Goal: Information Seeking & Learning: Compare options

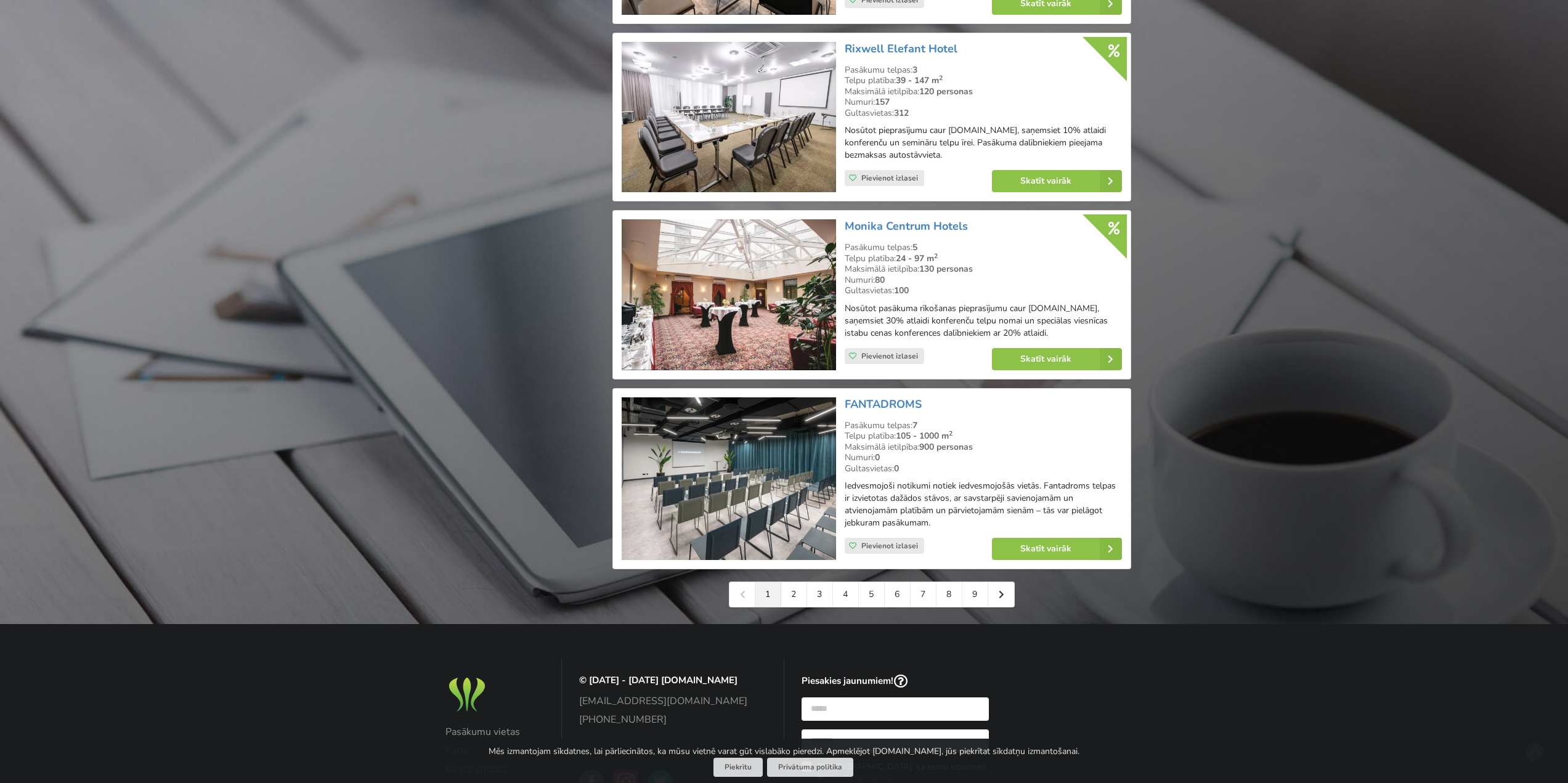
scroll to position [2465, 0]
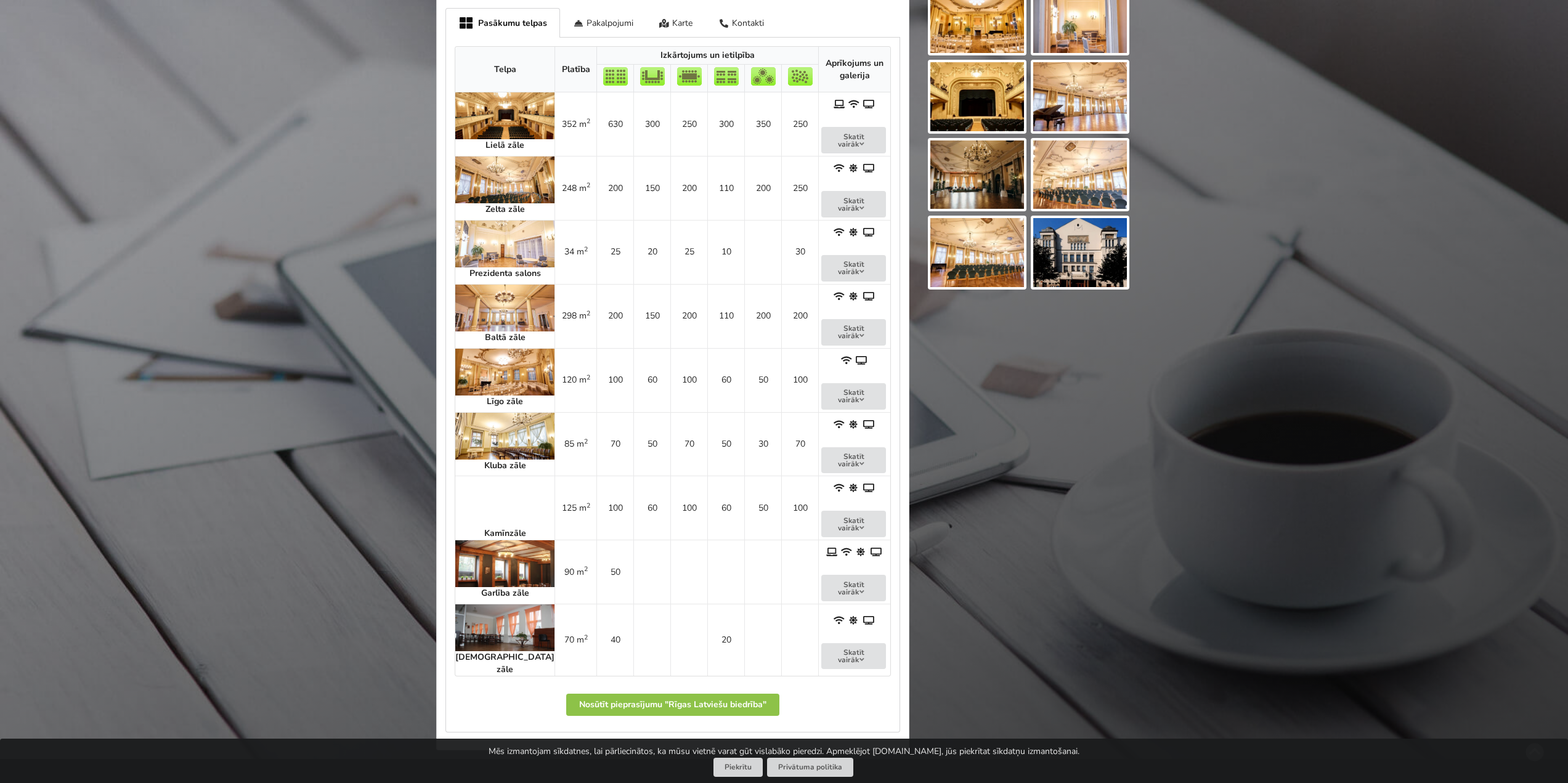
scroll to position [493, 0]
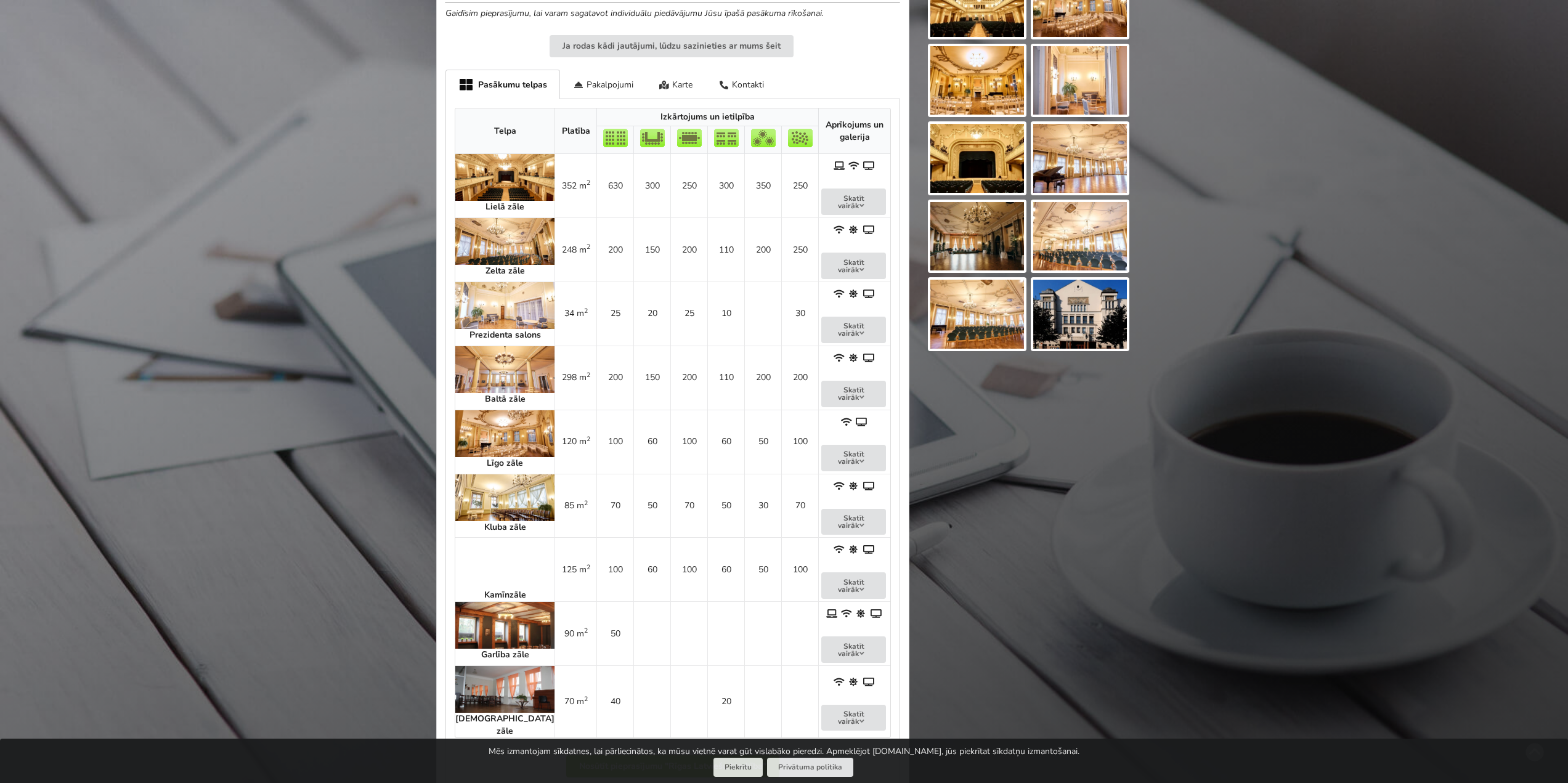
click at [477, 375] on img at bounding box center [505, 370] width 99 height 47
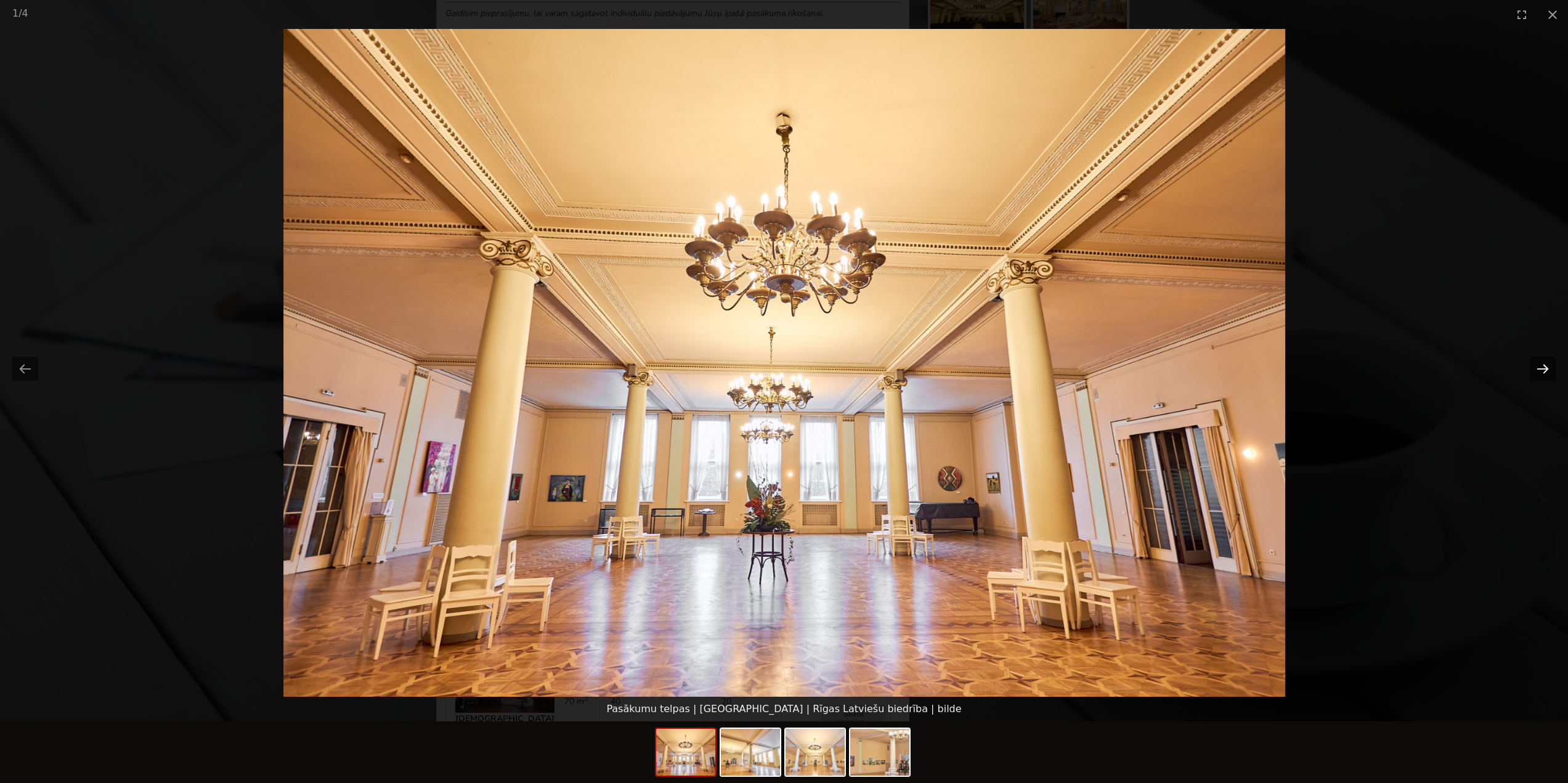
drag, startPoint x: 1551, startPoint y: 366, endPoint x: 1542, endPoint y: 369, distance: 9.5
click at [1550, 366] on button "Next slide" at bounding box center [1542, 369] width 26 height 24
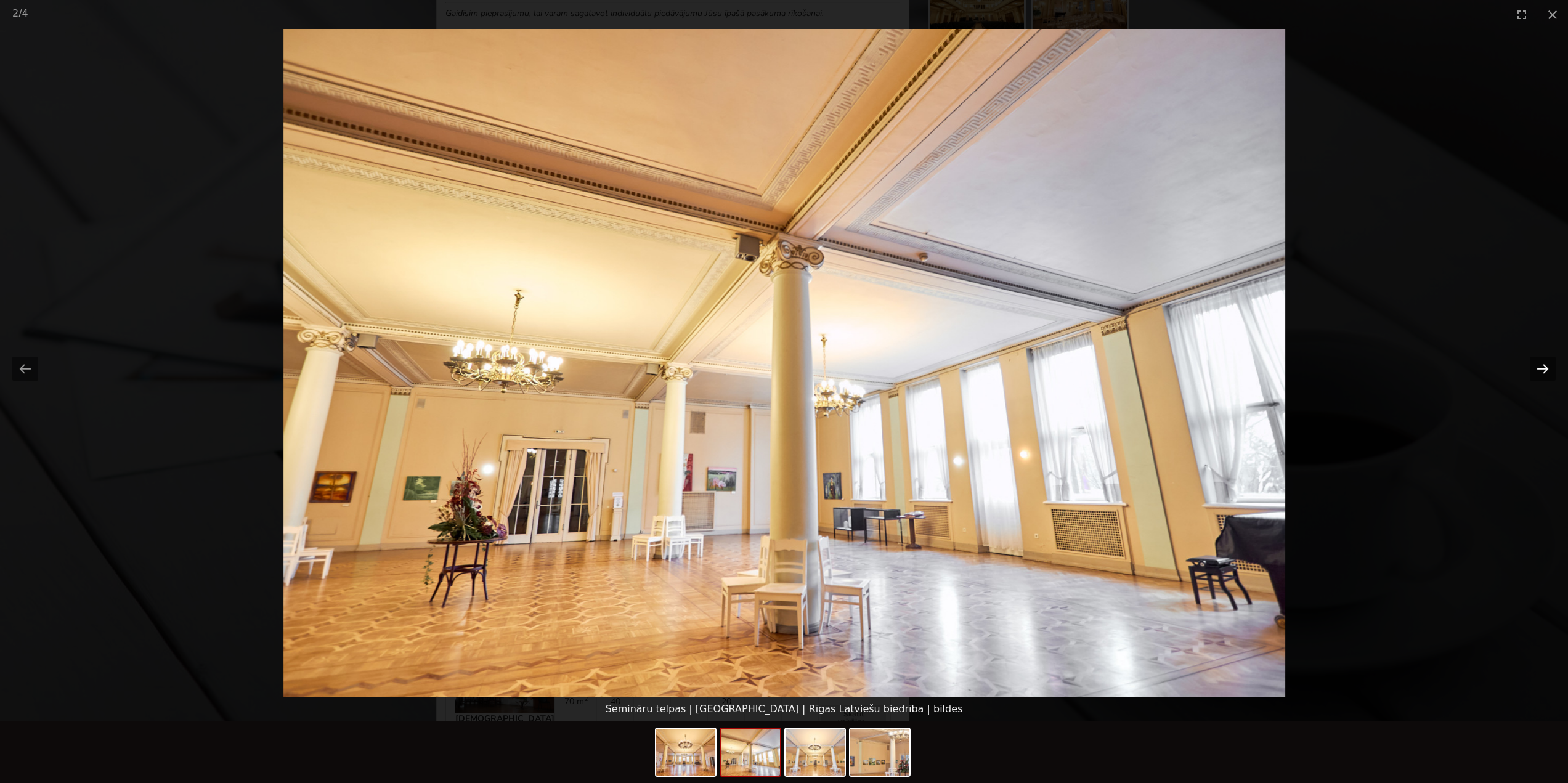
click at [1542, 369] on button "Next slide" at bounding box center [1542, 369] width 26 height 24
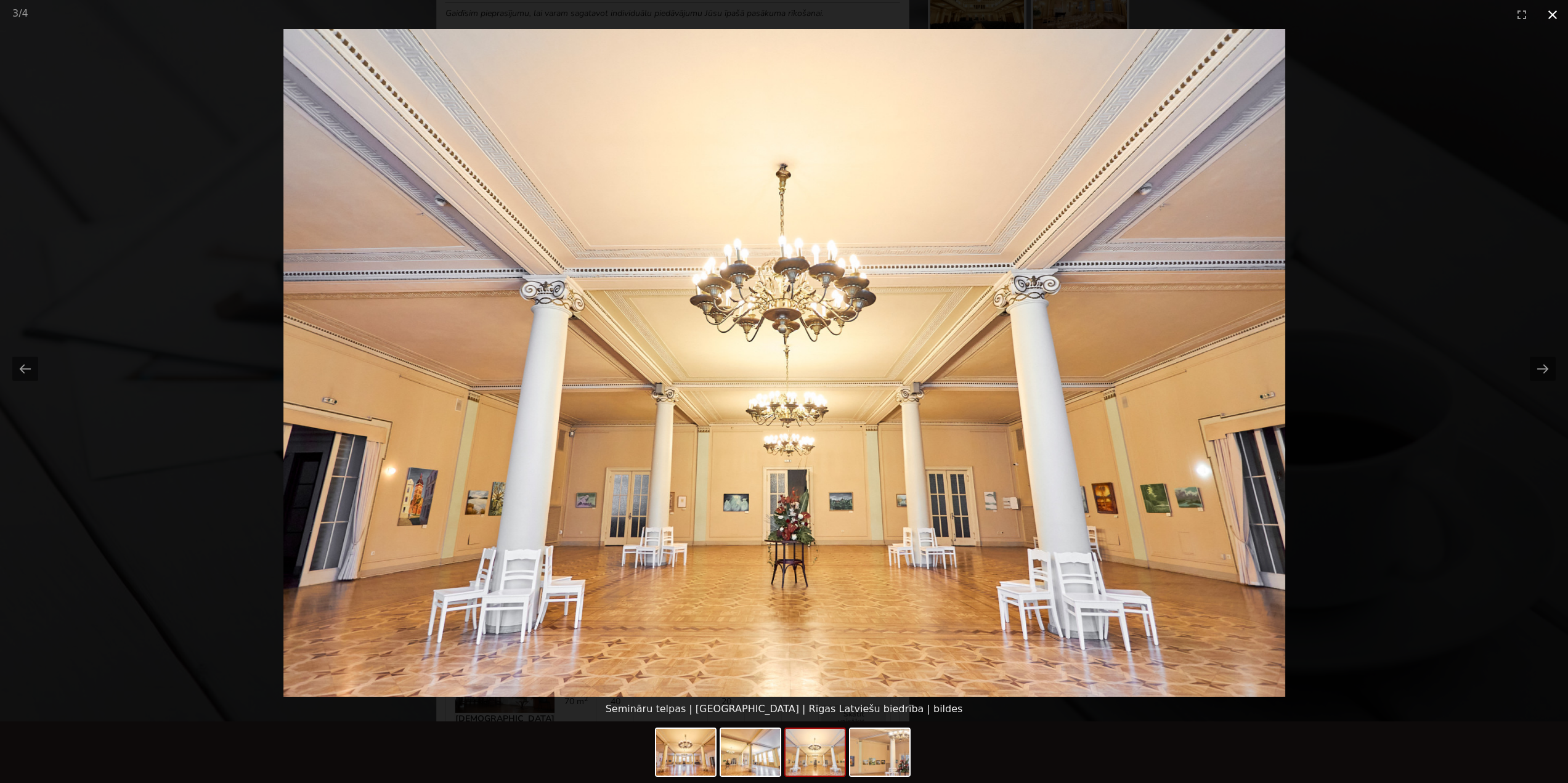
click at [1554, 13] on button "Close gallery" at bounding box center [1553, 15] width 31 height 29
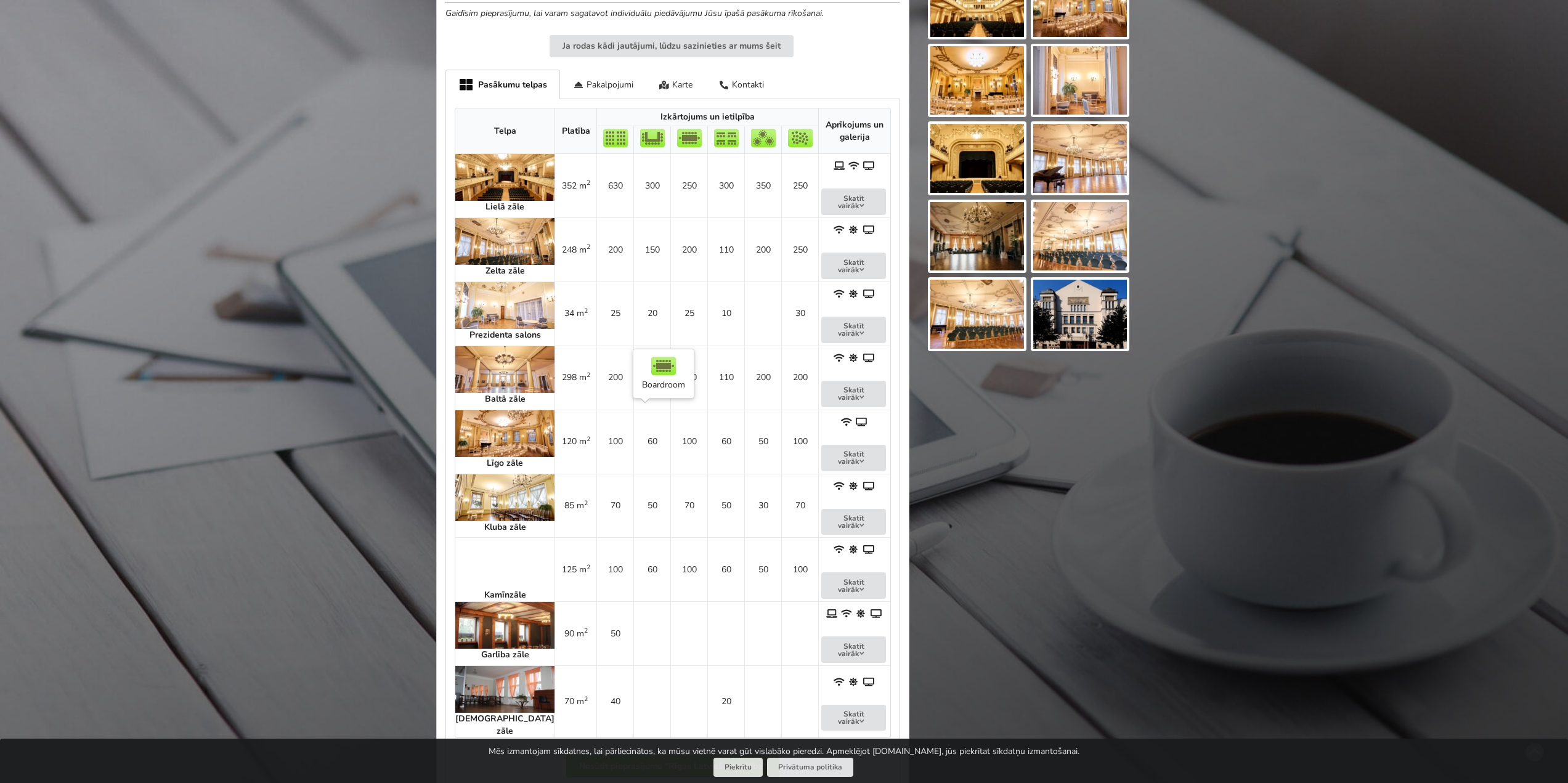
scroll to position [431, 0]
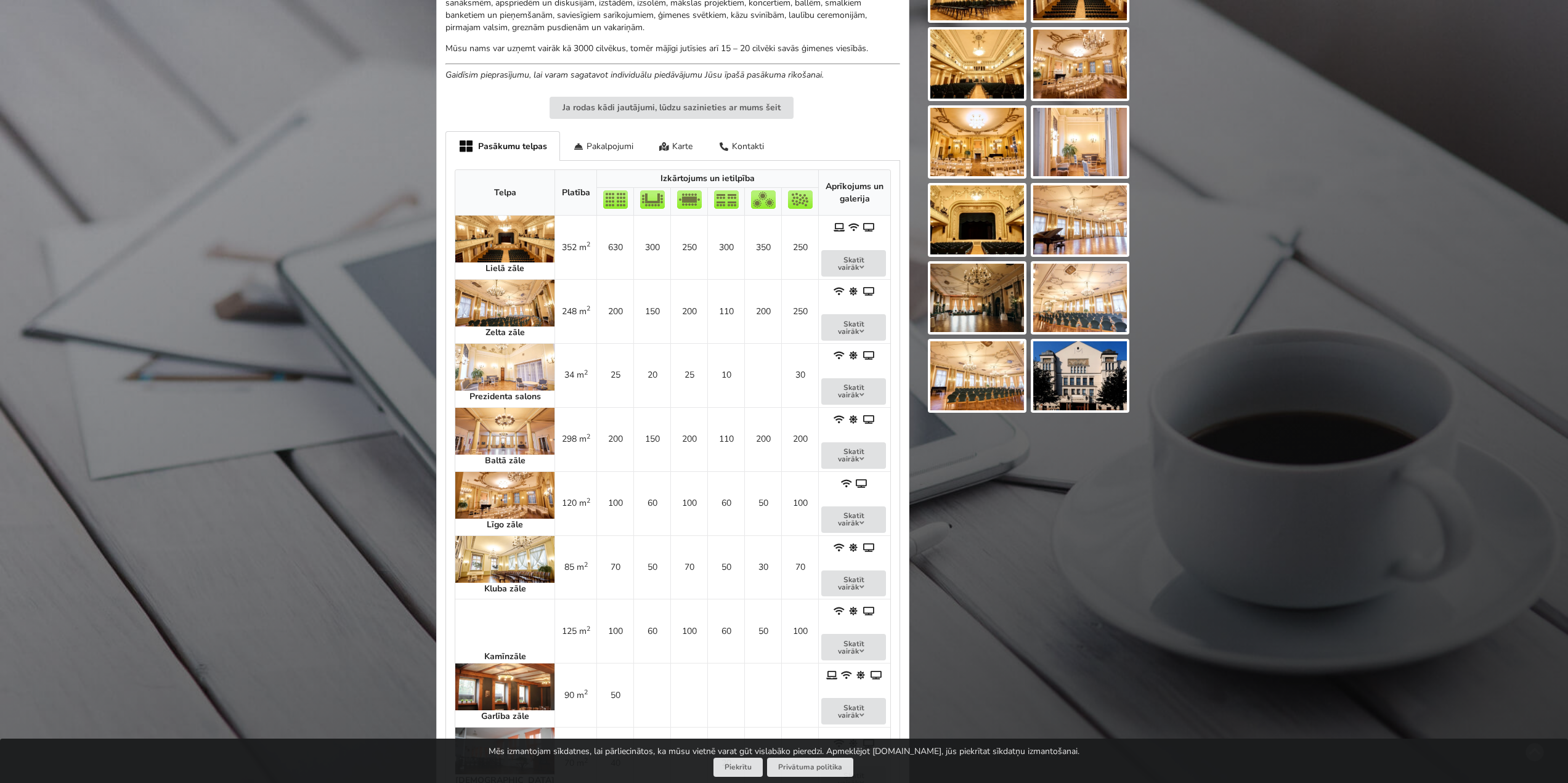
click at [490, 358] on img at bounding box center [505, 367] width 99 height 47
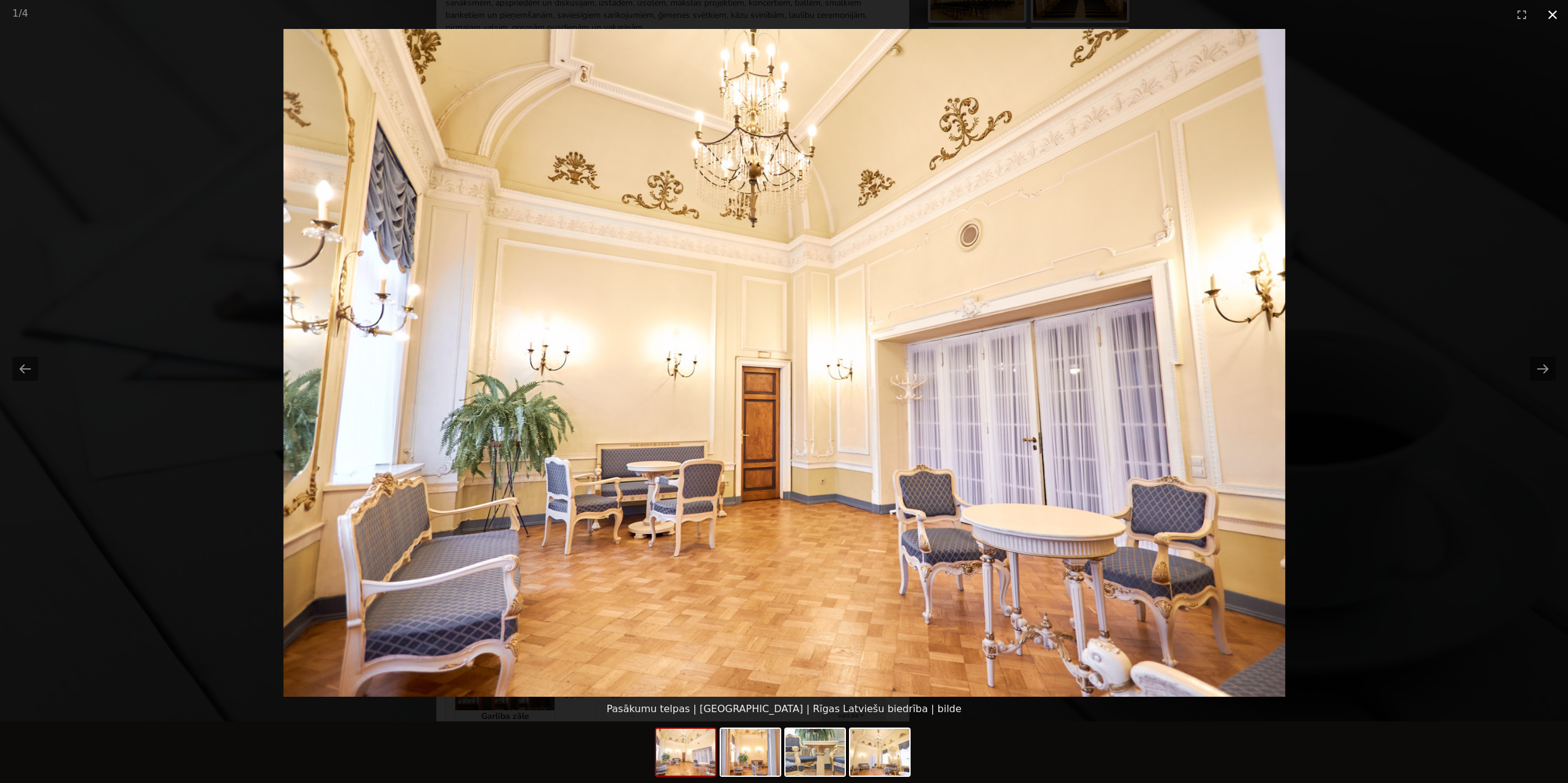
click at [1551, 15] on button "Close gallery" at bounding box center [1553, 15] width 31 height 29
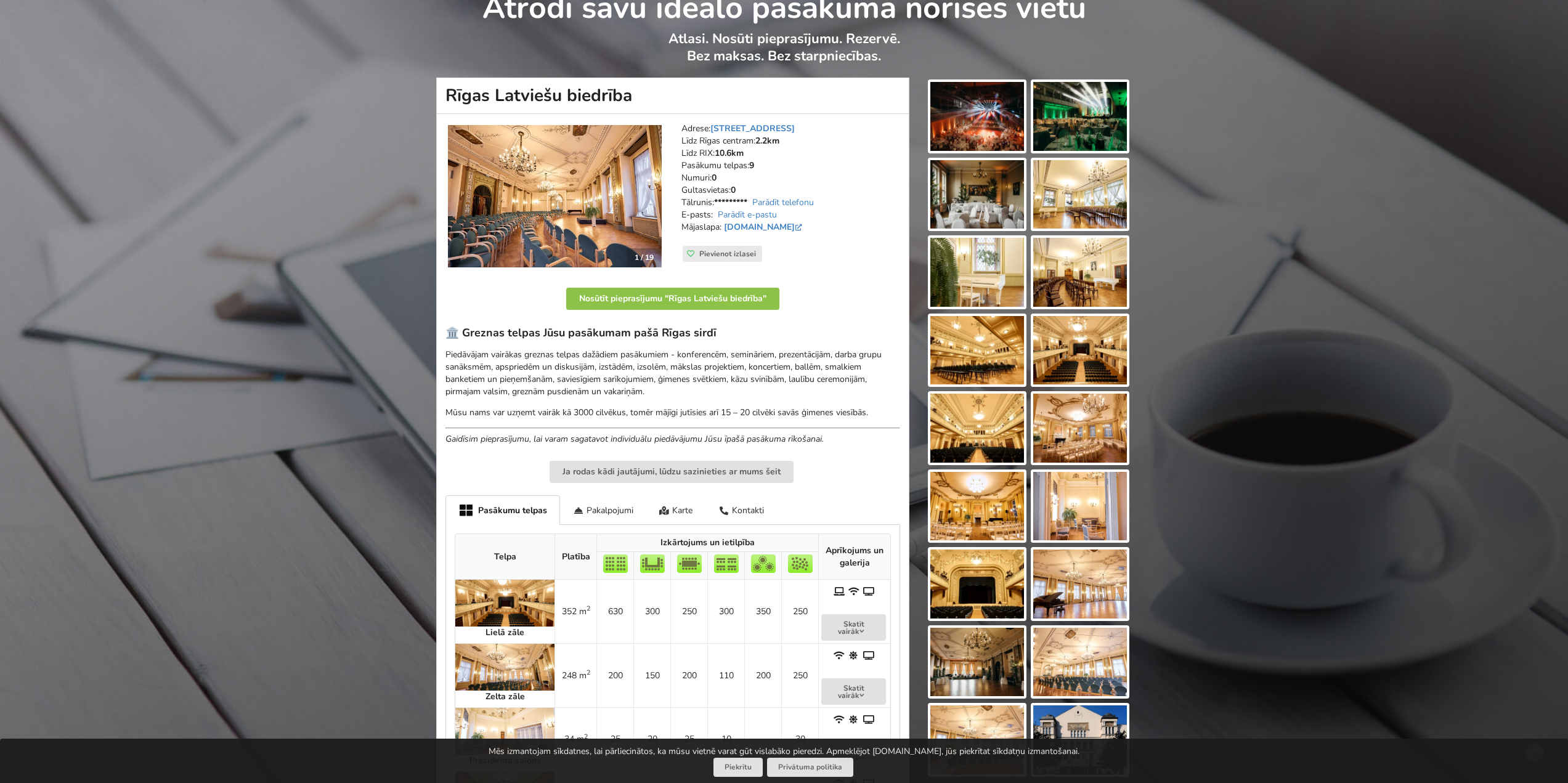
scroll to position [61, 0]
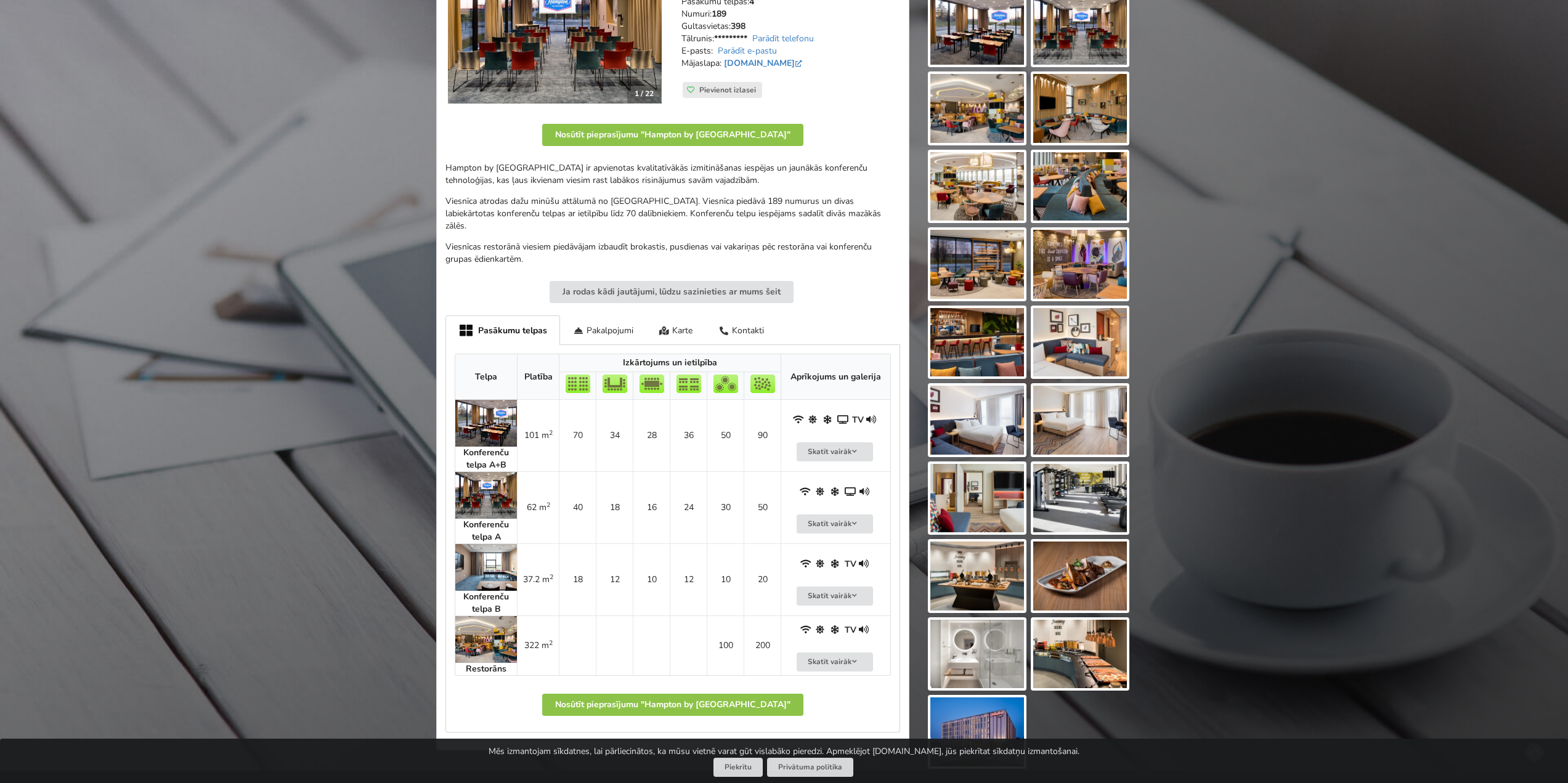
scroll to position [308, 0]
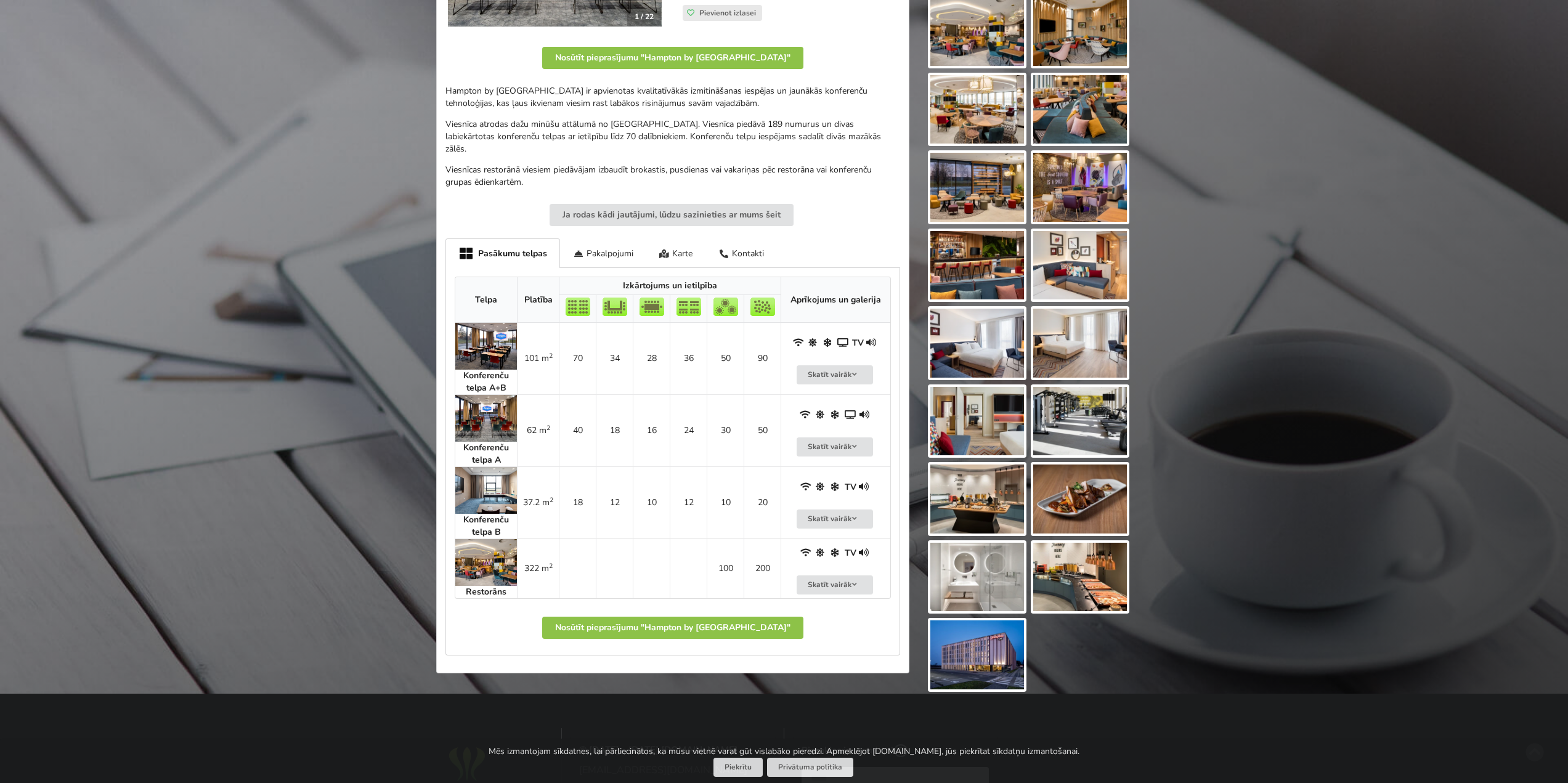
click at [484, 558] on img at bounding box center [486, 563] width 61 height 47
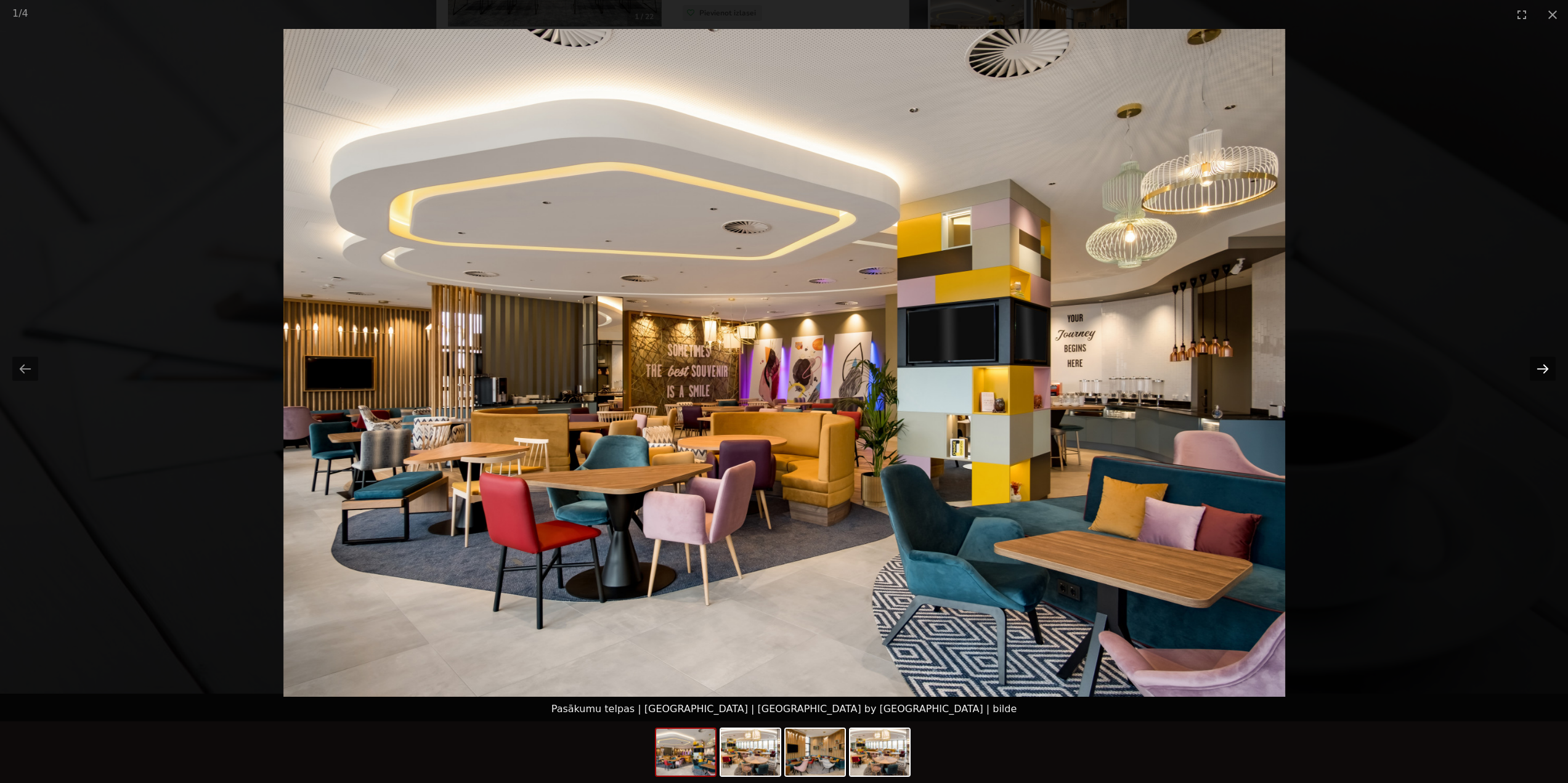
click at [1540, 371] on button "Next slide" at bounding box center [1542, 369] width 26 height 24
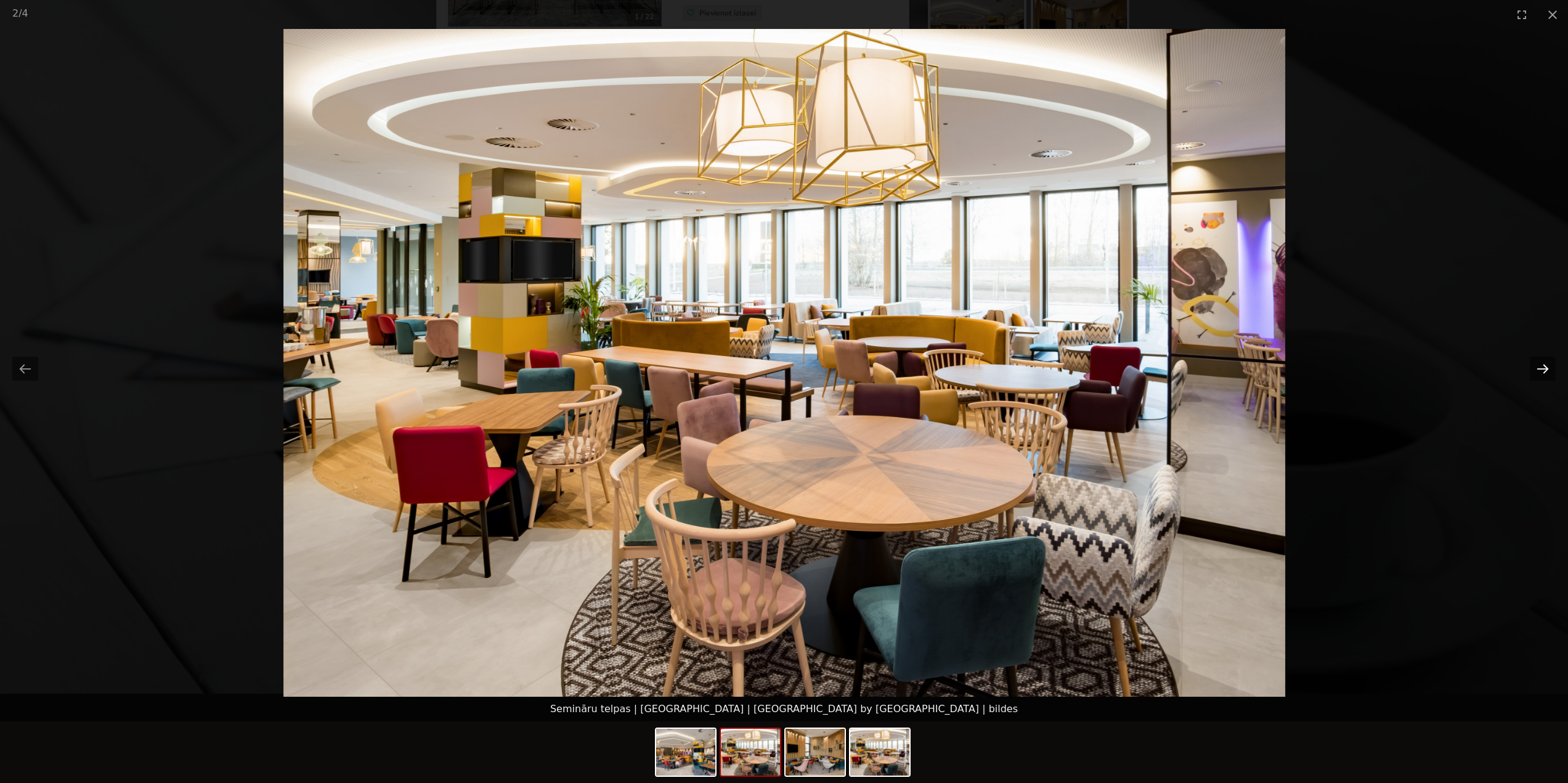
click at [1540, 371] on button "Next slide" at bounding box center [1542, 369] width 26 height 24
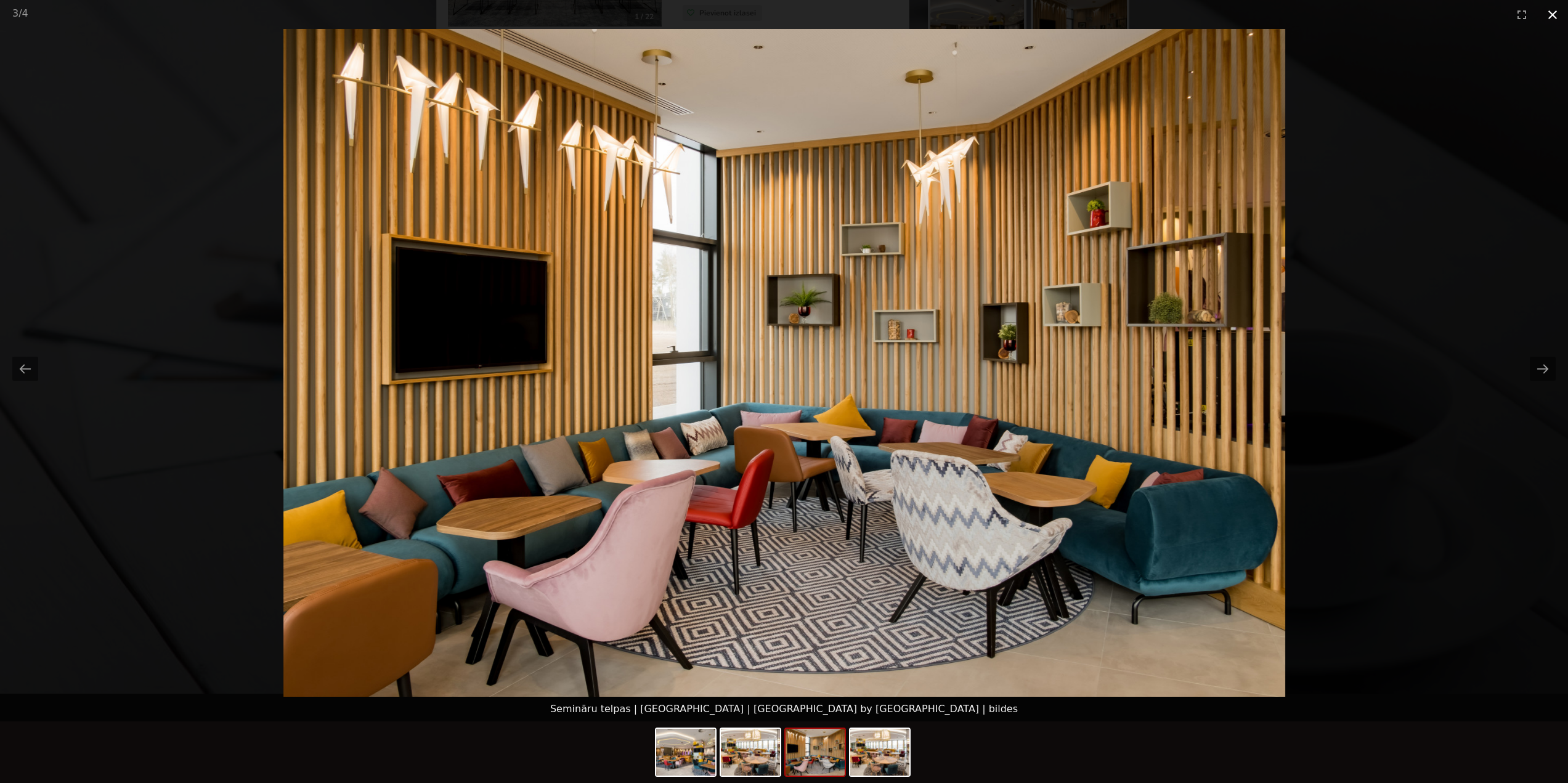
click at [1550, 9] on button "Close gallery" at bounding box center [1553, 15] width 31 height 29
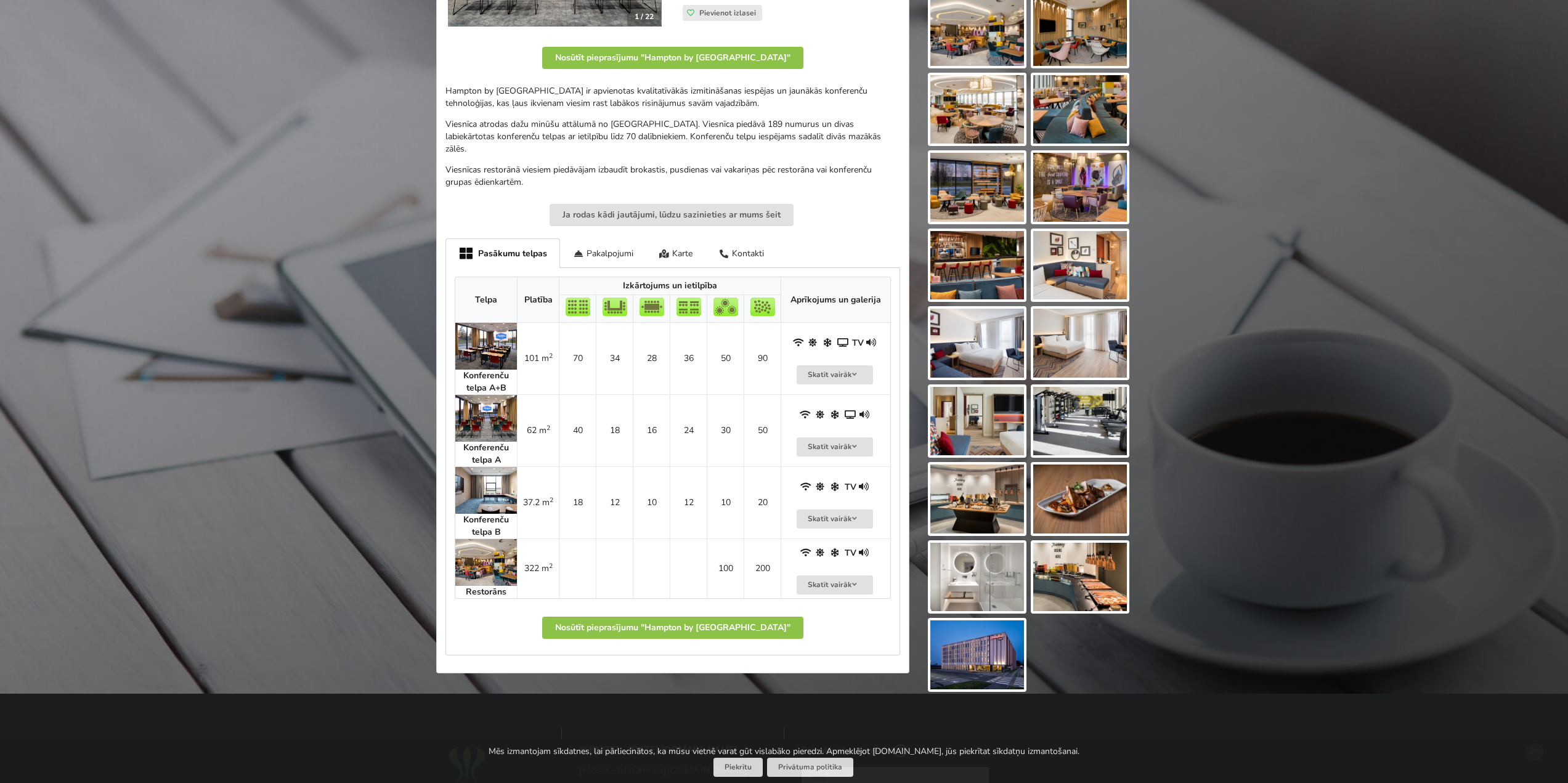
click at [499, 339] on img at bounding box center [486, 346] width 61 height 47
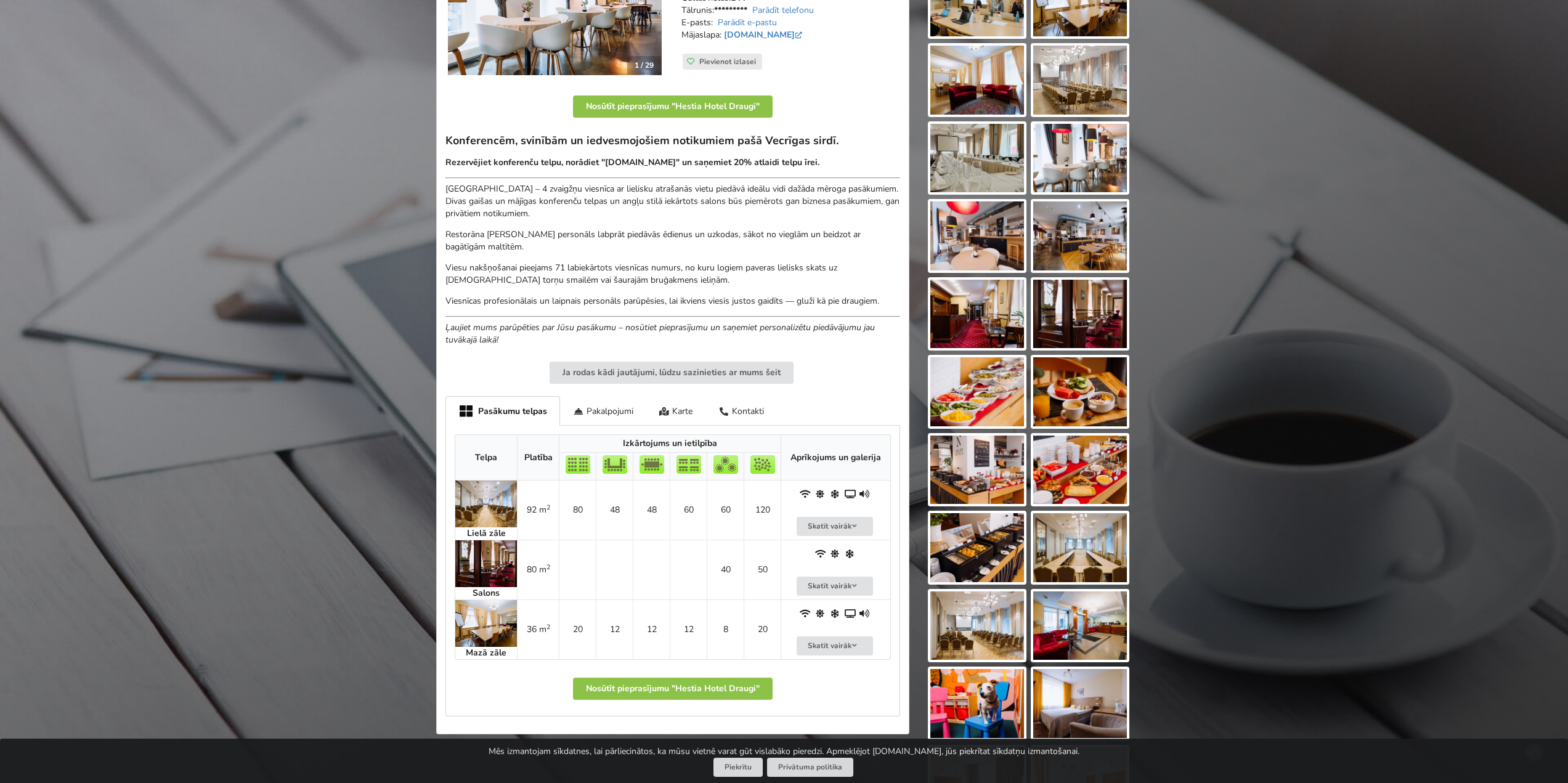
scroll to position [247, 0]
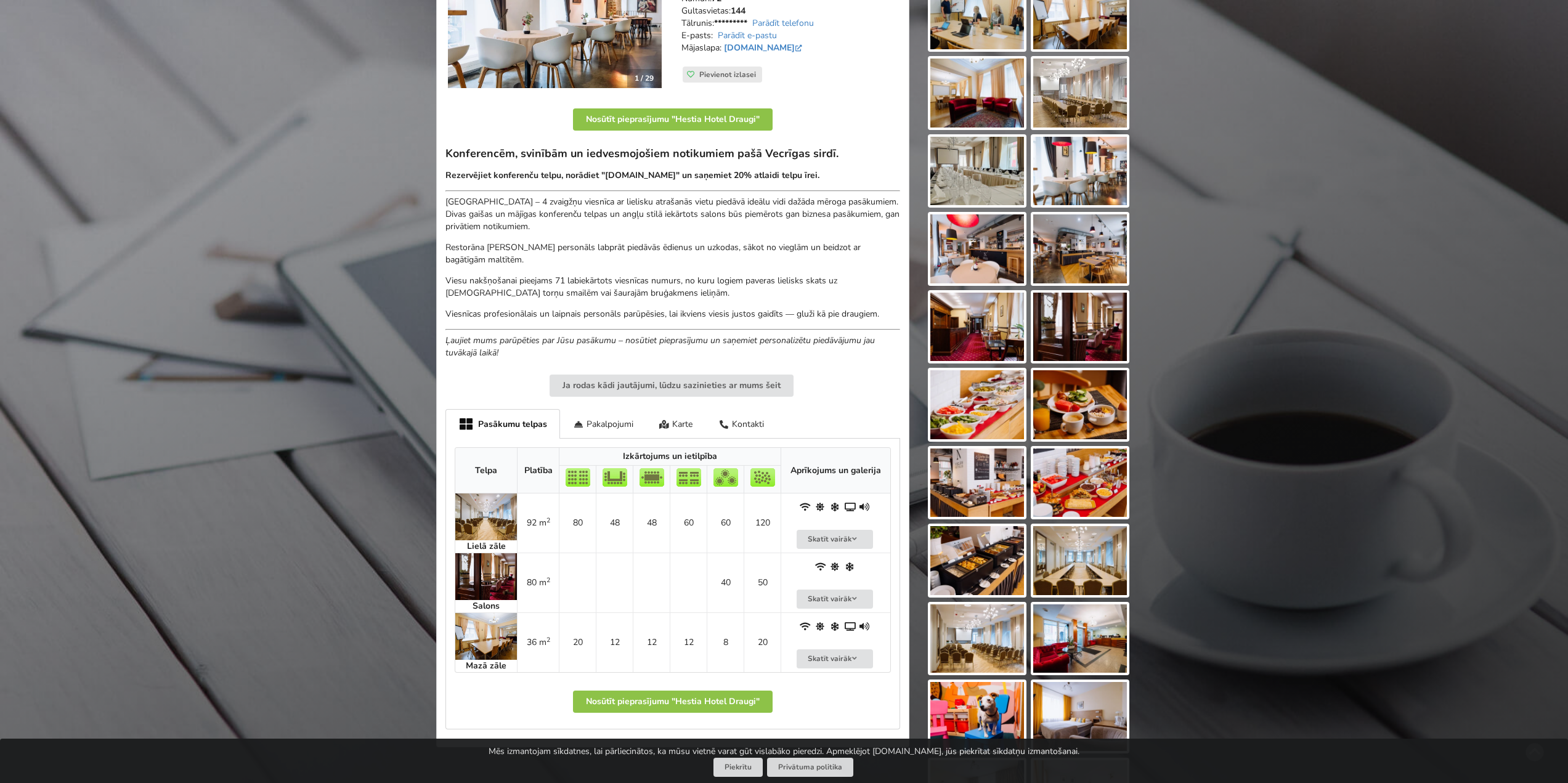
click at [481, 526] on img at bounding box center [486, 517] width 61 height 47
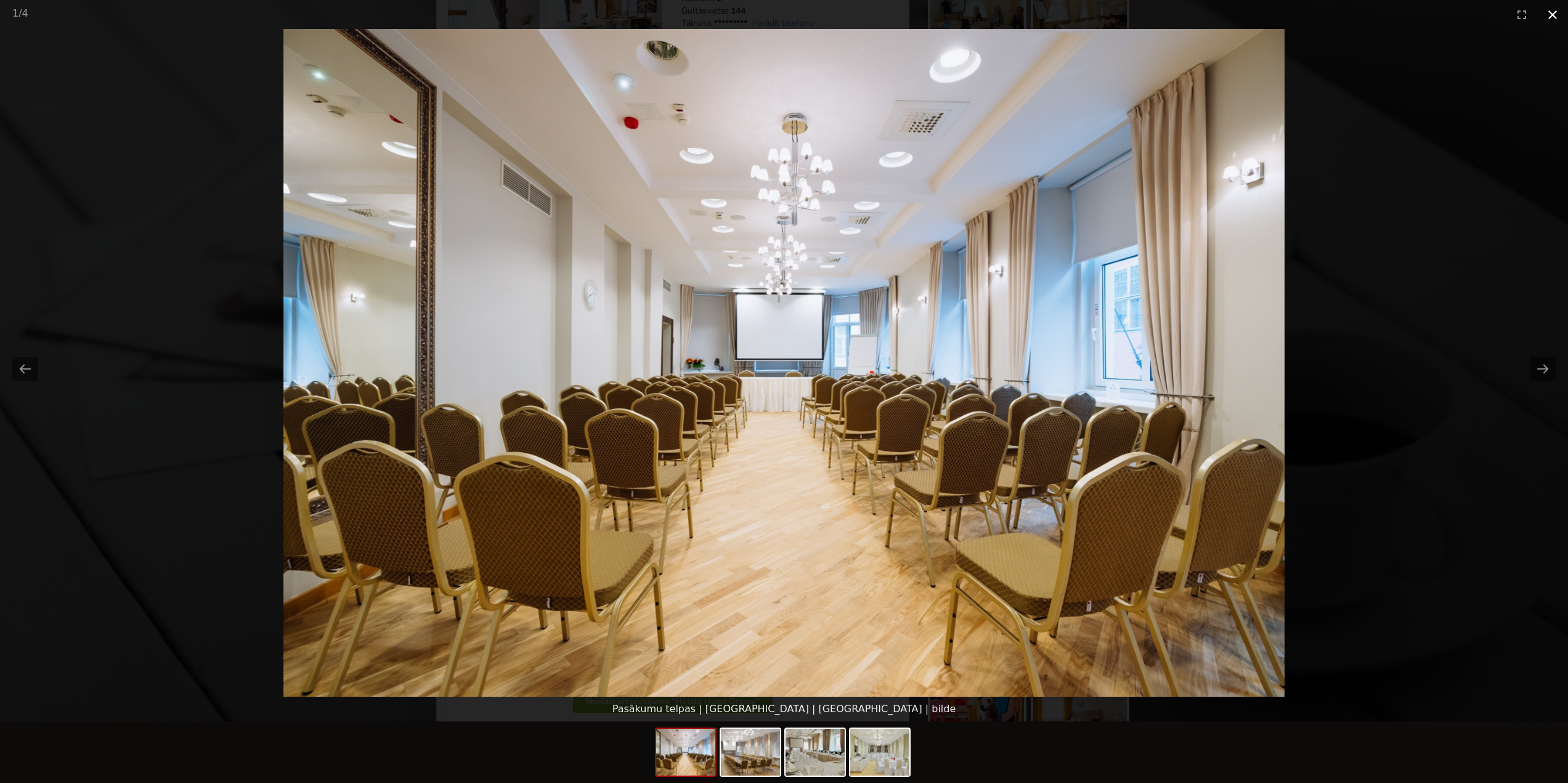
click at [1550, 18] on button "Close gallery" at bounding box center [1553, 15] width 31 height 29
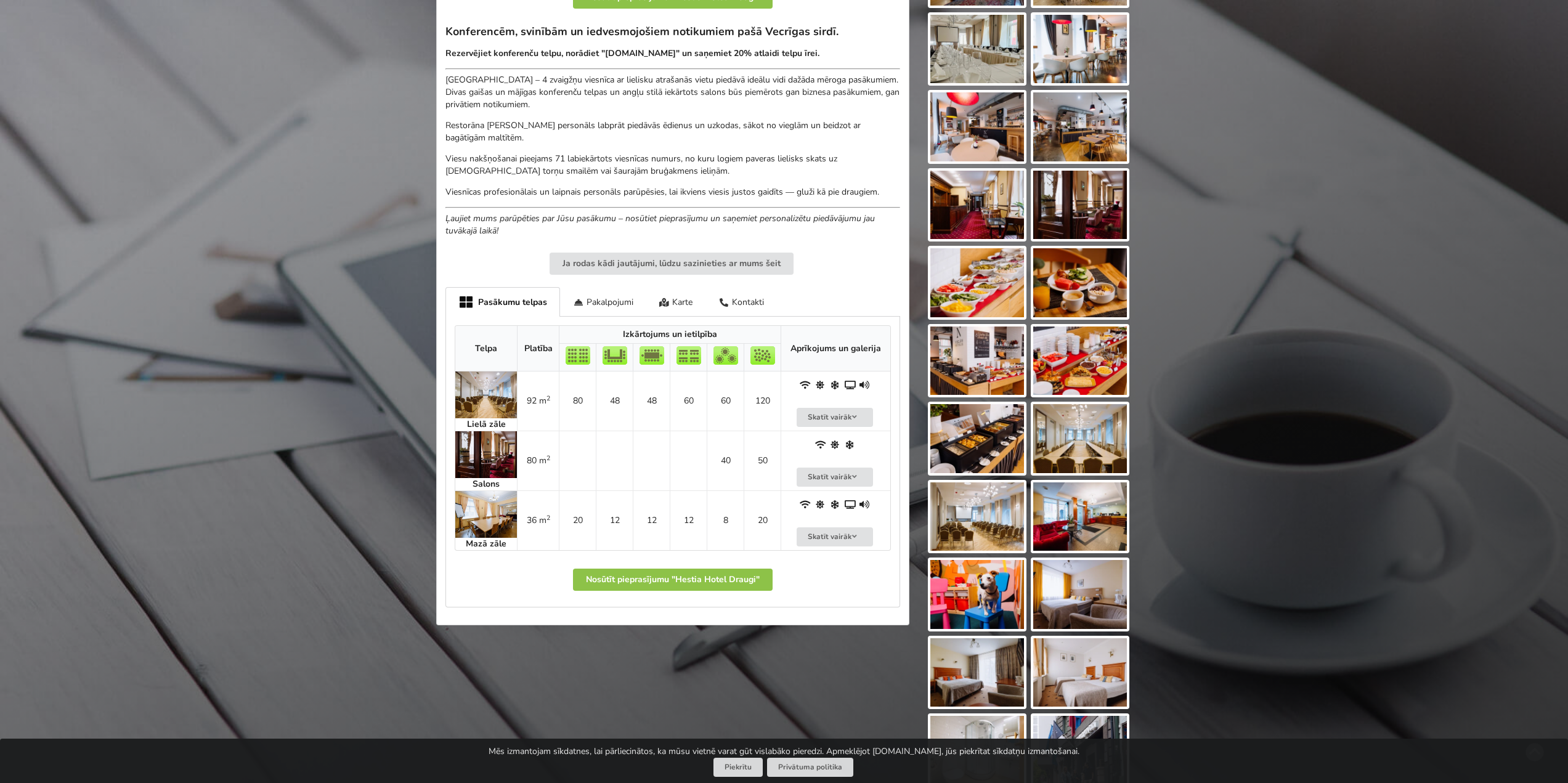
scroll to position [370, 0]
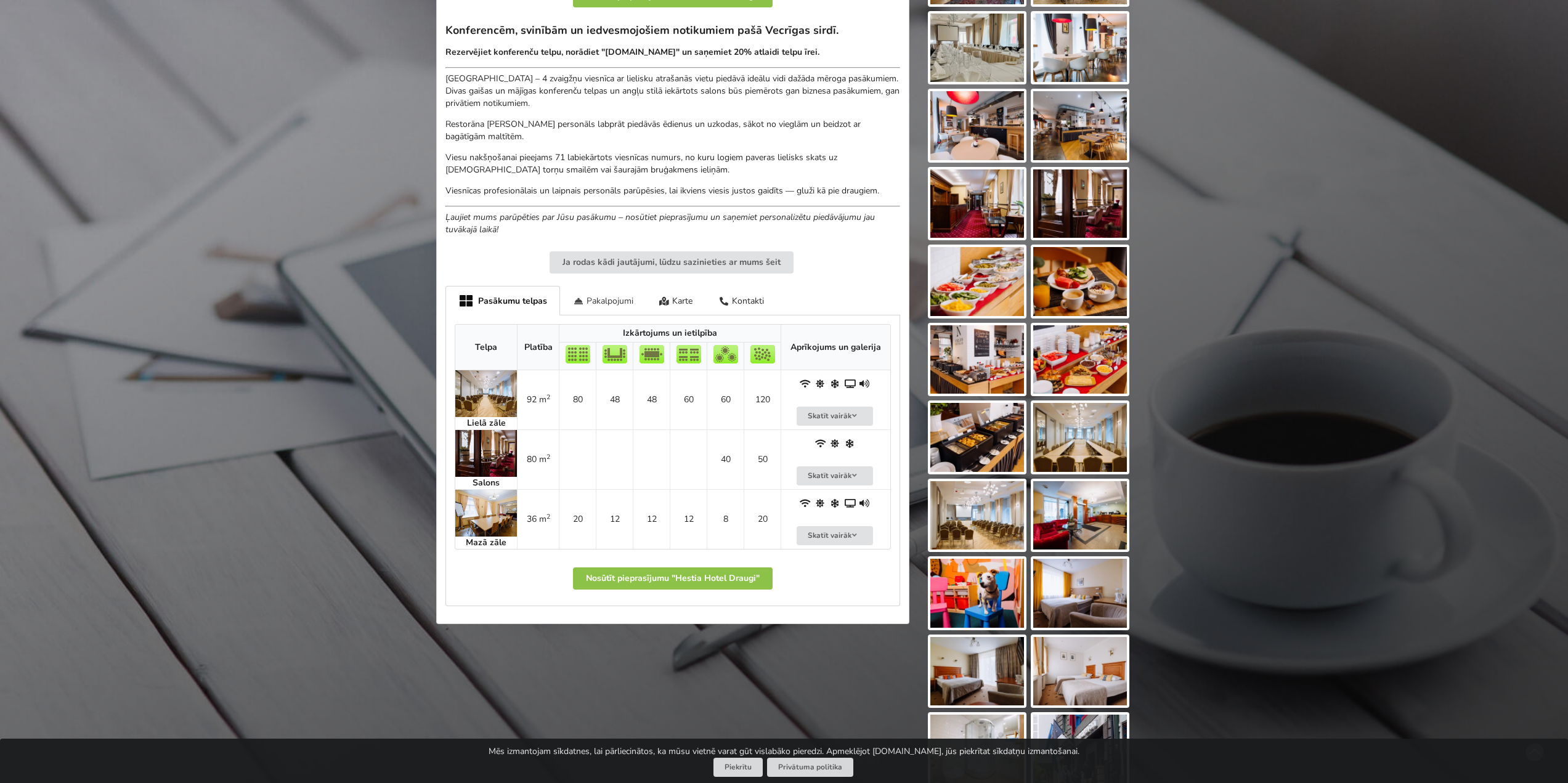
click at [618, 300] on div "Pakalpojumi" at bounding box center [603, 301] width 86 height 29
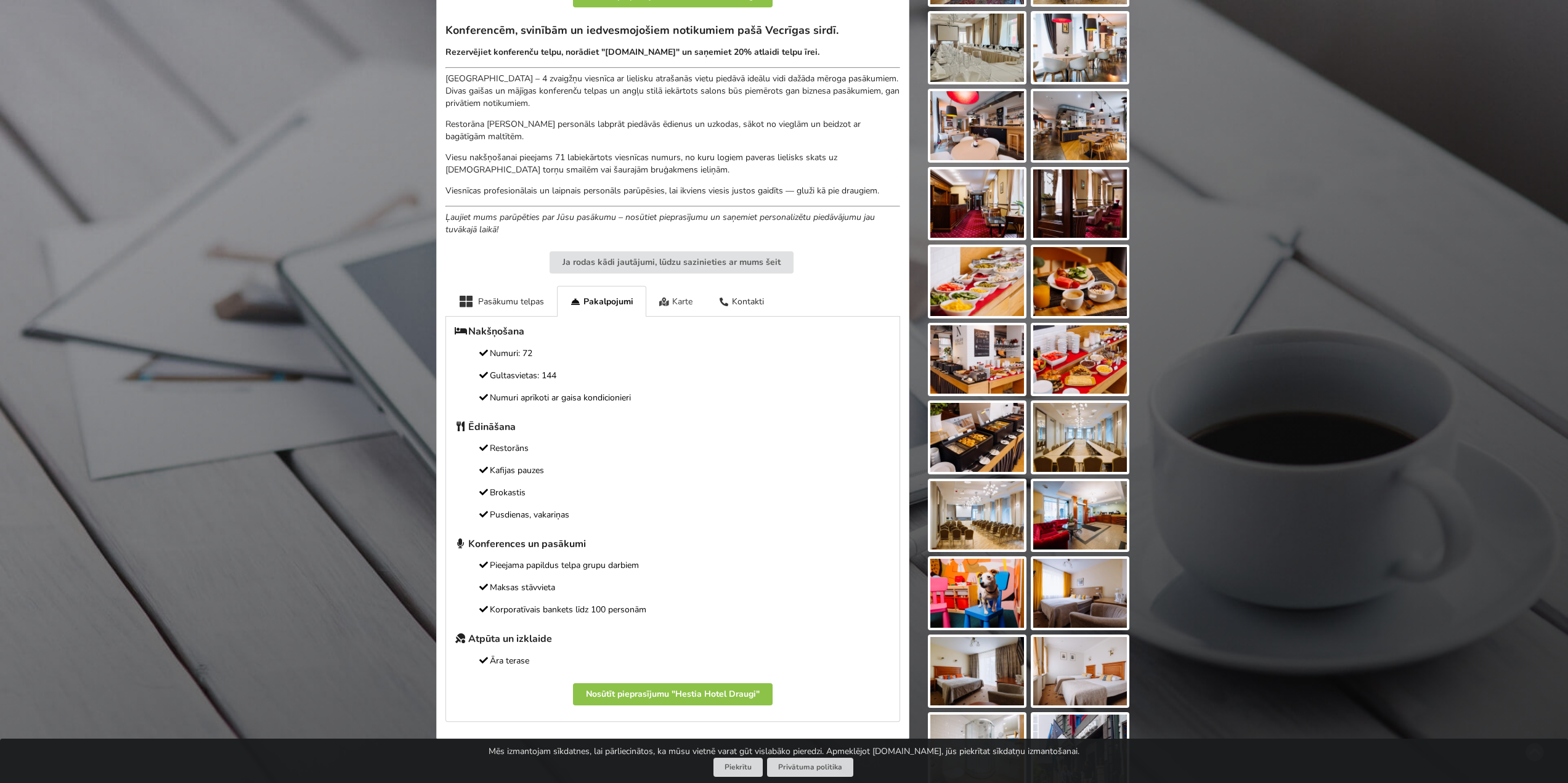
click at [675, 299] on div "Karte" at bounding box center [676, 301] width 60 height 30
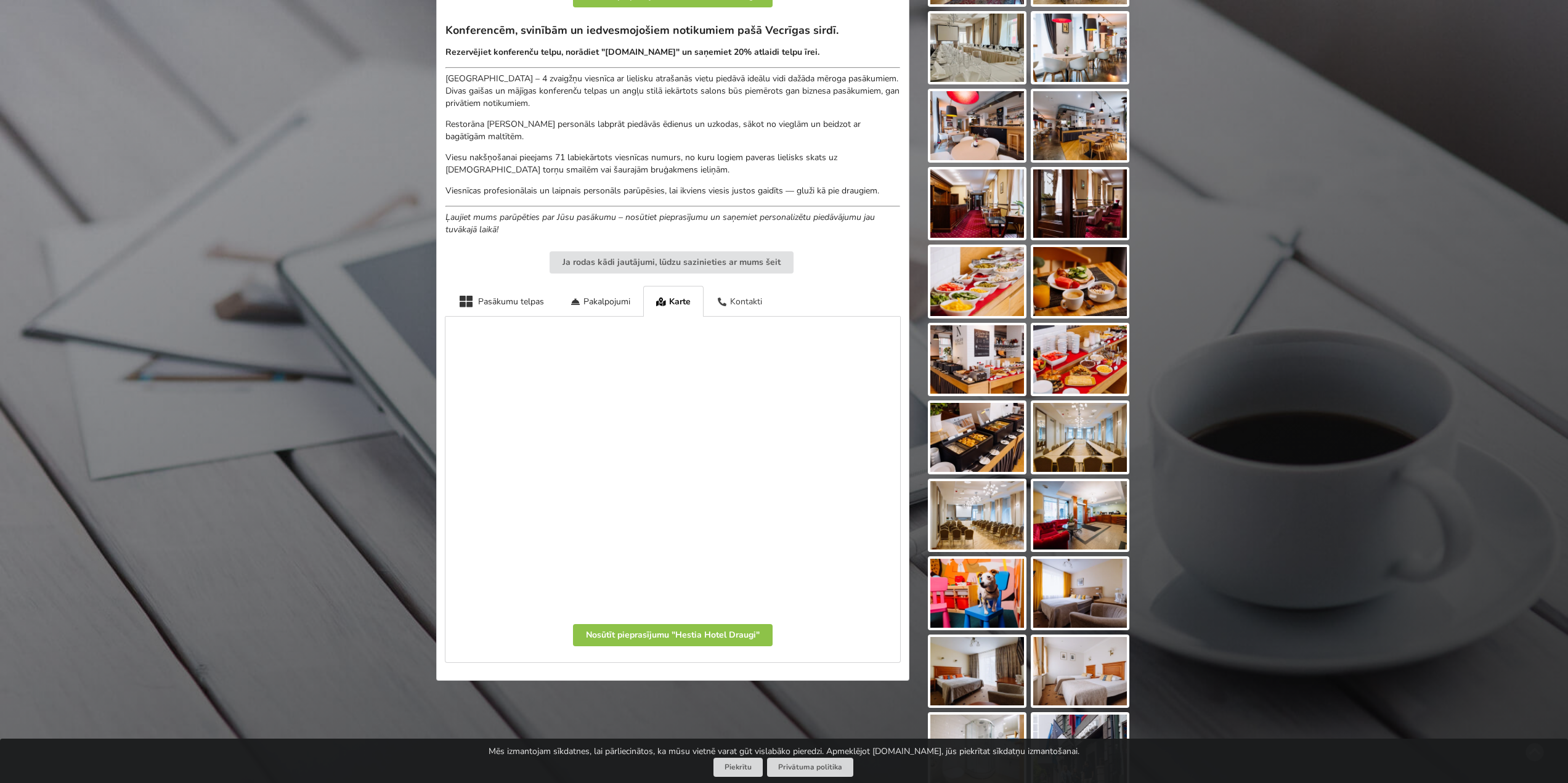
click at [727, 299] on icon at bounding box center [722, 302] width 10 height 9
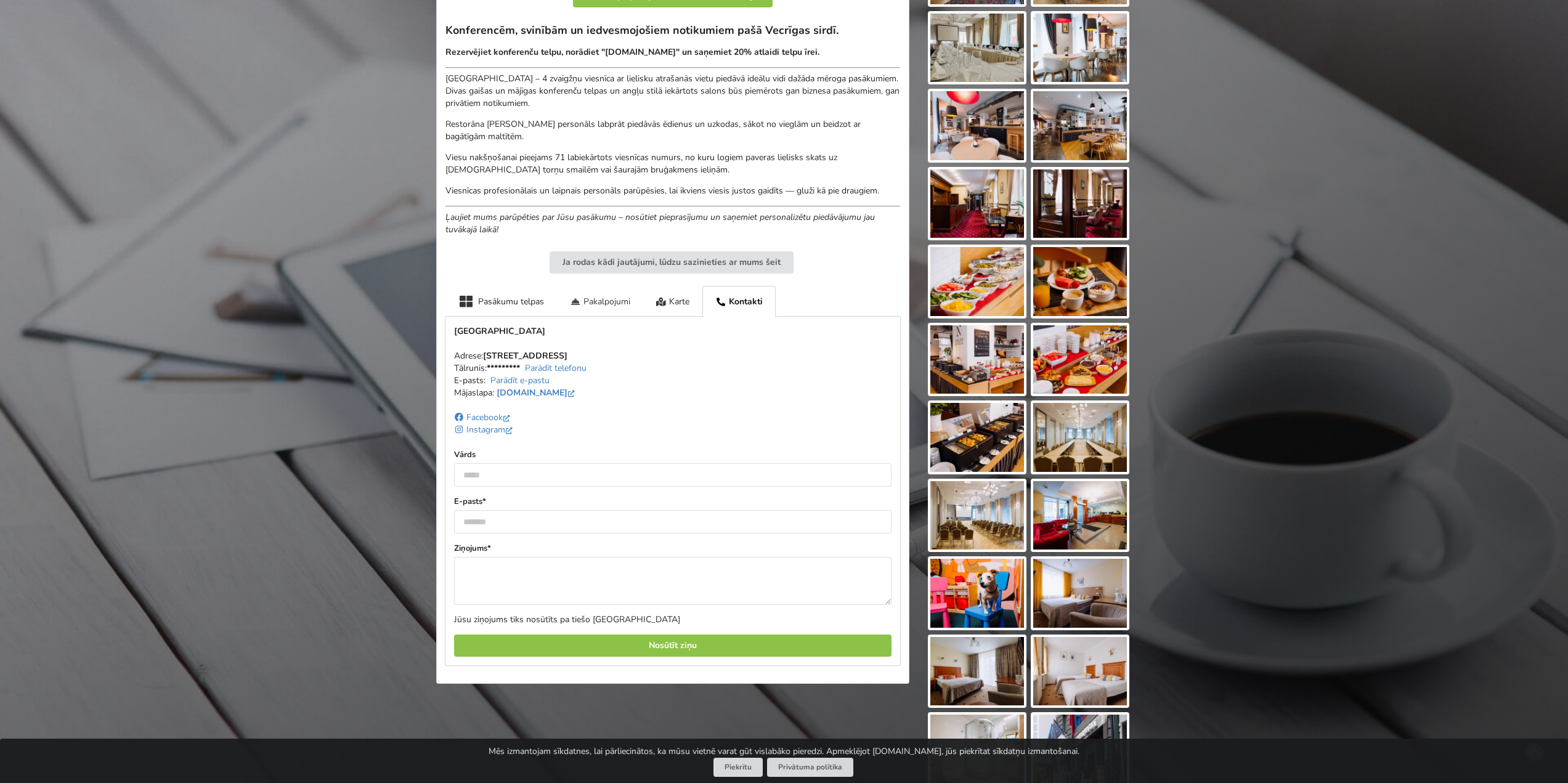
click at [588, 300] on div "Pakalpojumi" at bounding box center [600, 301] width 86 height 30
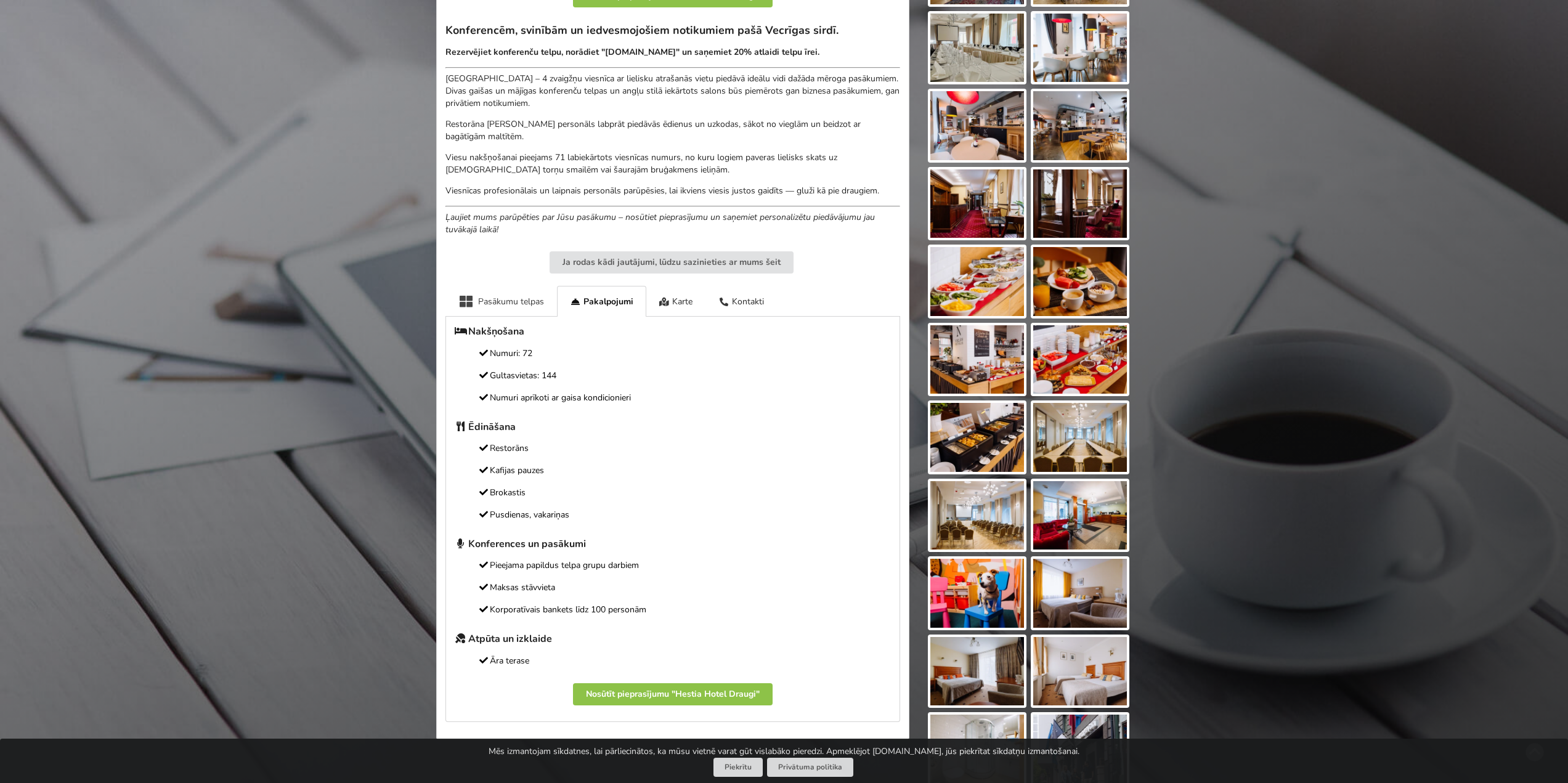
click at [496, 304] on div "Pasākumu telpas" at bounding box center [501, 301] width 112 height 30
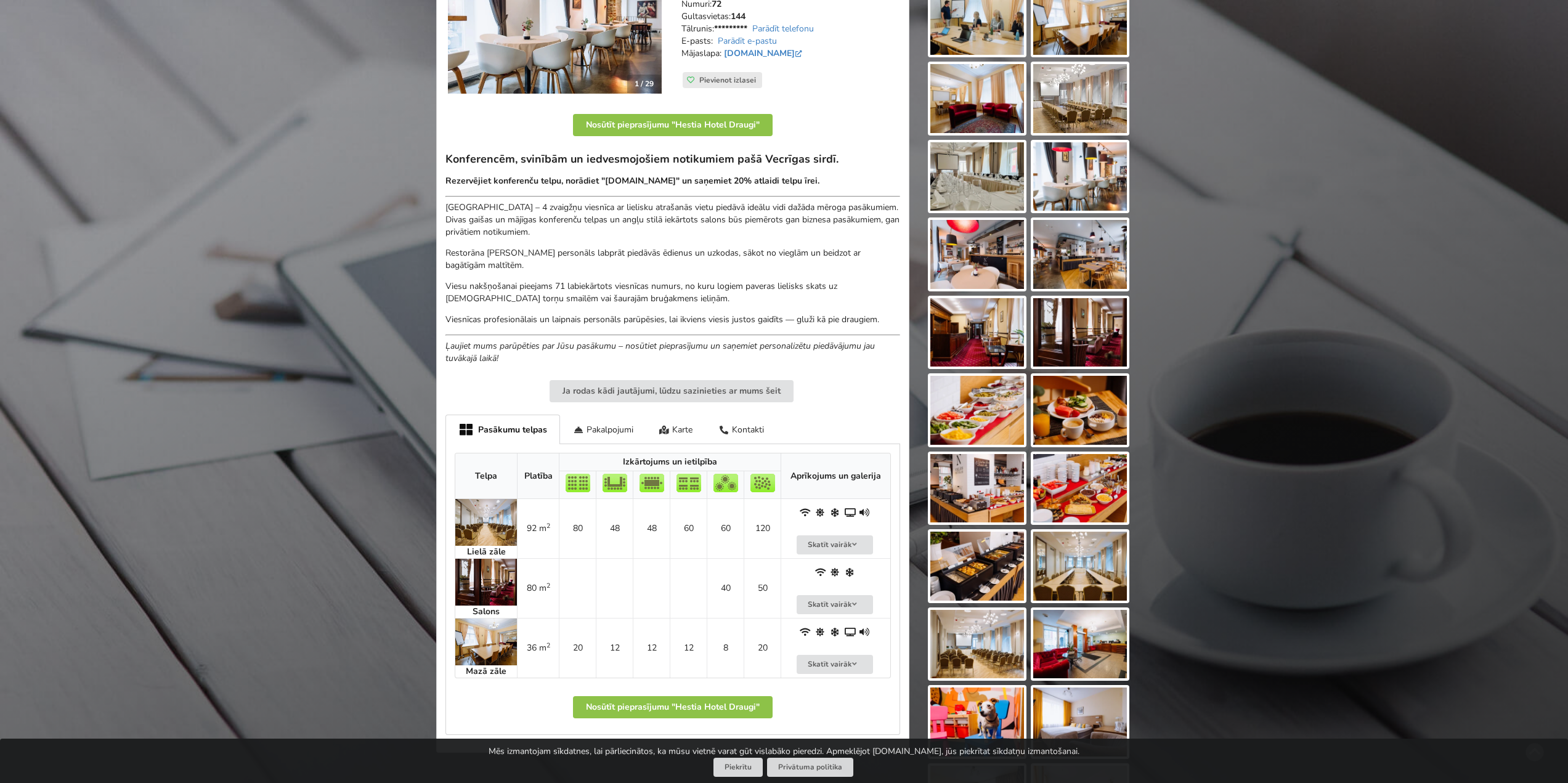
scroll to position [0, 0]
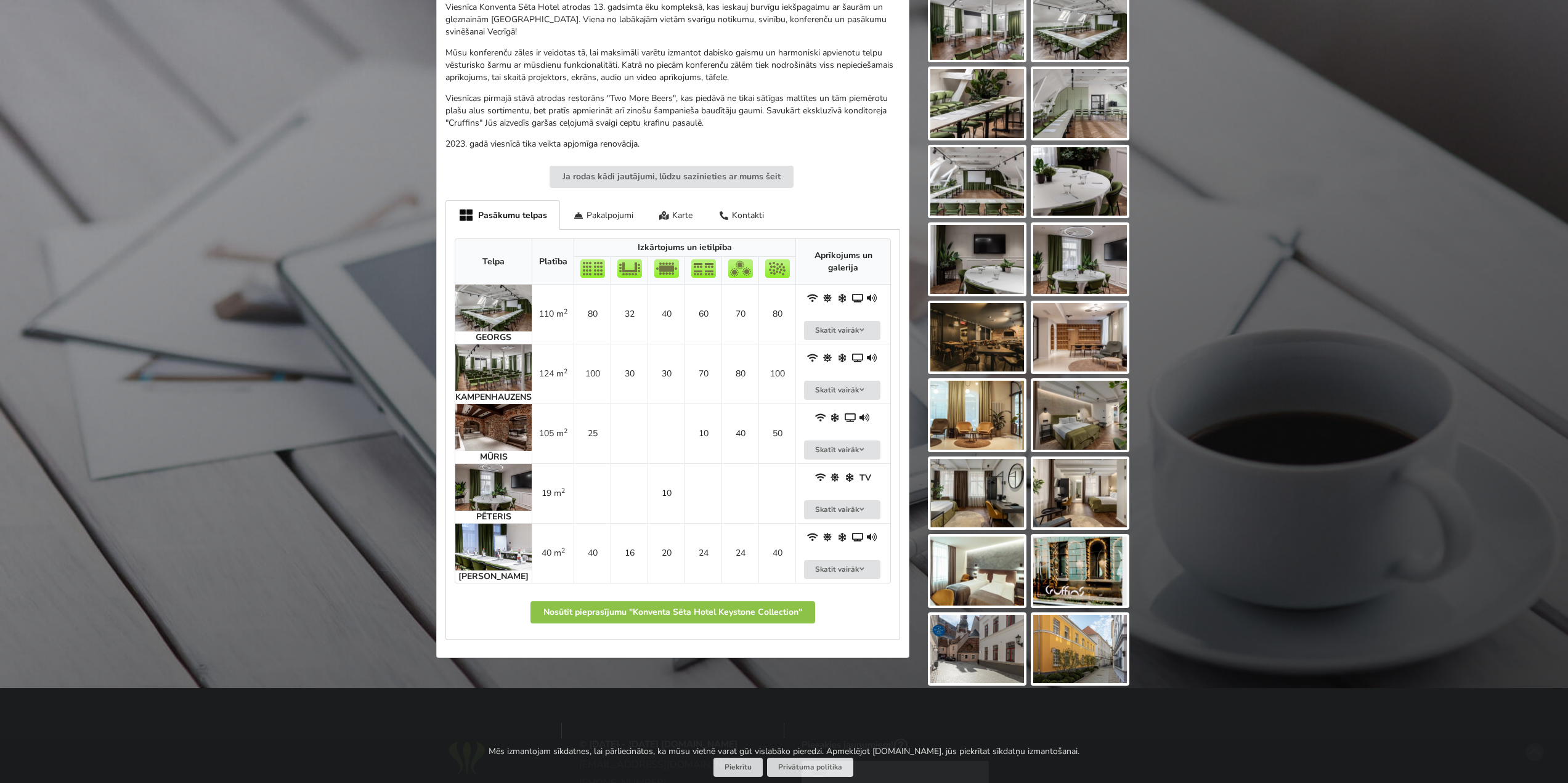
scroll to position [431, 0]
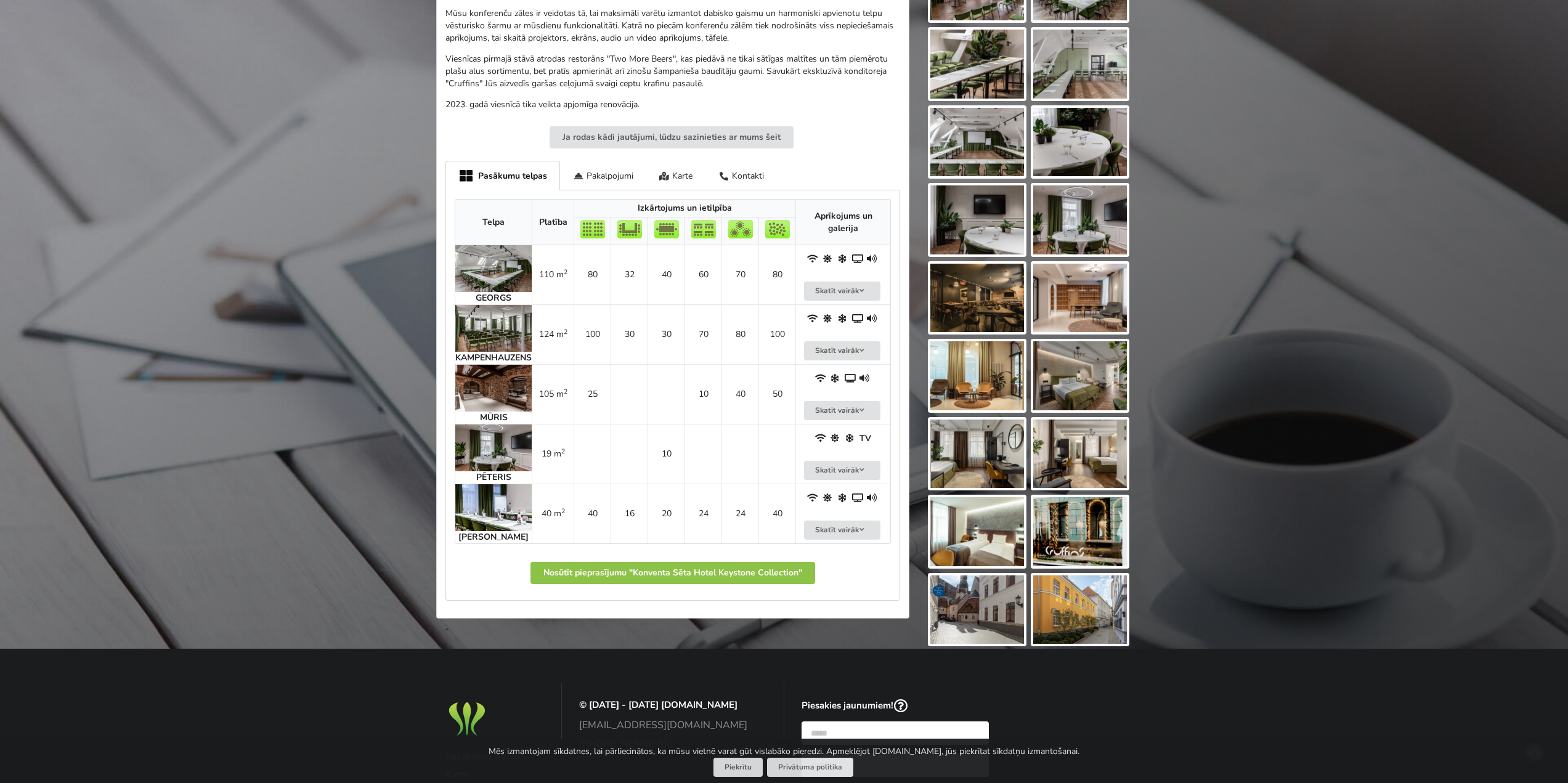
click at [491, 333] on img at bounding box center [493, 328] width 77 height 47
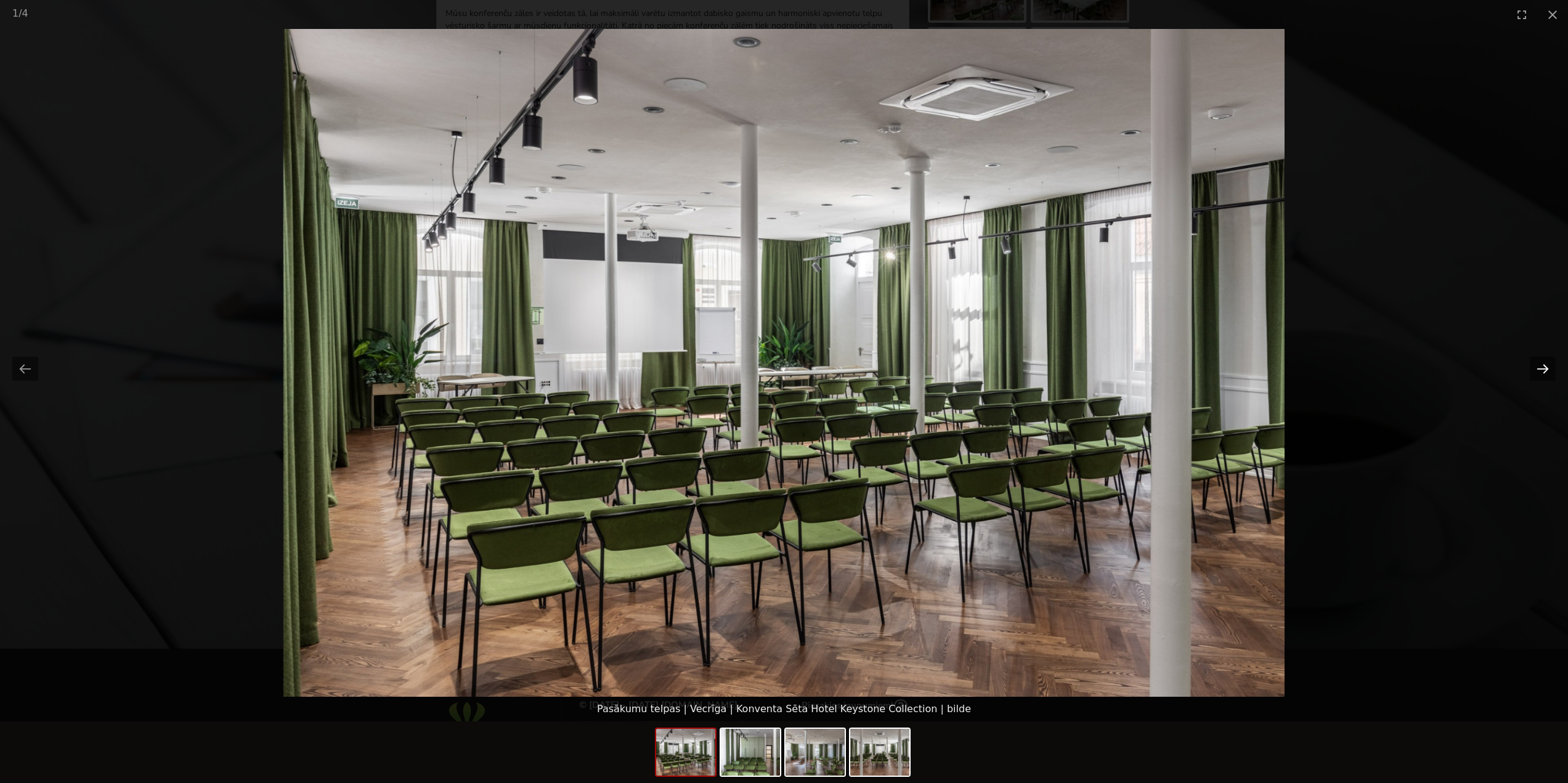
click at [1543, 370] on button "Next slide" at bounding box center [1542, 369] width 26 height 24
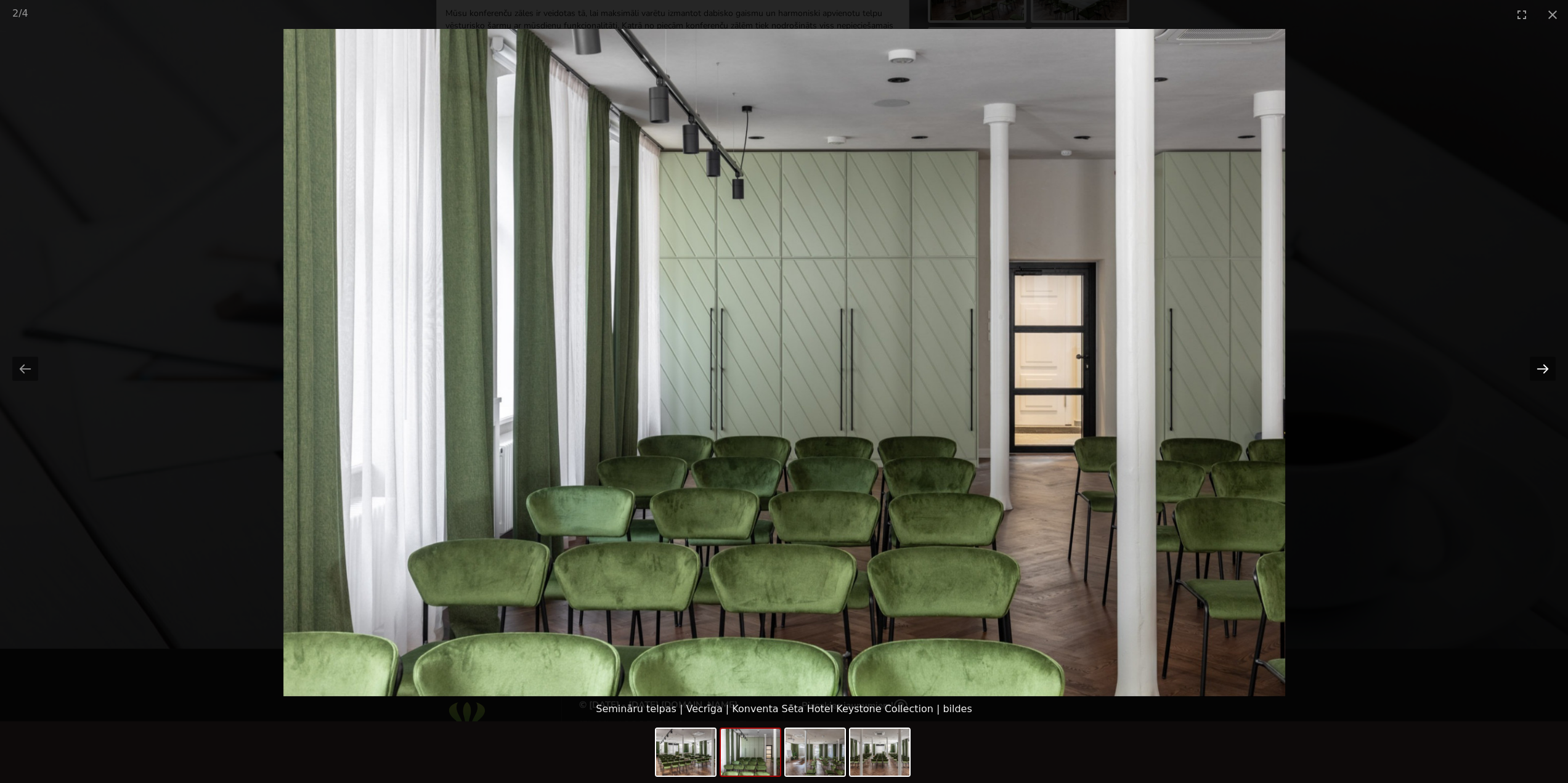
click at [1543, 370] on button "Next slide" at bounding box center [1542, 369] width 26 height 24
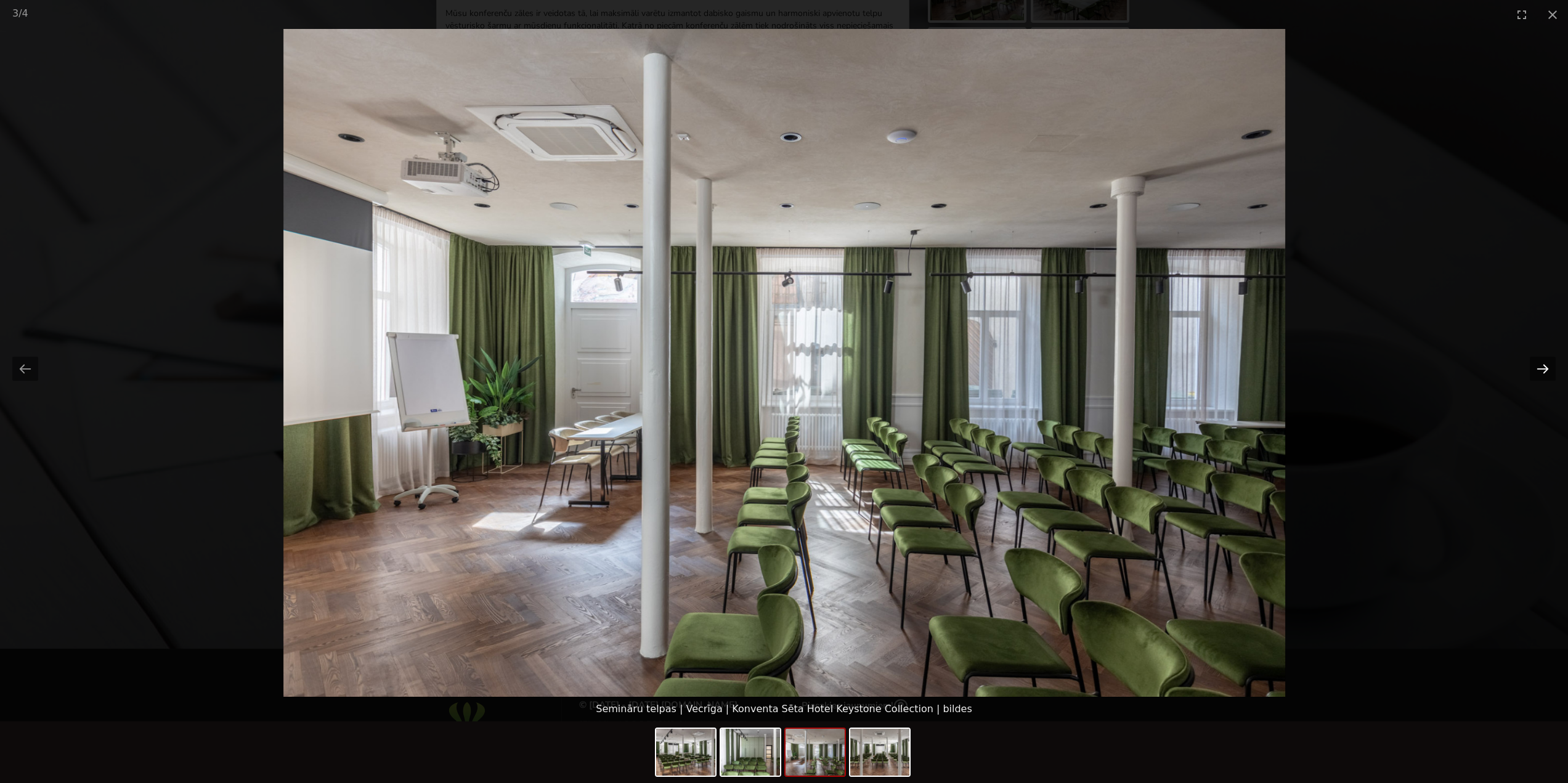
click at [1543, 370] on button "Next slide" at bounding box center [1542, 369] width 26 height 24
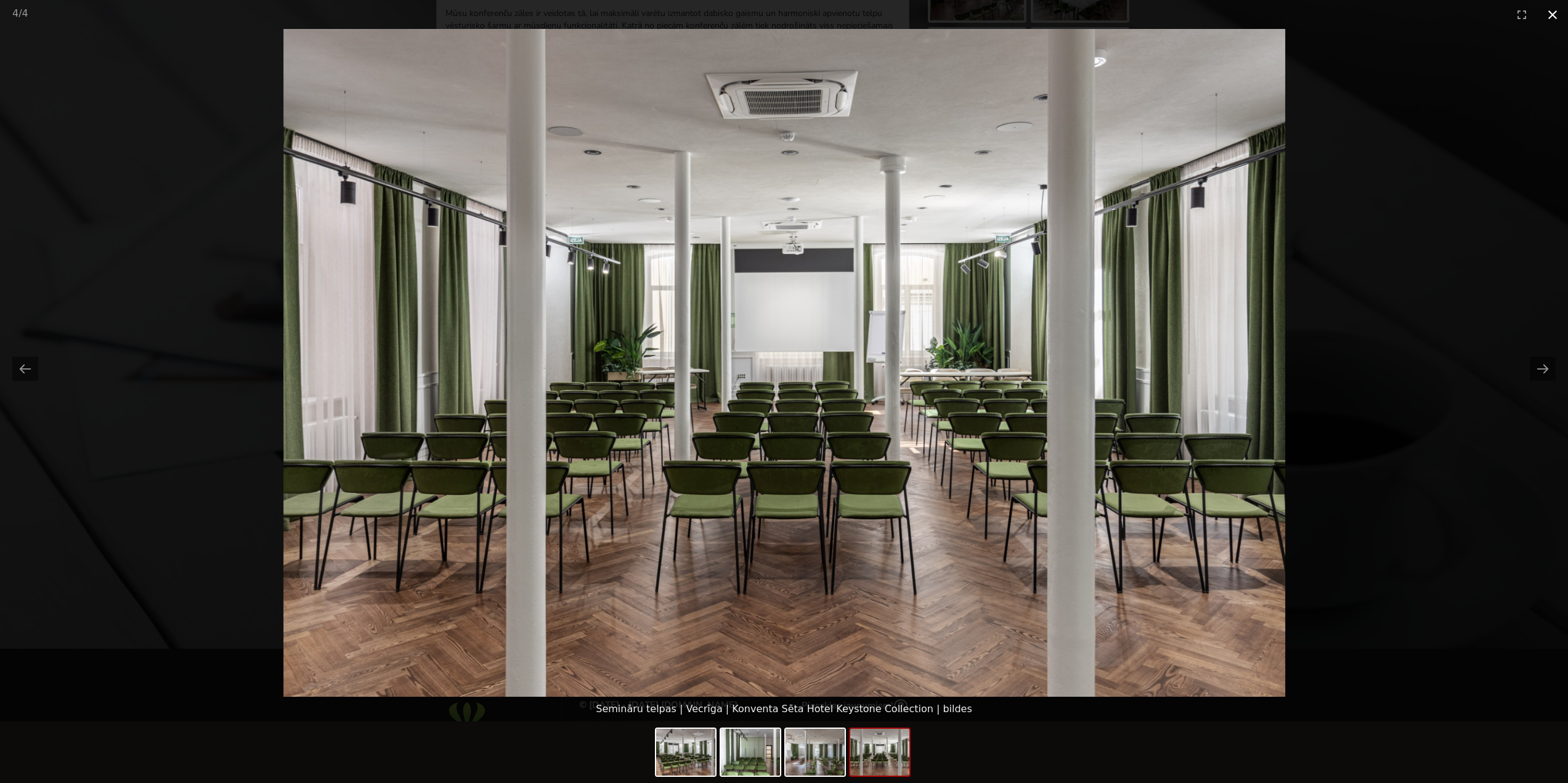
click at [1558, 13] on button "Close gallery" at bounding box center [1553, 15] width 31 height 29
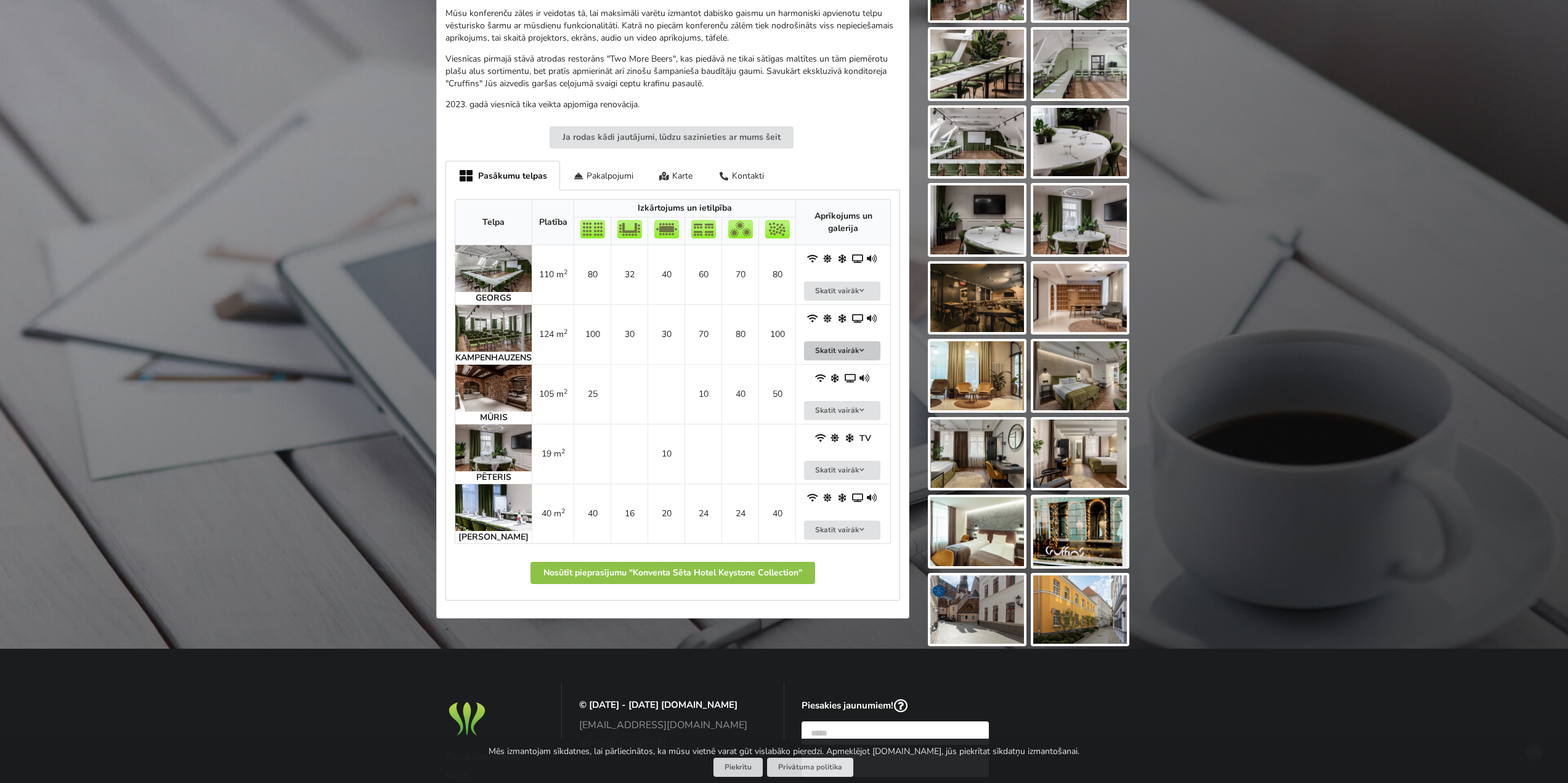
click at [869, 351] on button "Skatīt vairāk" at bounding box center [842, 351] width 77 height 19
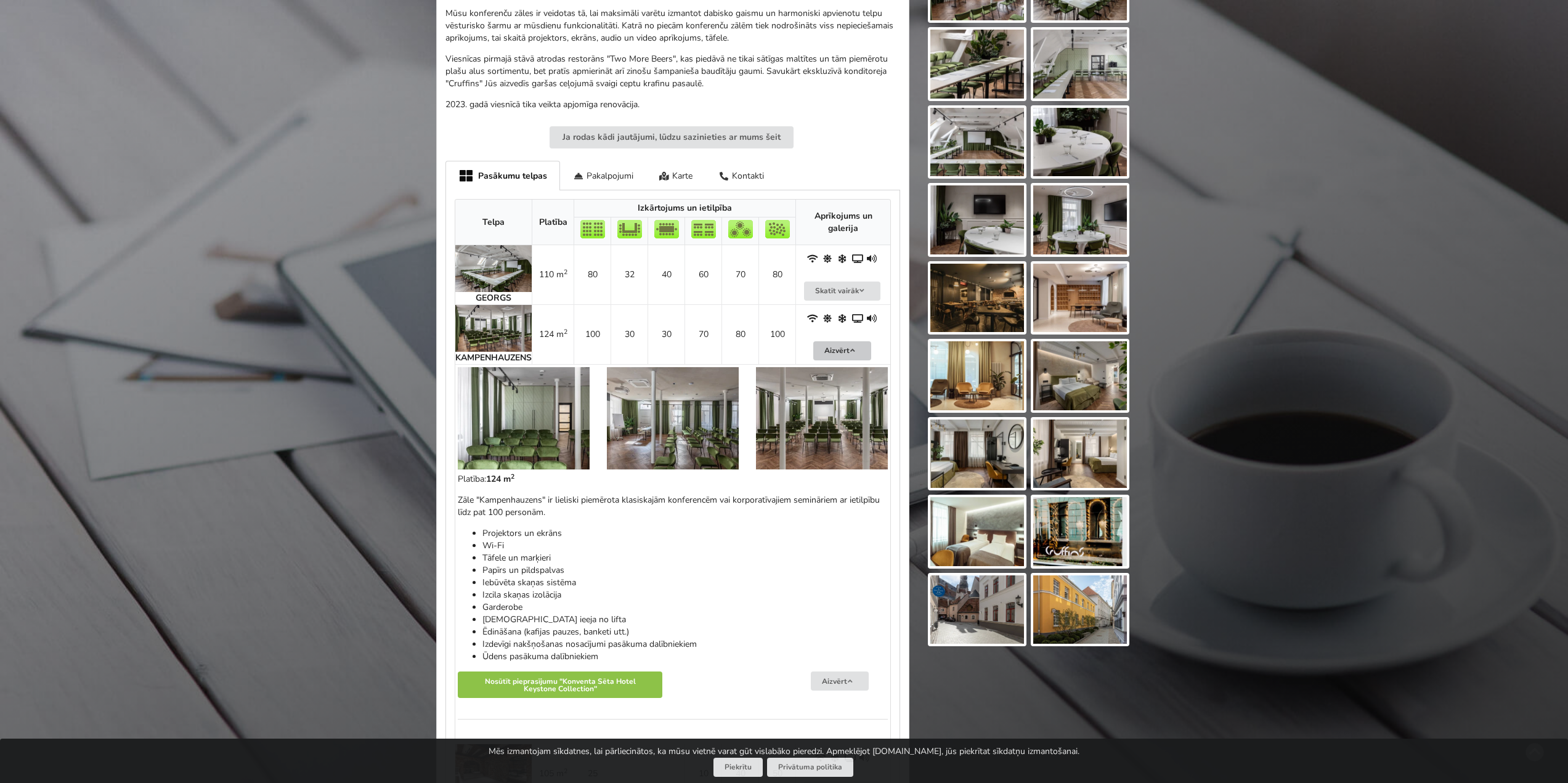
scroll to position [493, 0]
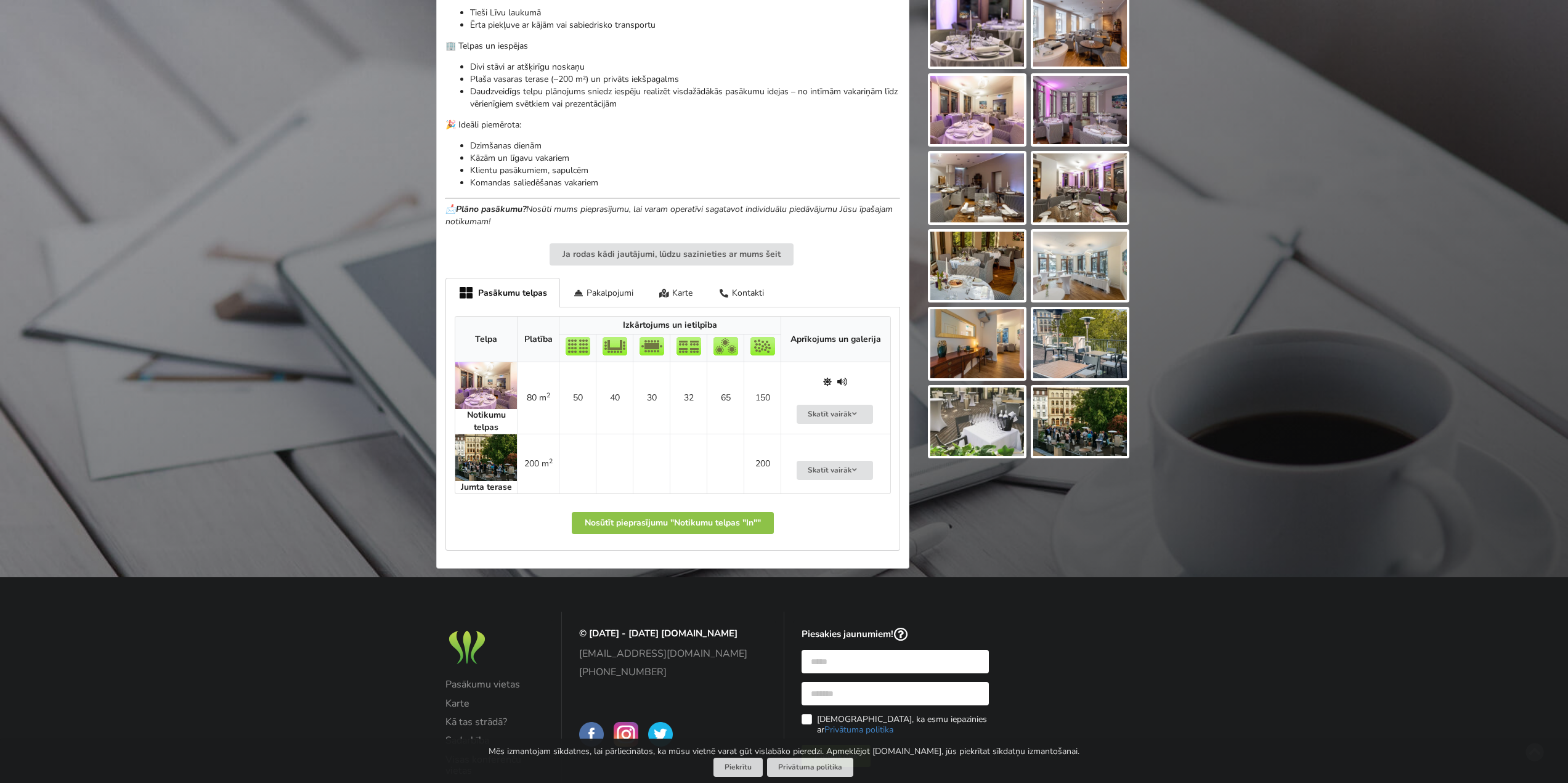
scroll to position [493, 0]
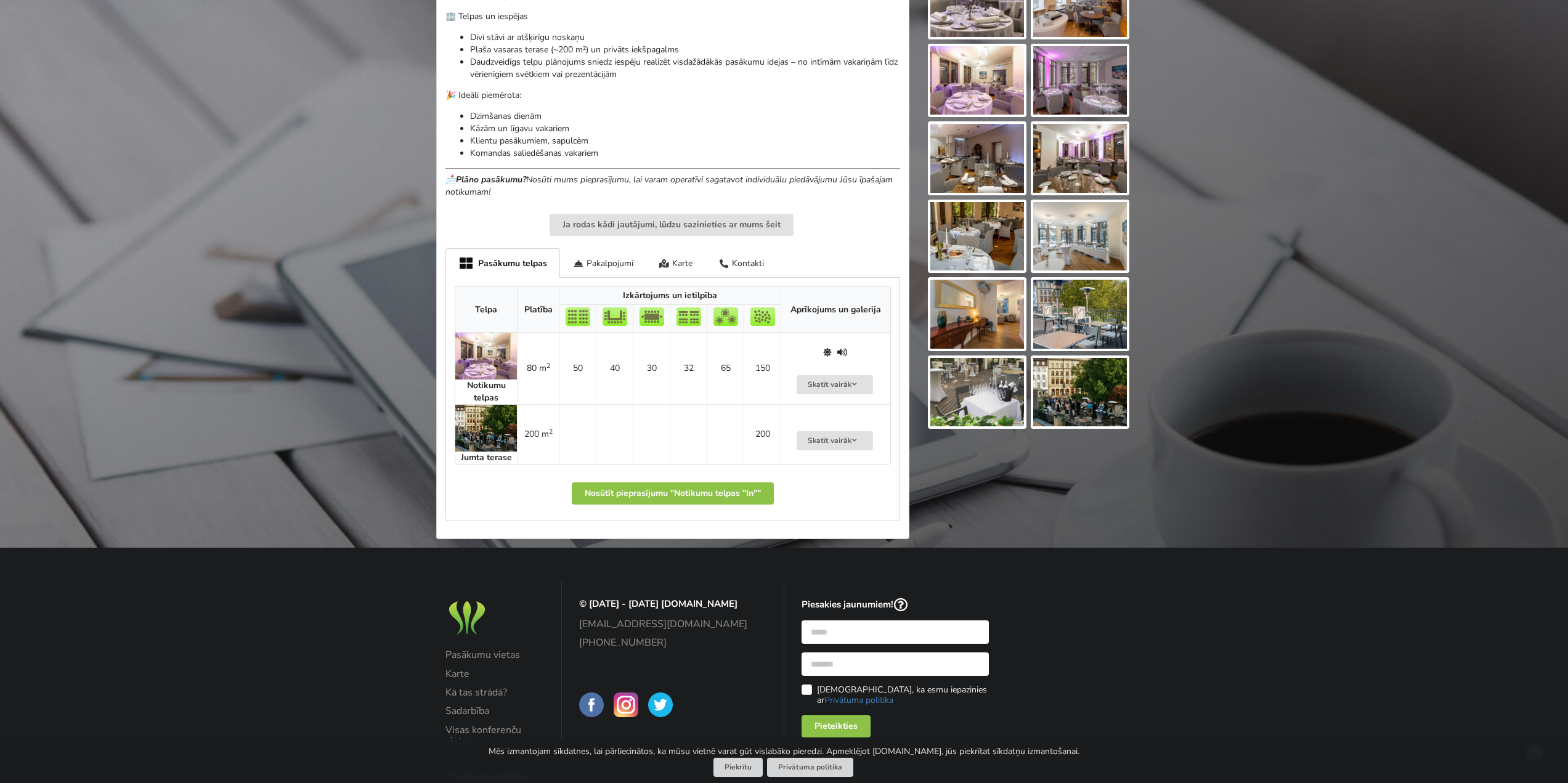
click at [485, 442] on img at bounding box center [486, 428] width 61 height 47
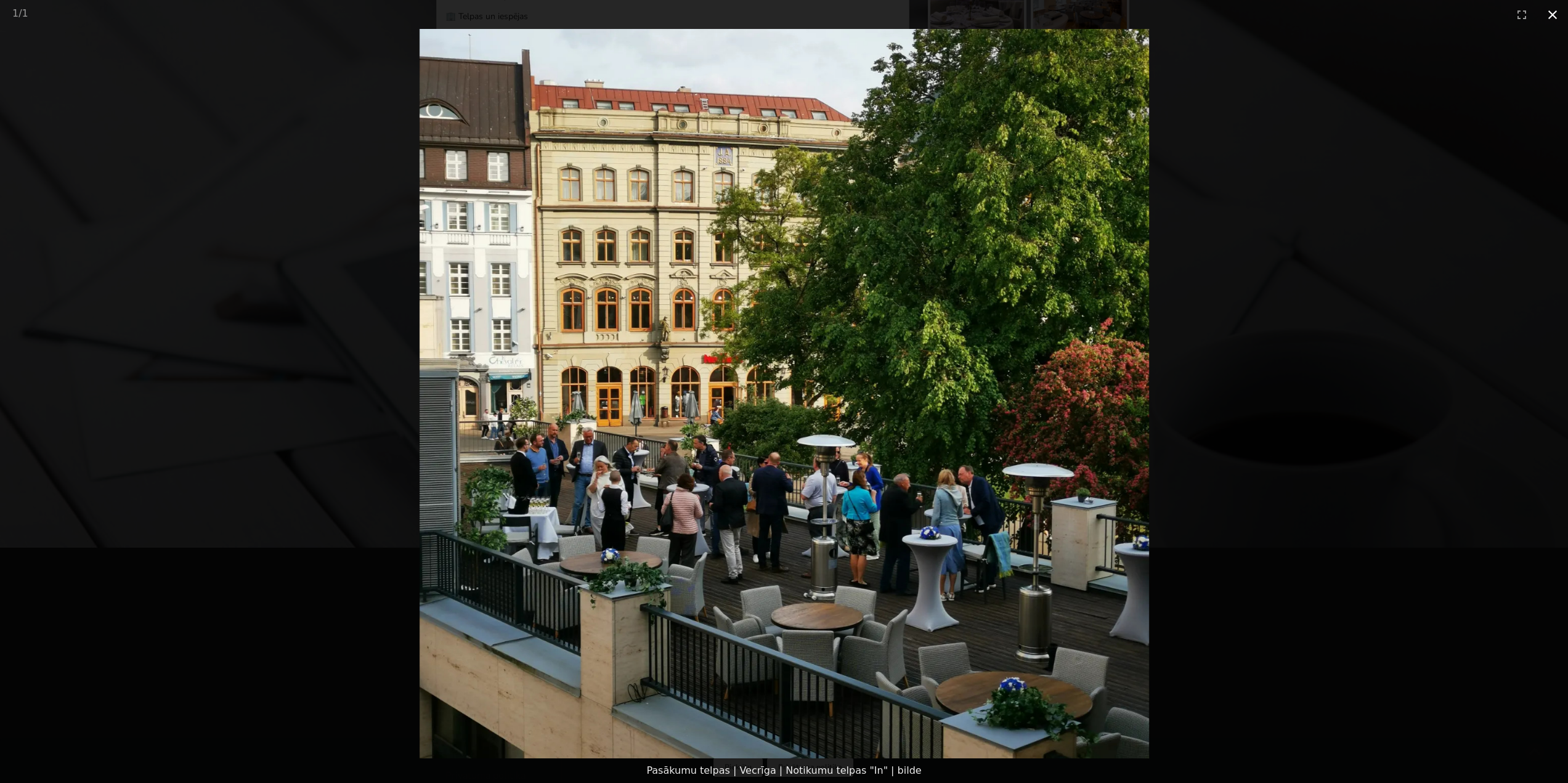
click at [1550, 14] on button "Close gallery" at bounding box center [1553, 15] width 31 height 29
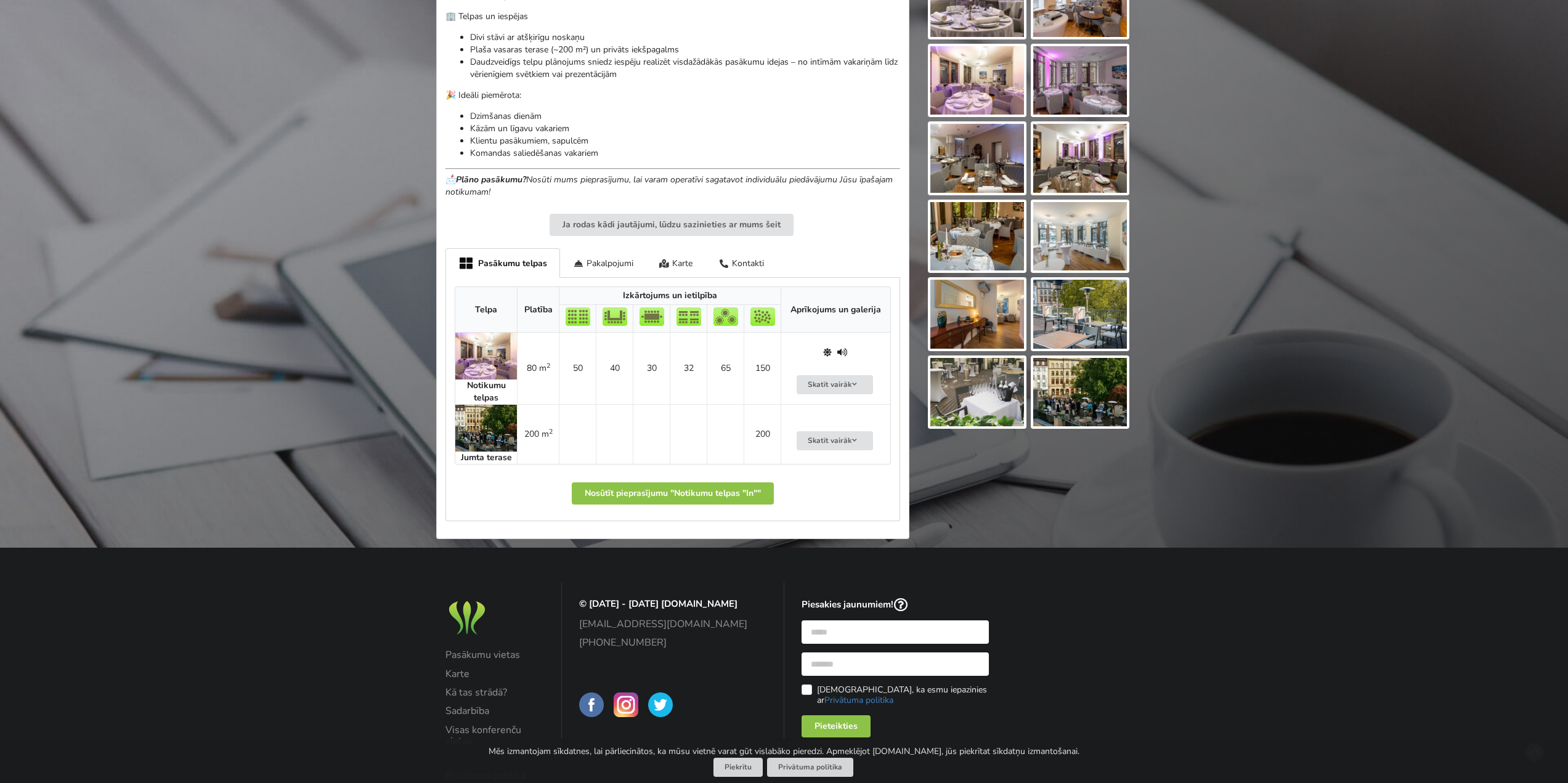
click at [474, 356] on img at bounding box center [486, 356] width 61 height 47
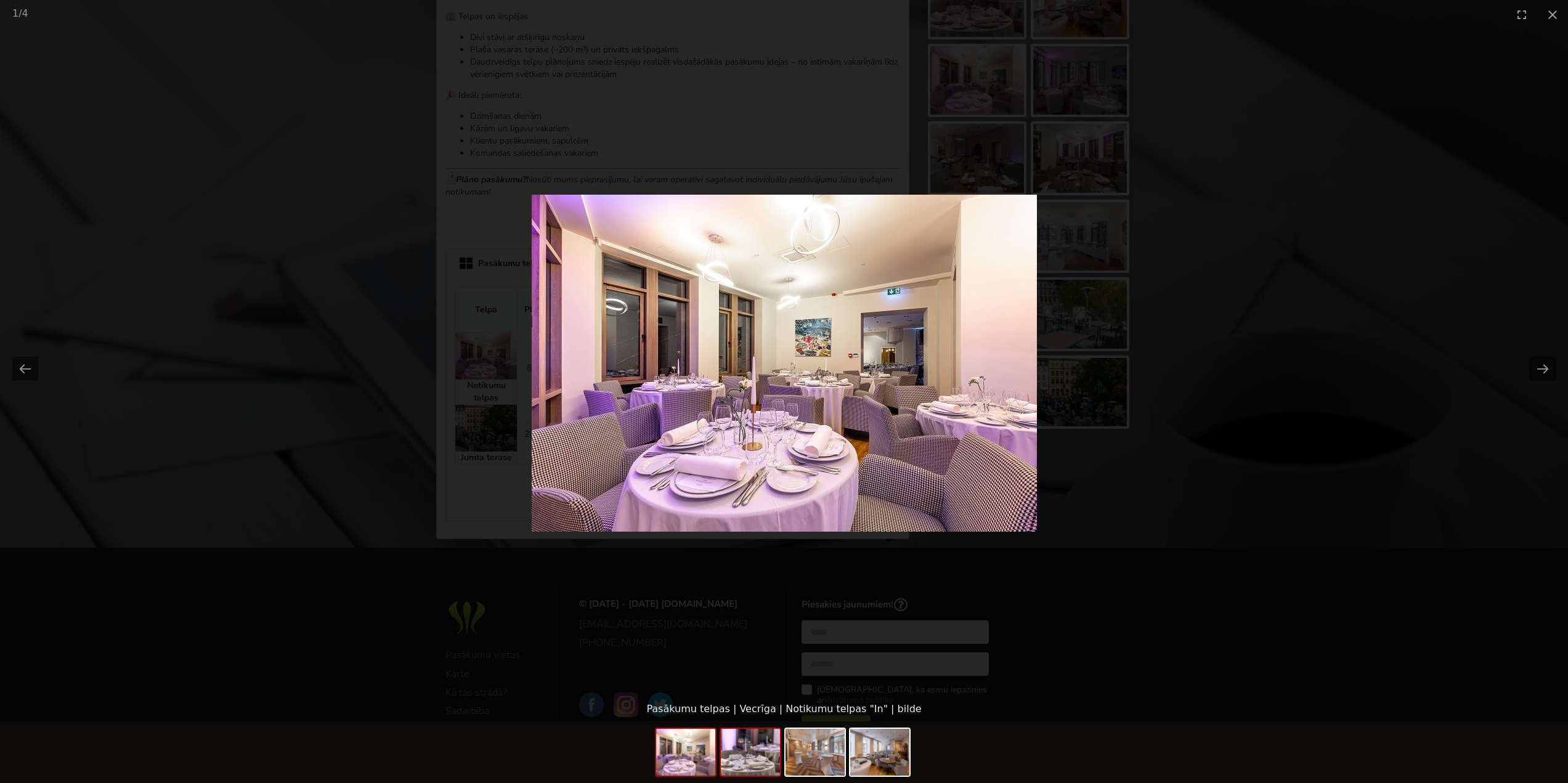
click at [762, 769] on img at bounding box center [750, 752] width 59 height 47
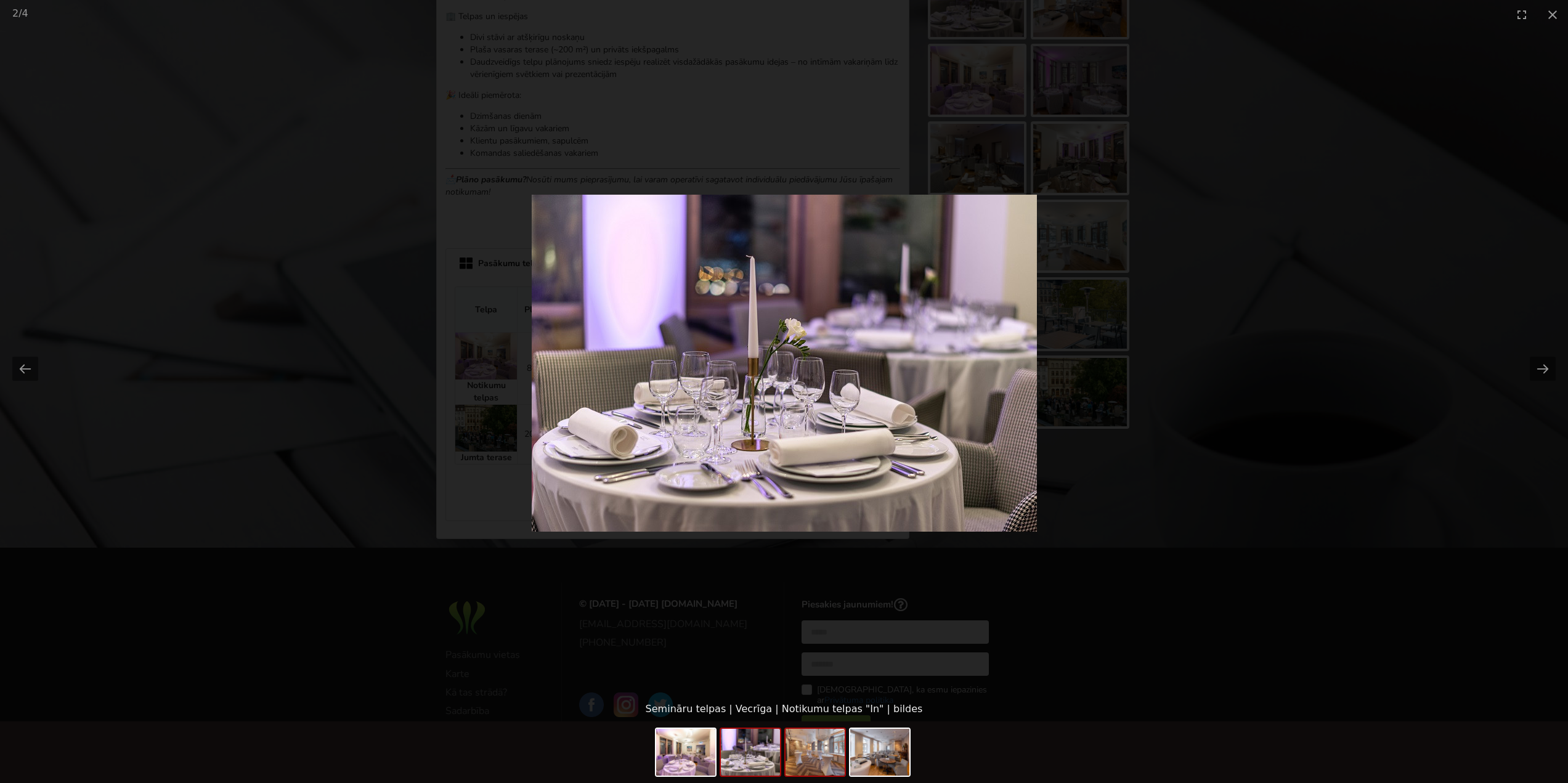
click at [821, 760] on img at bounding box center [815, 752] width 59 height 47
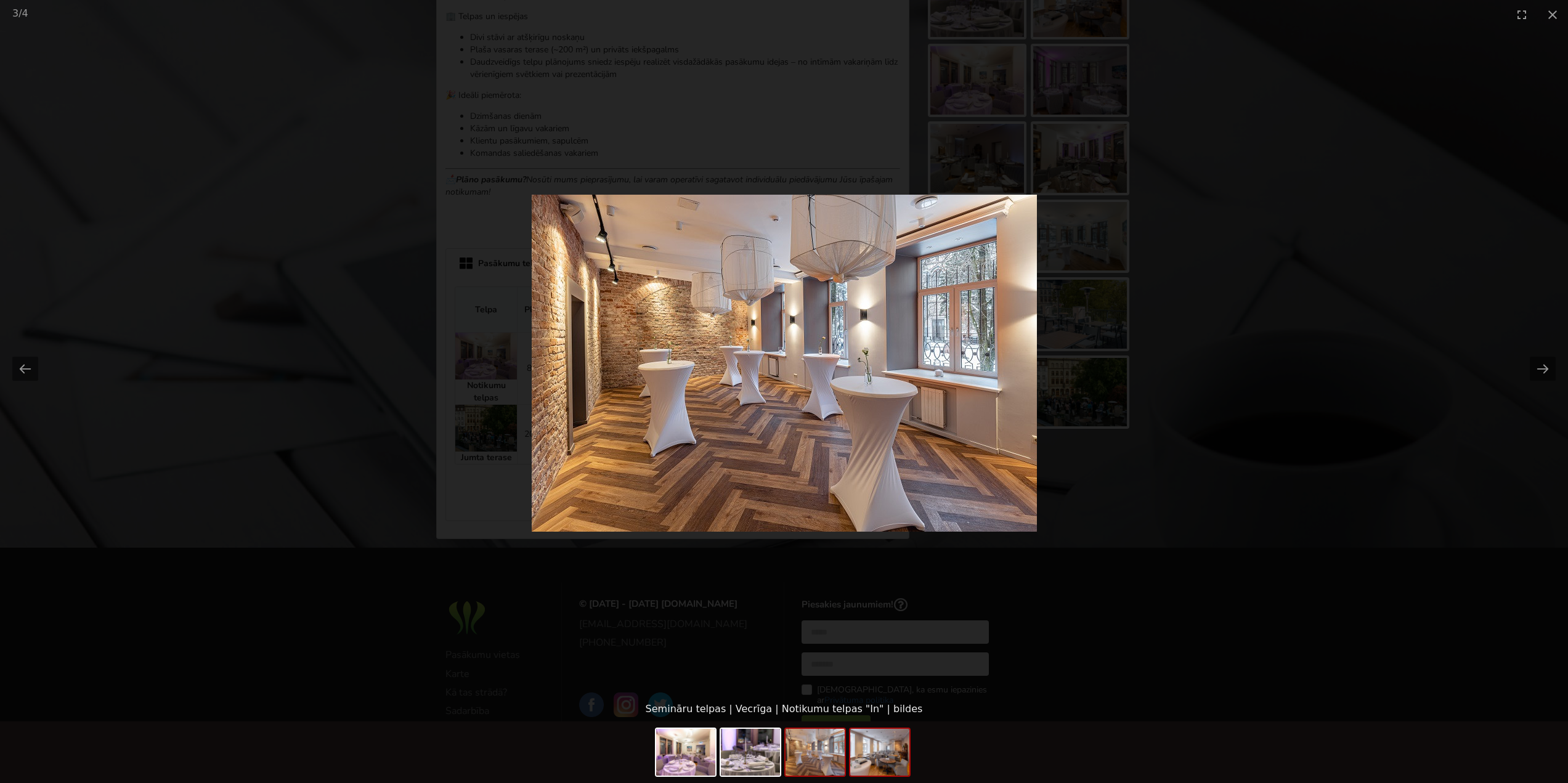
click at [882, 758] on img at bounding box center [879, 752] width 59 height 47
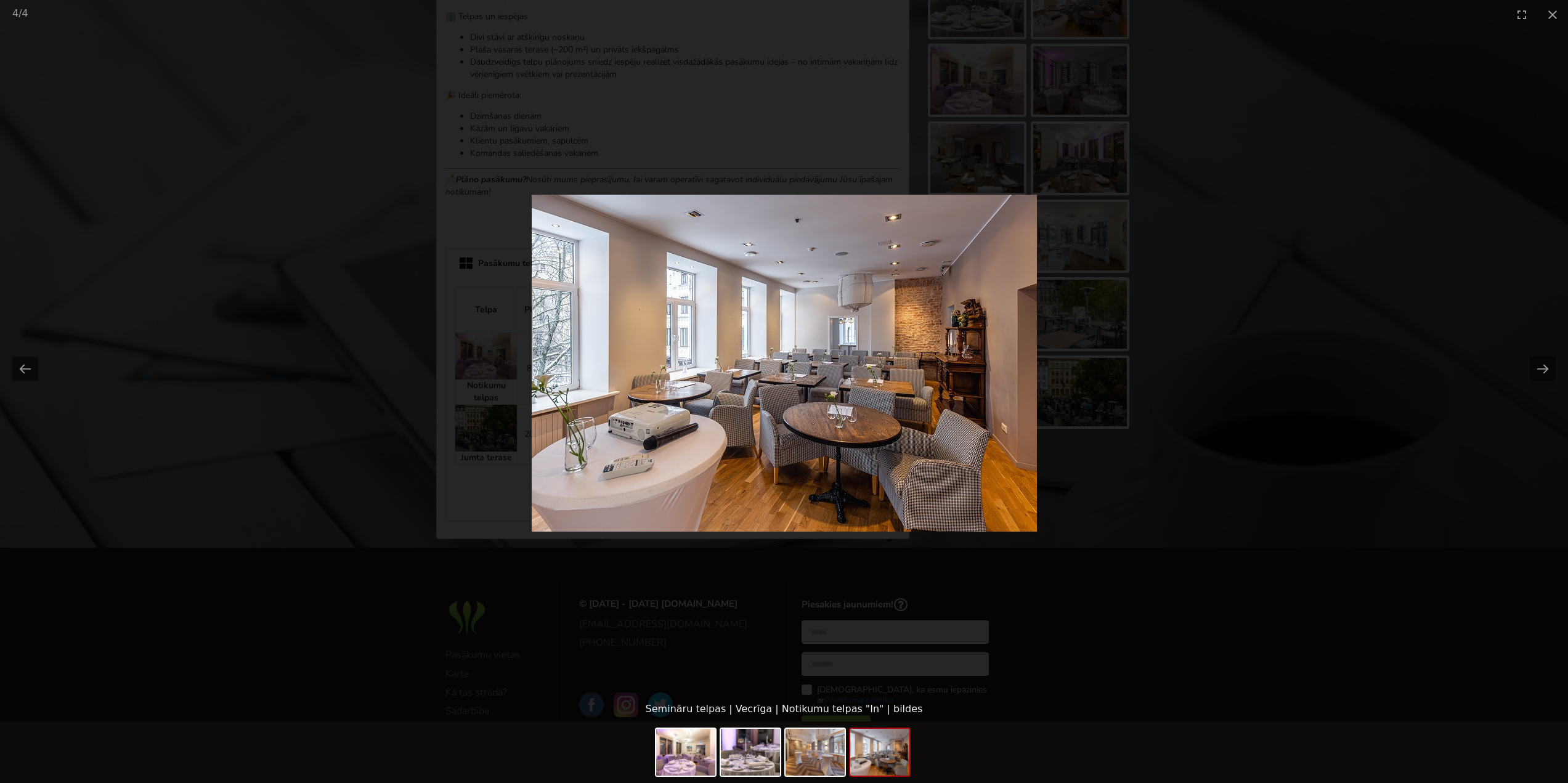
scroll to position [0, 0]
click at [1297, 302] on picture at bounding box center [784, 363] width 1568 height 668
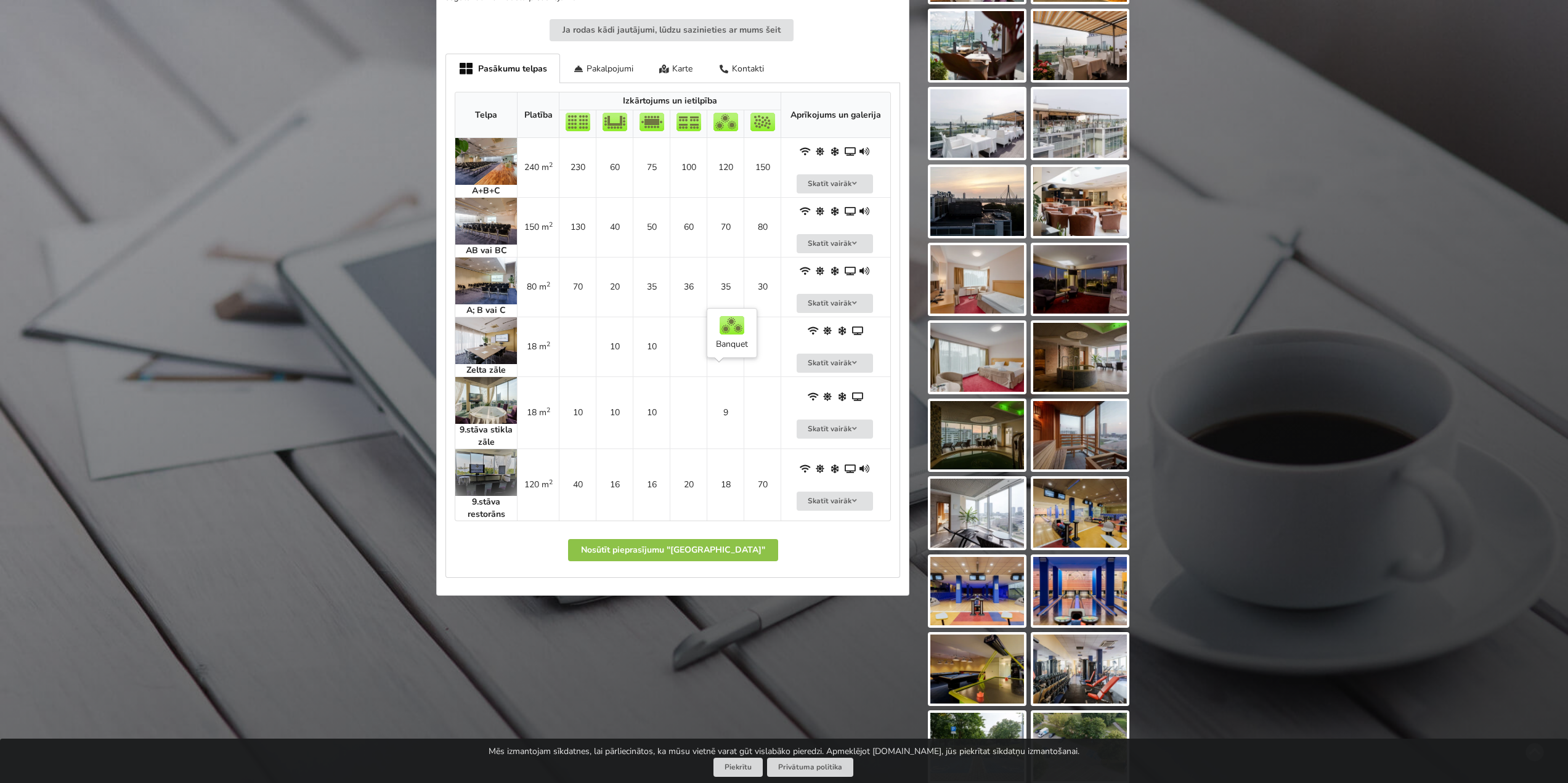
scroll to position [739, 0]
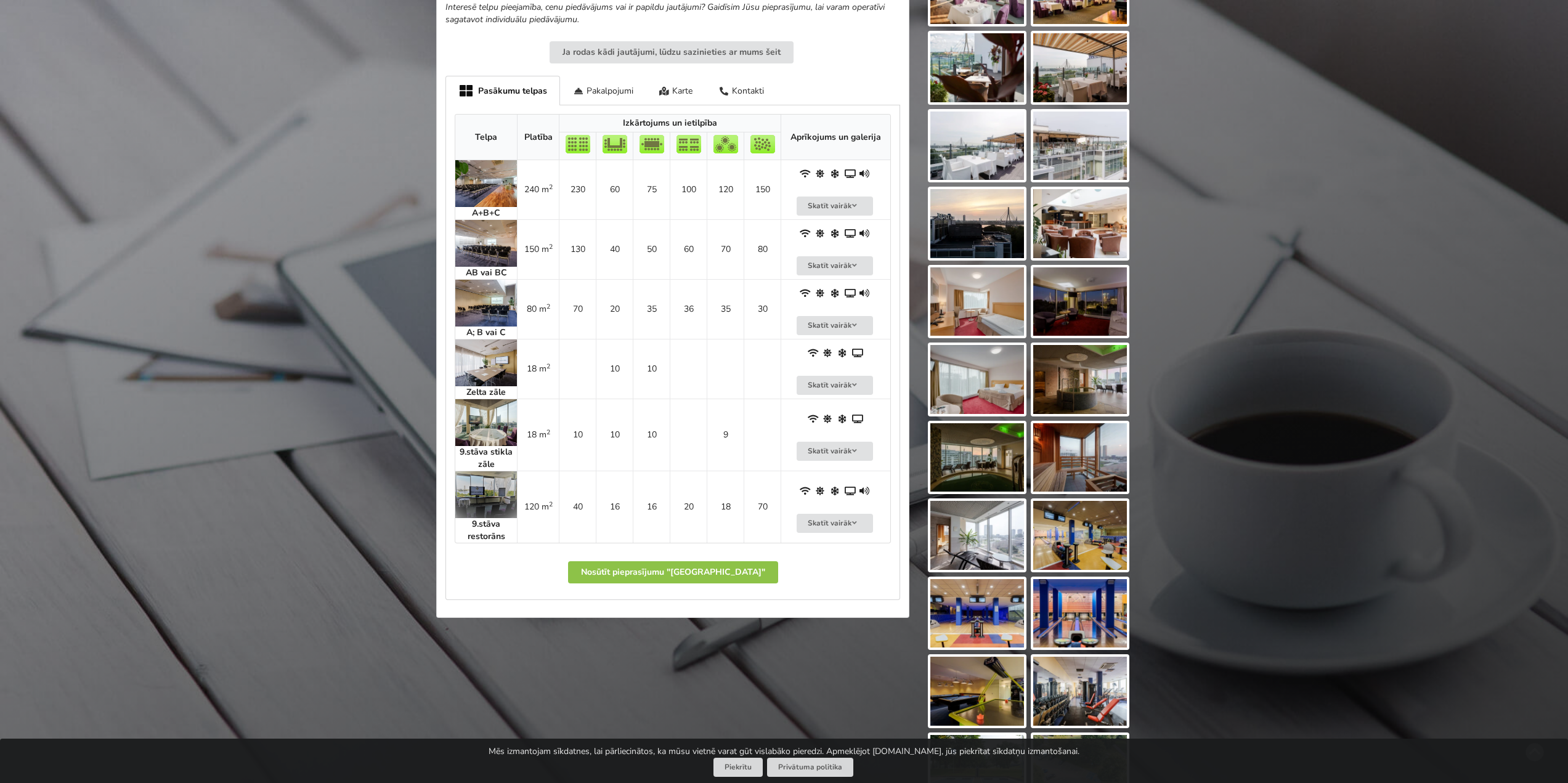
click at [483, 174] on img at bounding box center [486, 184] width 61 height 47
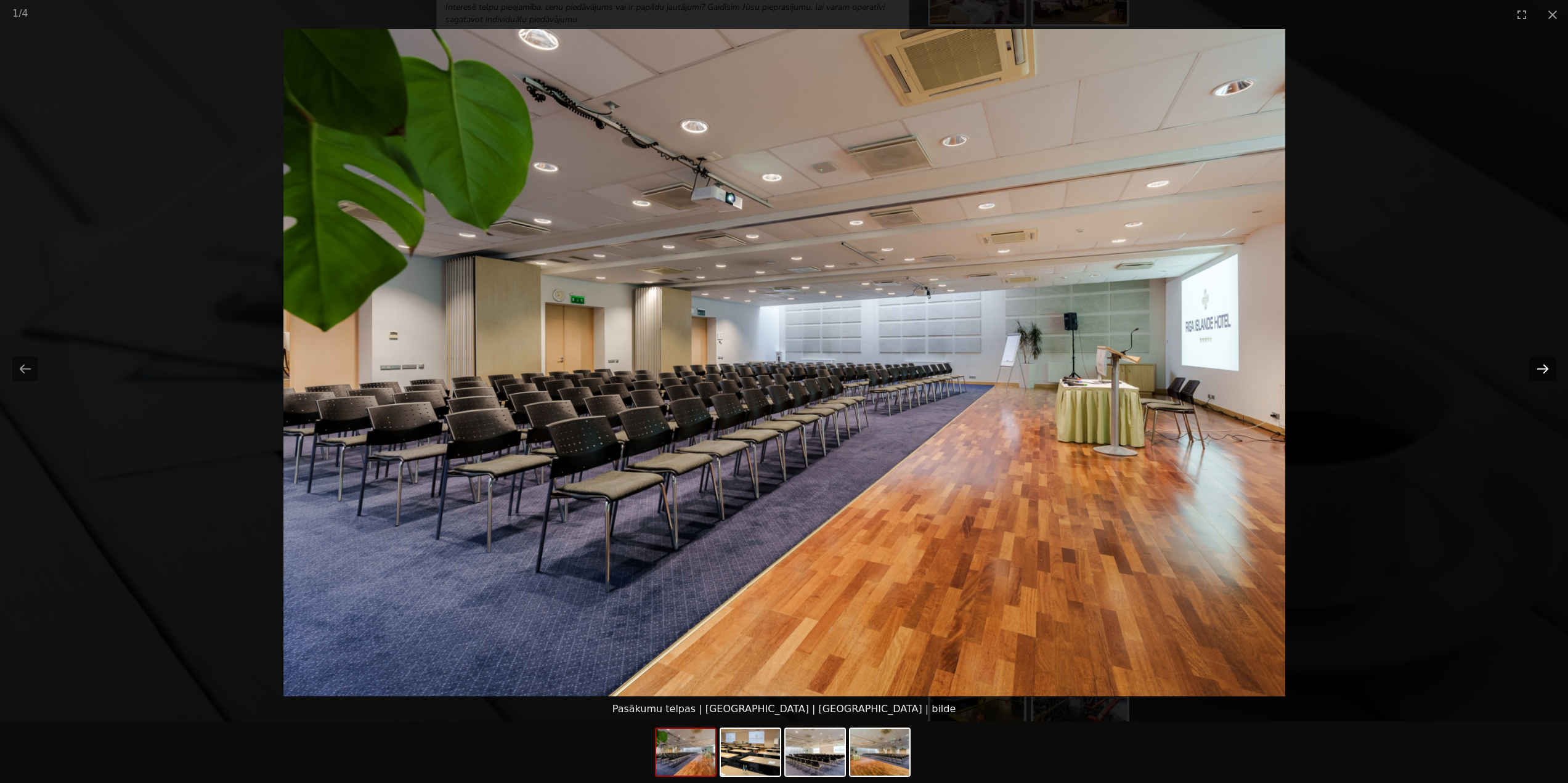
click at [1551, 366] on button "Next slide" at bounding box center [1542, 369] width 26 height 24
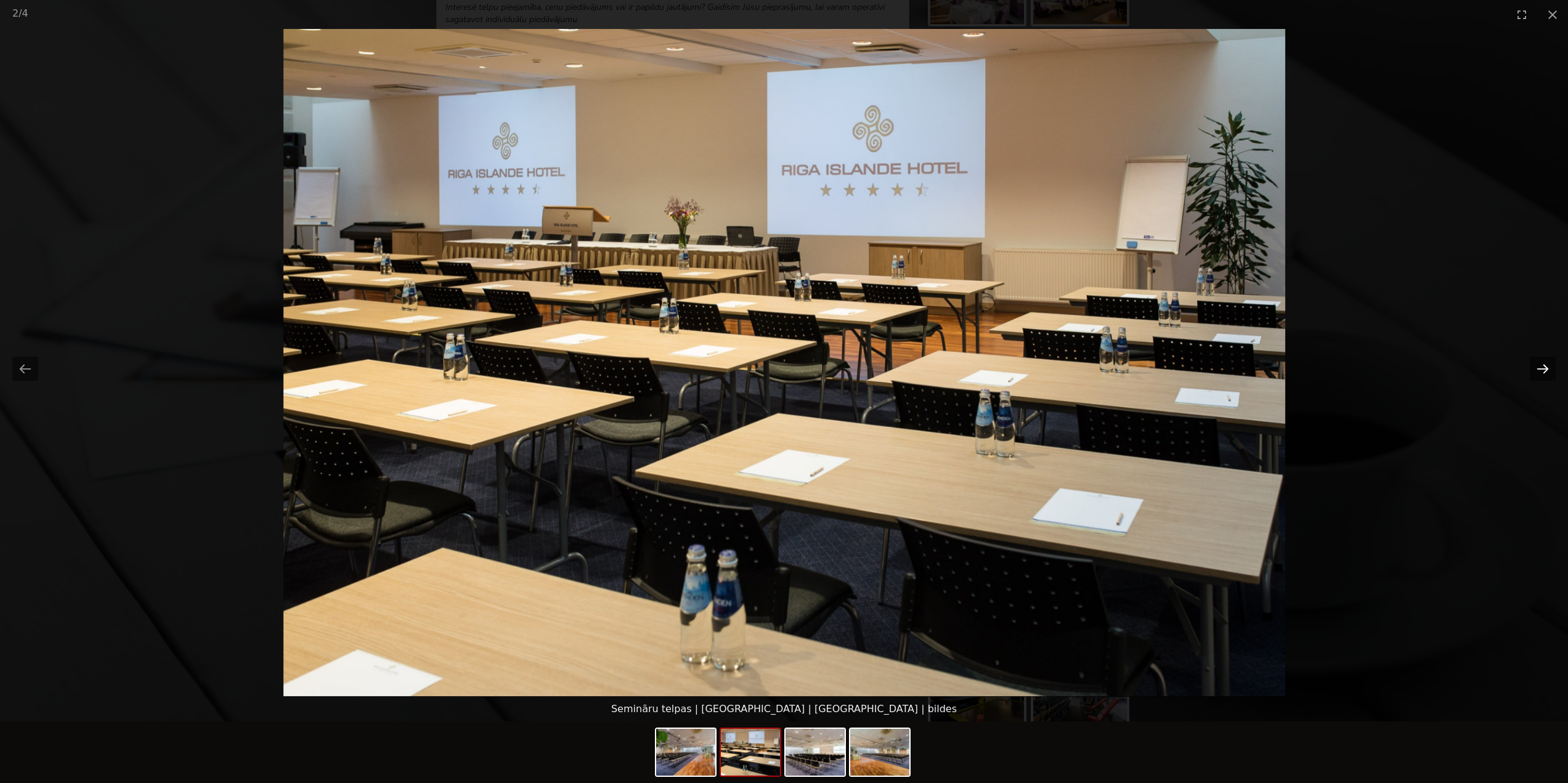
click at [1551, 366] on button "Next slide" at bounding box center [1542, 369] width 26 height 24
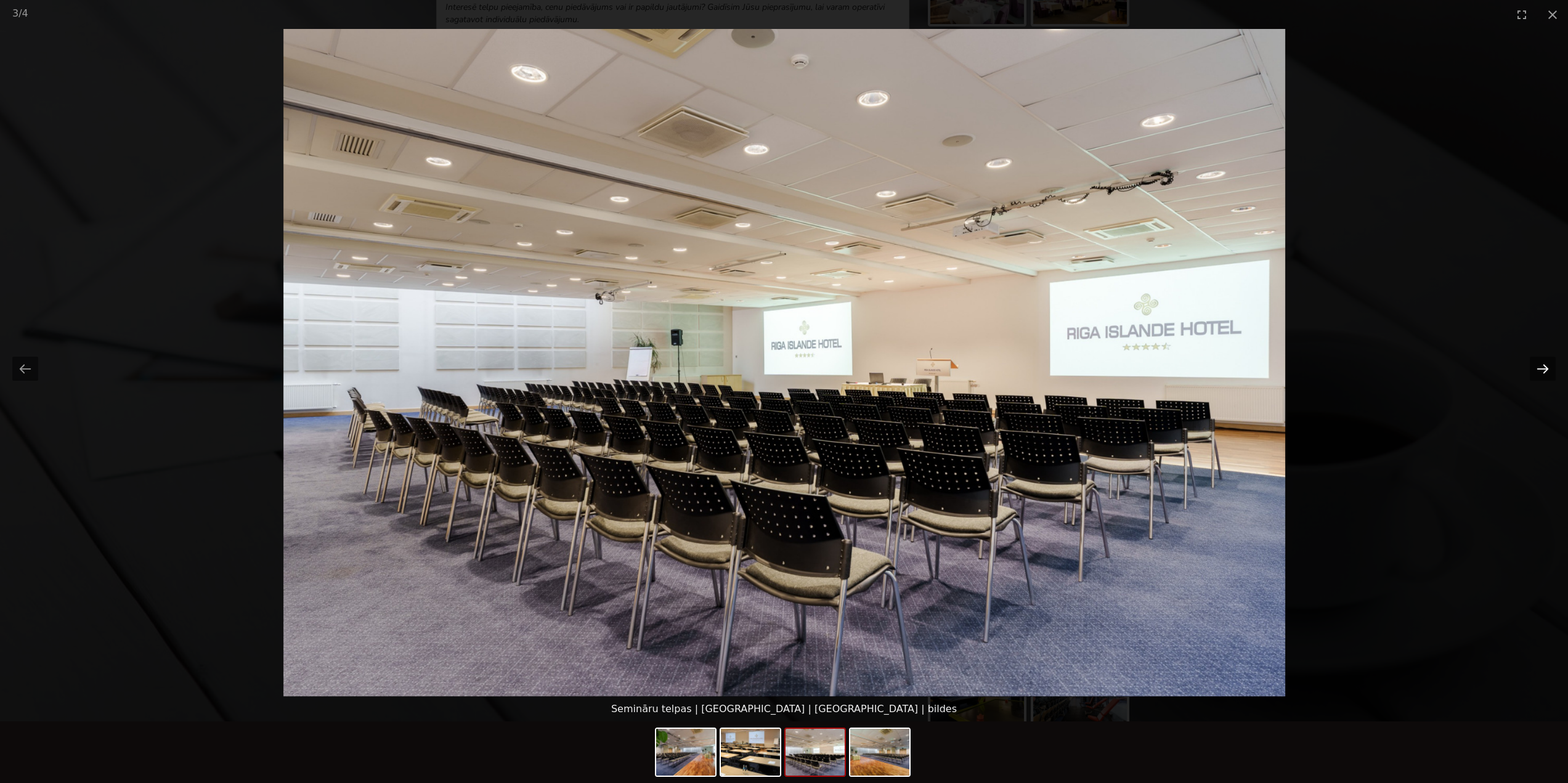
click at [1551, 366] on button "Next slide" at bounding box center [1542, 369] width 26 height 24
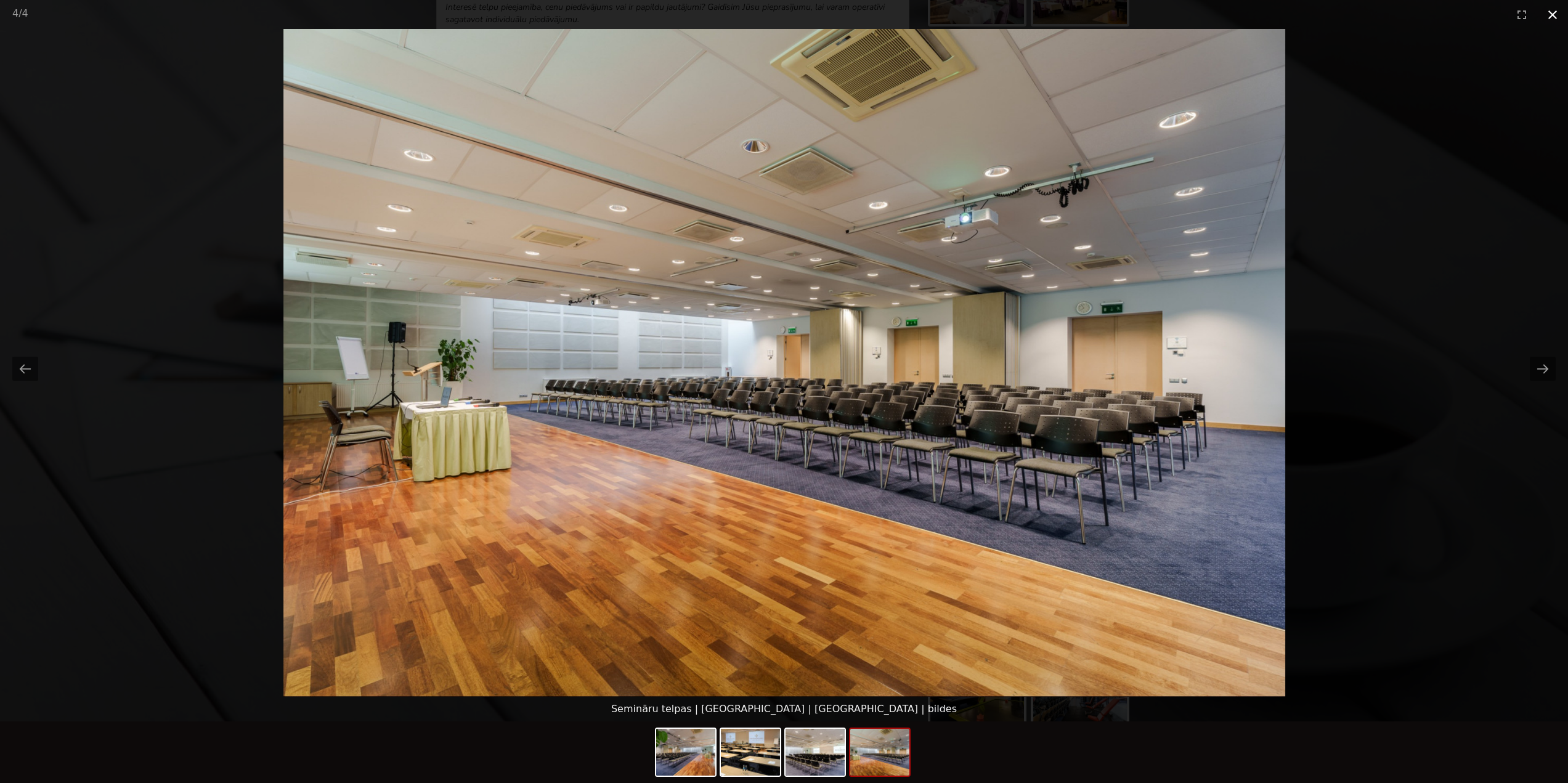
click at [1550, 17] on button "Close gallery" at bounding box center [1553, 15] width 31 height 29
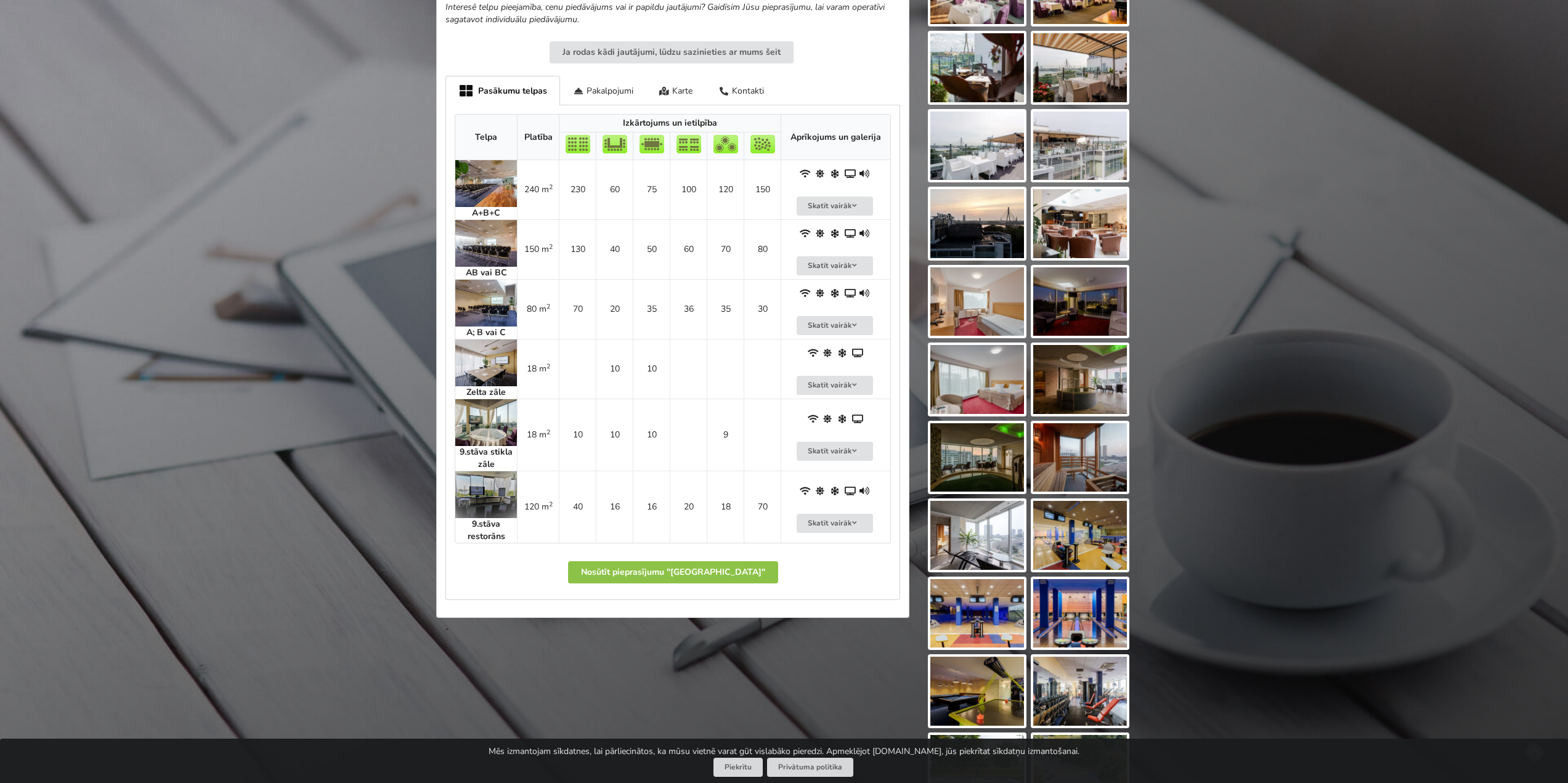
click at [484, 185] on img at bounding box center [486, 184] width 61 height 47
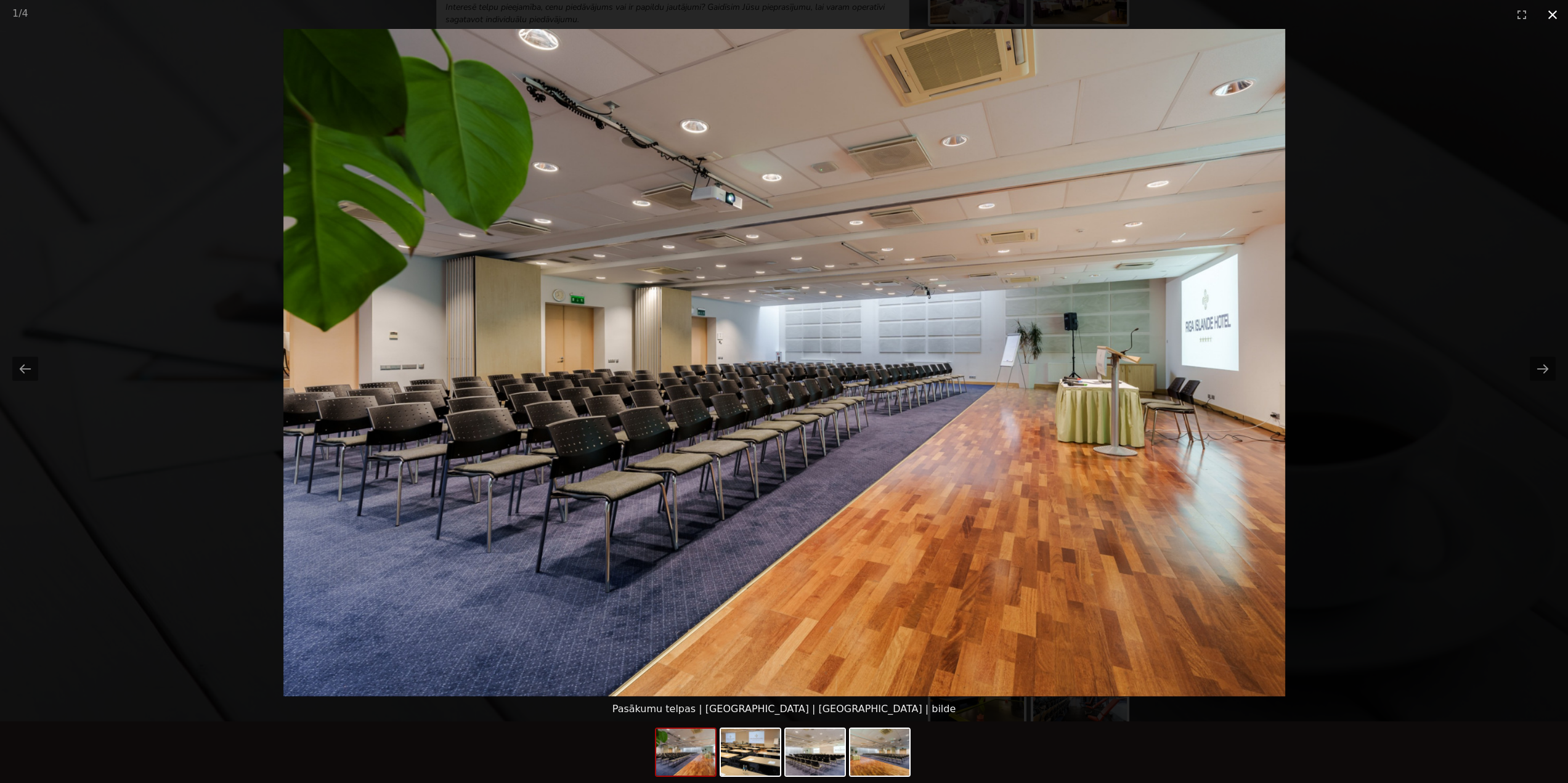
click at [1554, 12] on button "Close gallery" at bounding box center [1553, 15] width 31 height 29
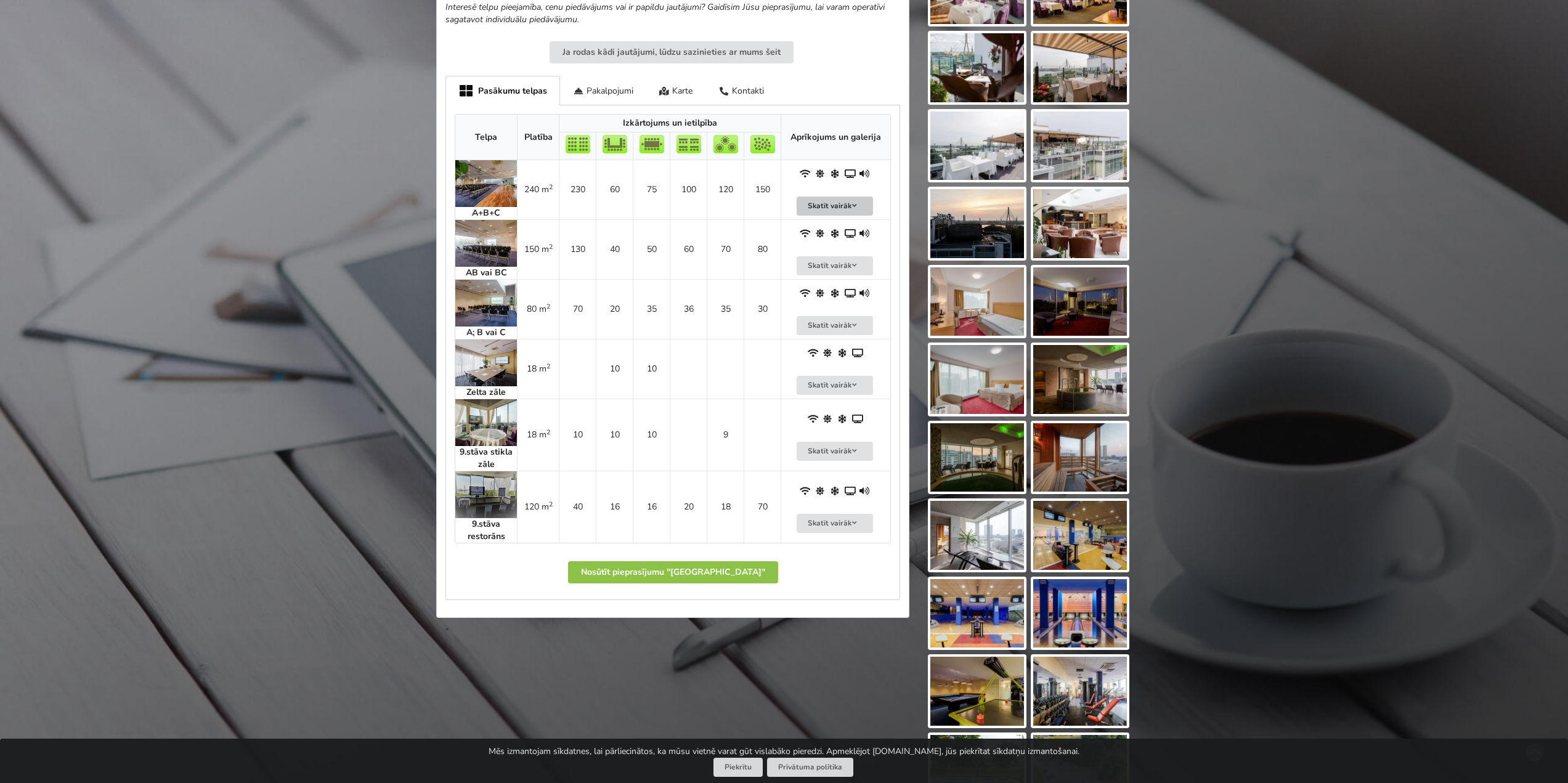
click at [835, 196] on button "Skatīt vairāk" at bounding box center [835, 206] width 77 height 19
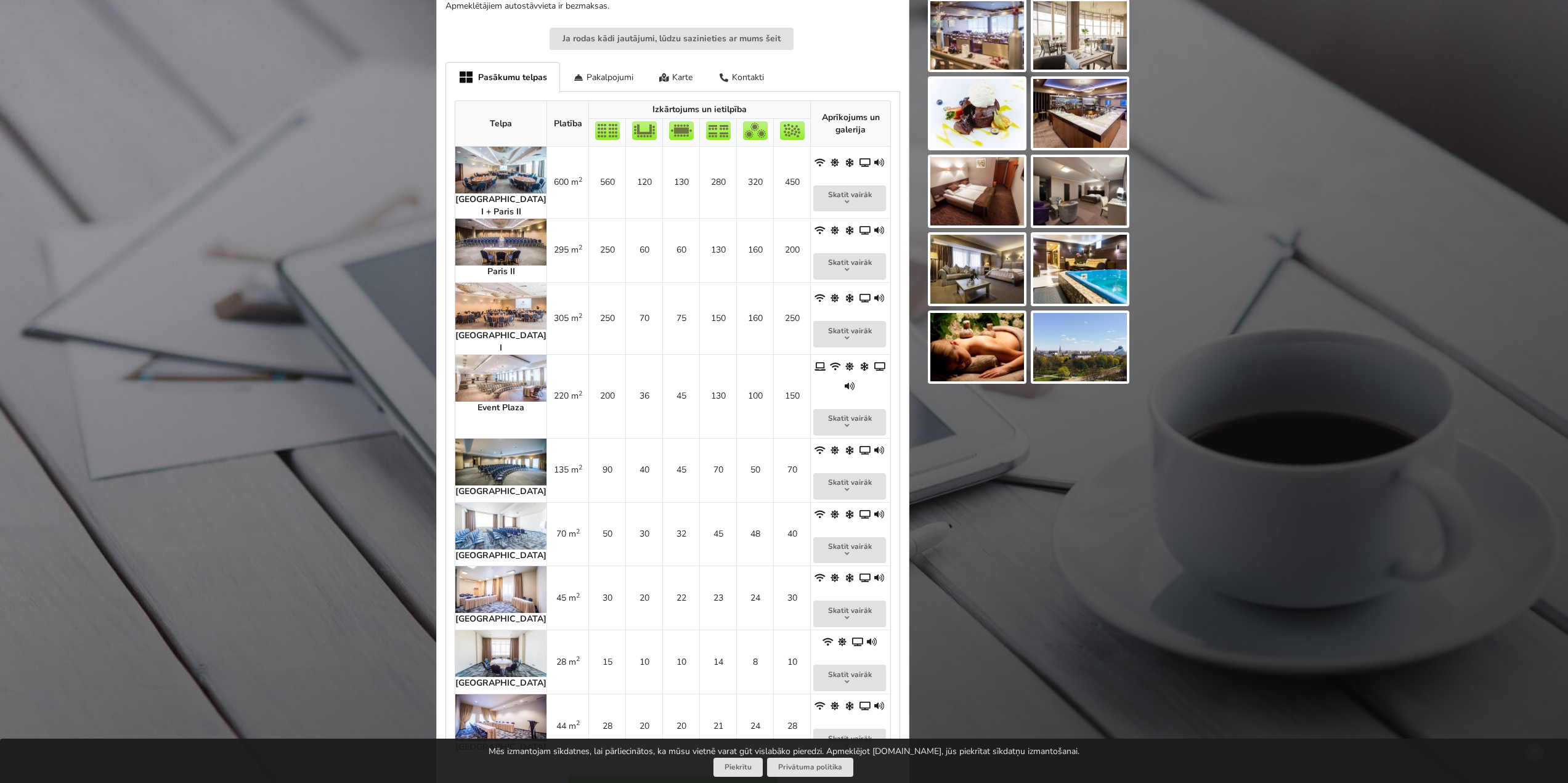
scroll to position [555, 0]
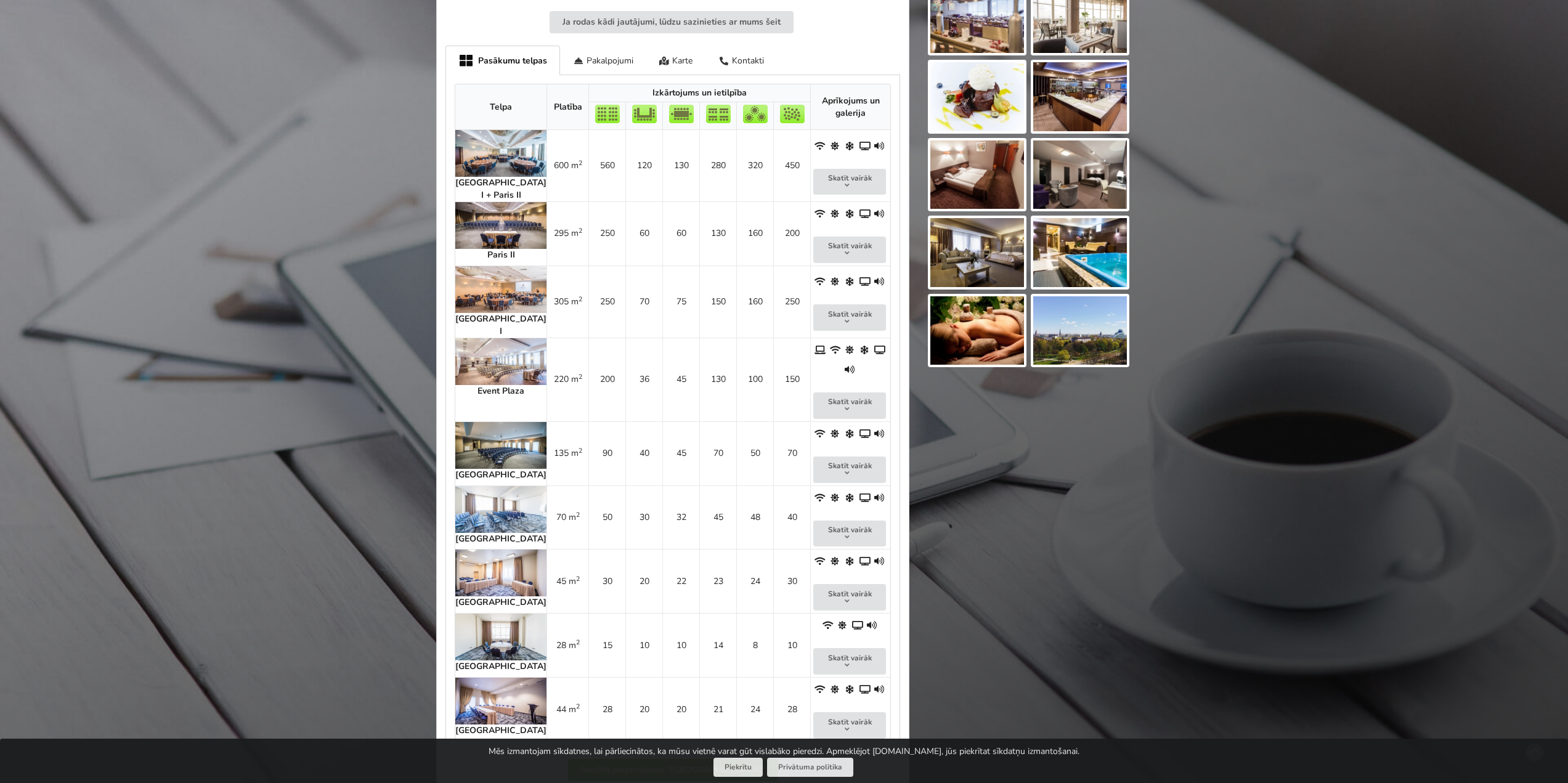
click at [477, 342] on img at bounding box center [501, 362] width 91 height 47
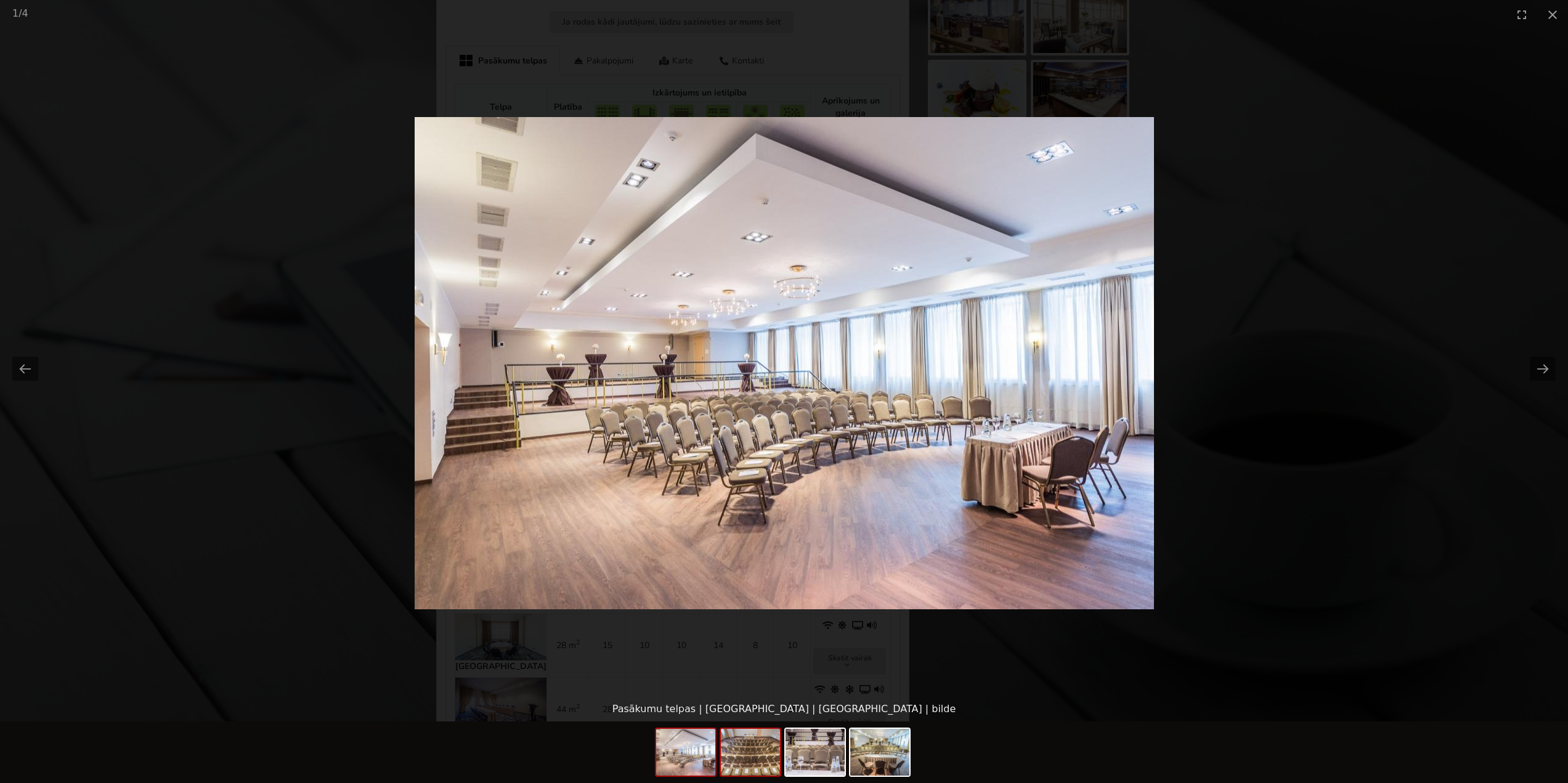
click at [748, 758] on img at bounding box center [750, 752] width 59 height 47
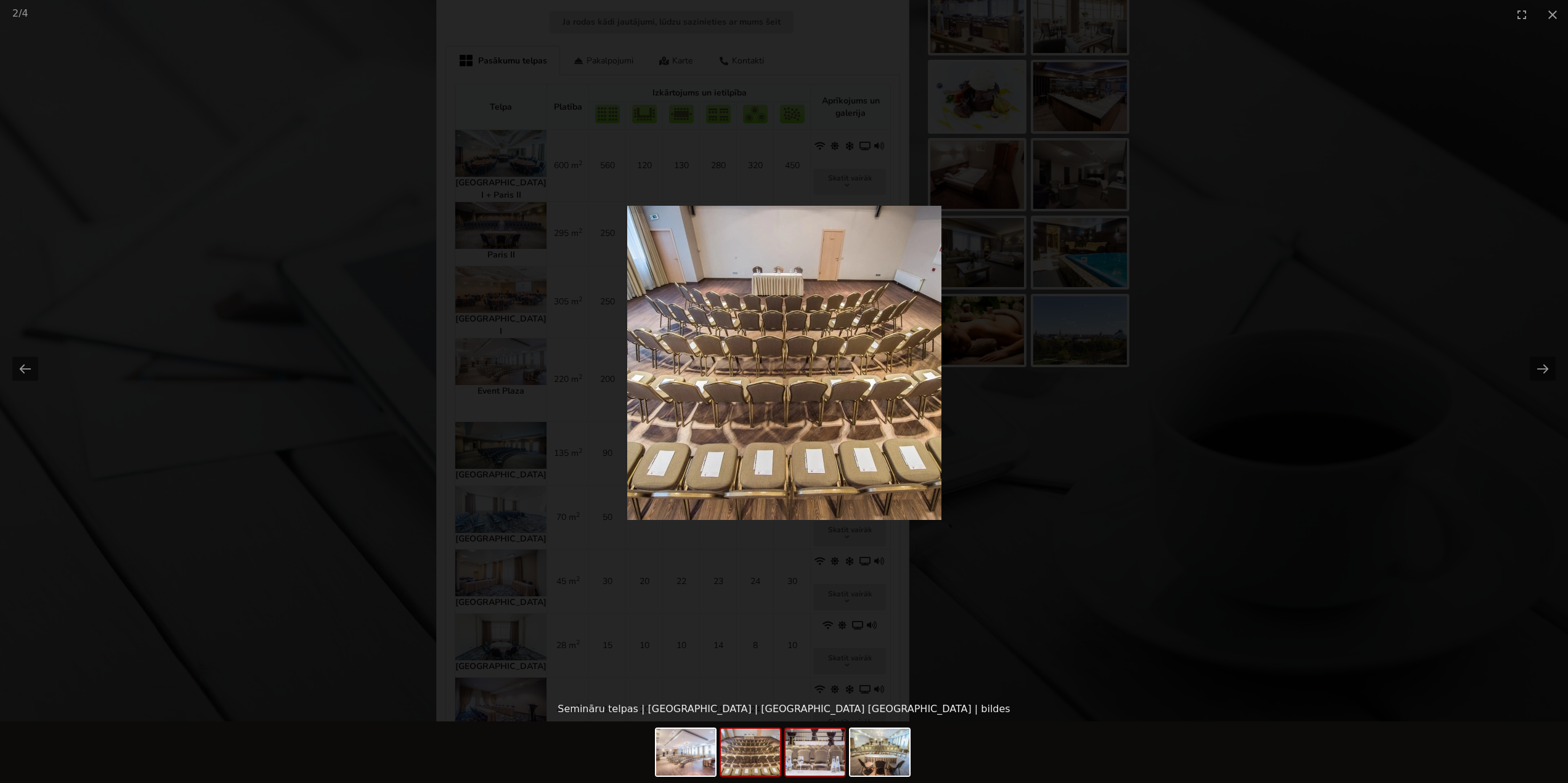
click at [826, 762] on img at bounding box center [815, 752] width 59 height 47
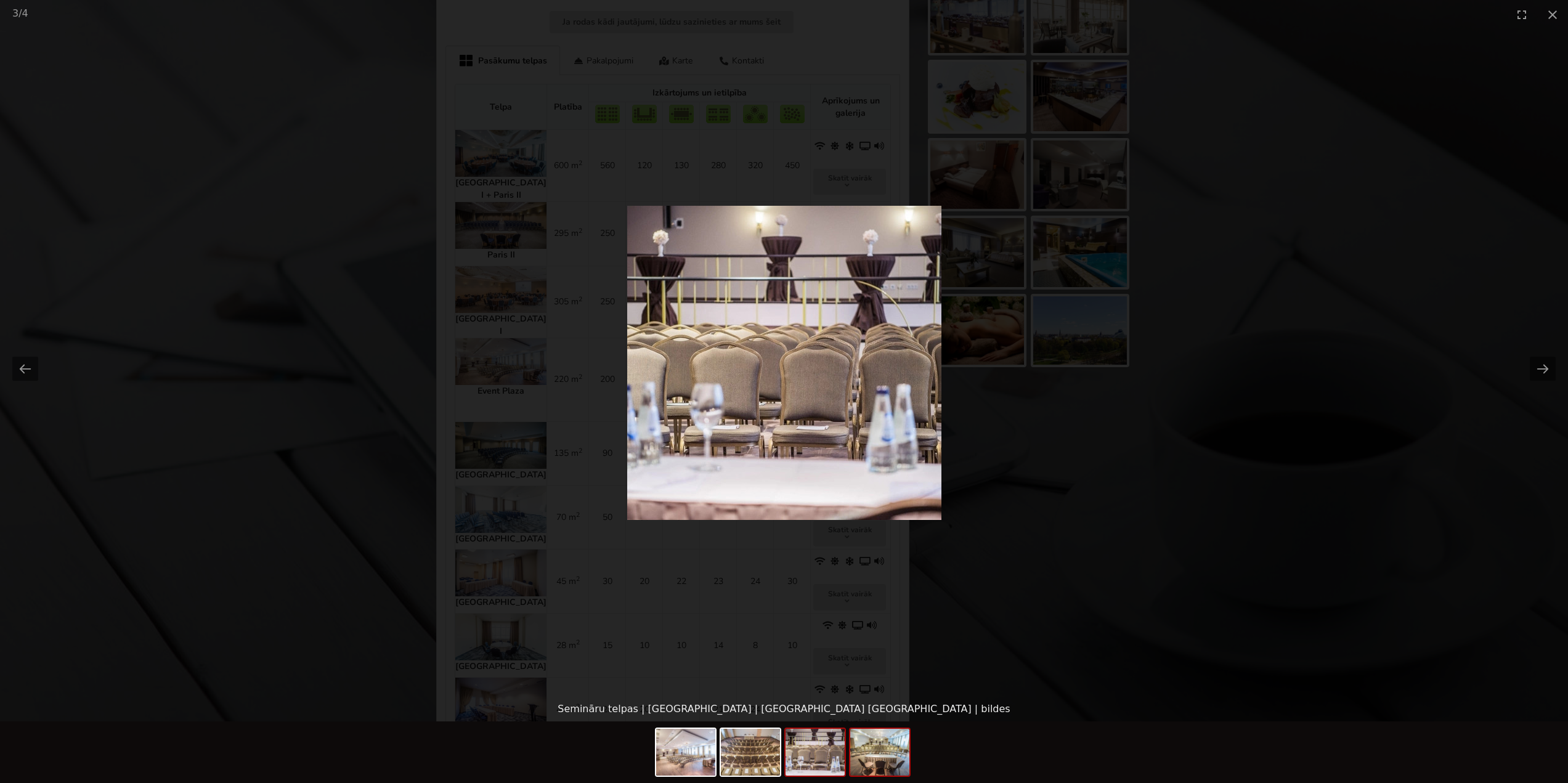
click at [883, 759] on img at bounding box center [879, 752] width 59 height 47
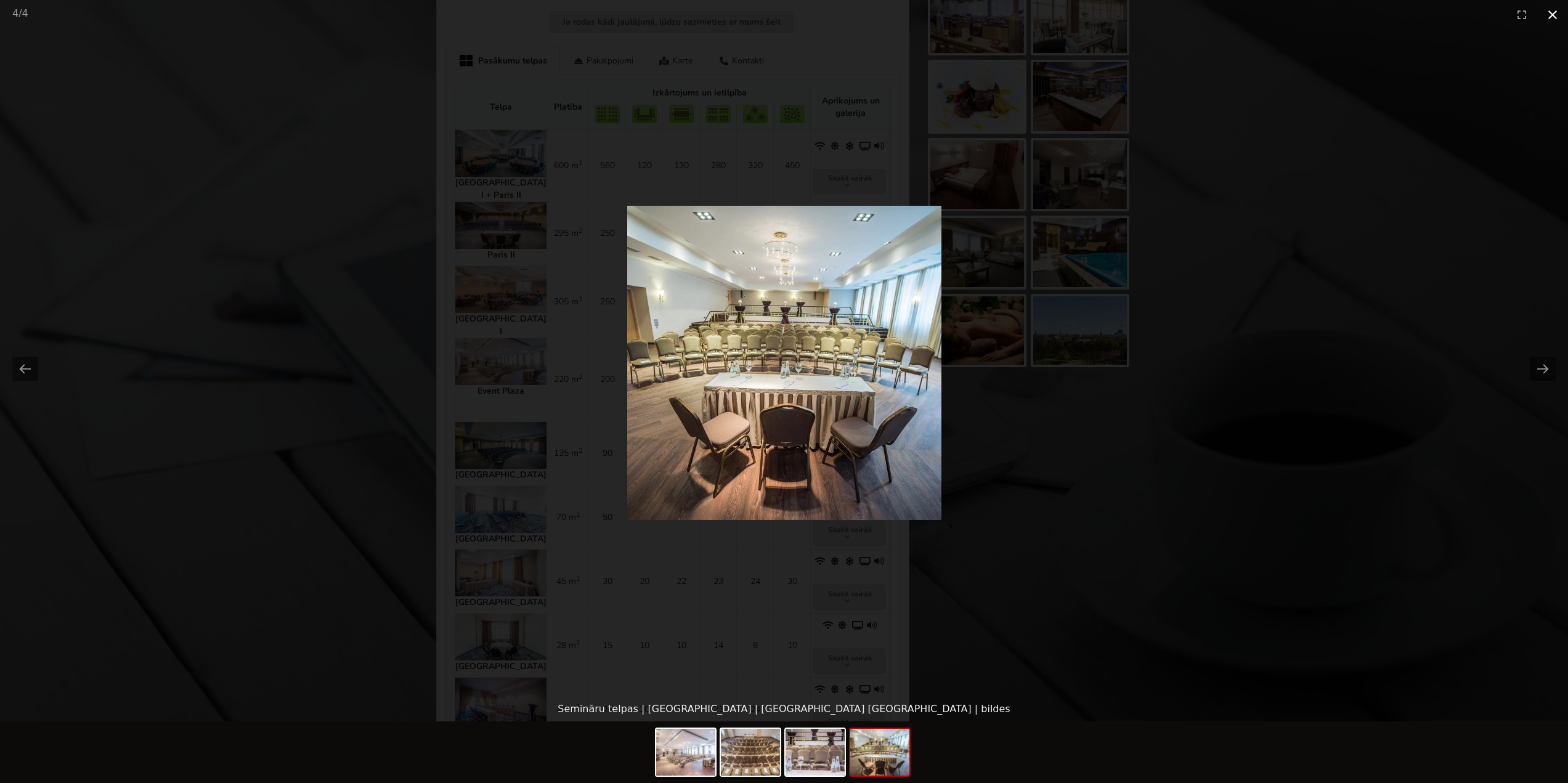
click at [1556, 13] on button "Close gallery" at bounding box center [1553, 15] width 31 height 29
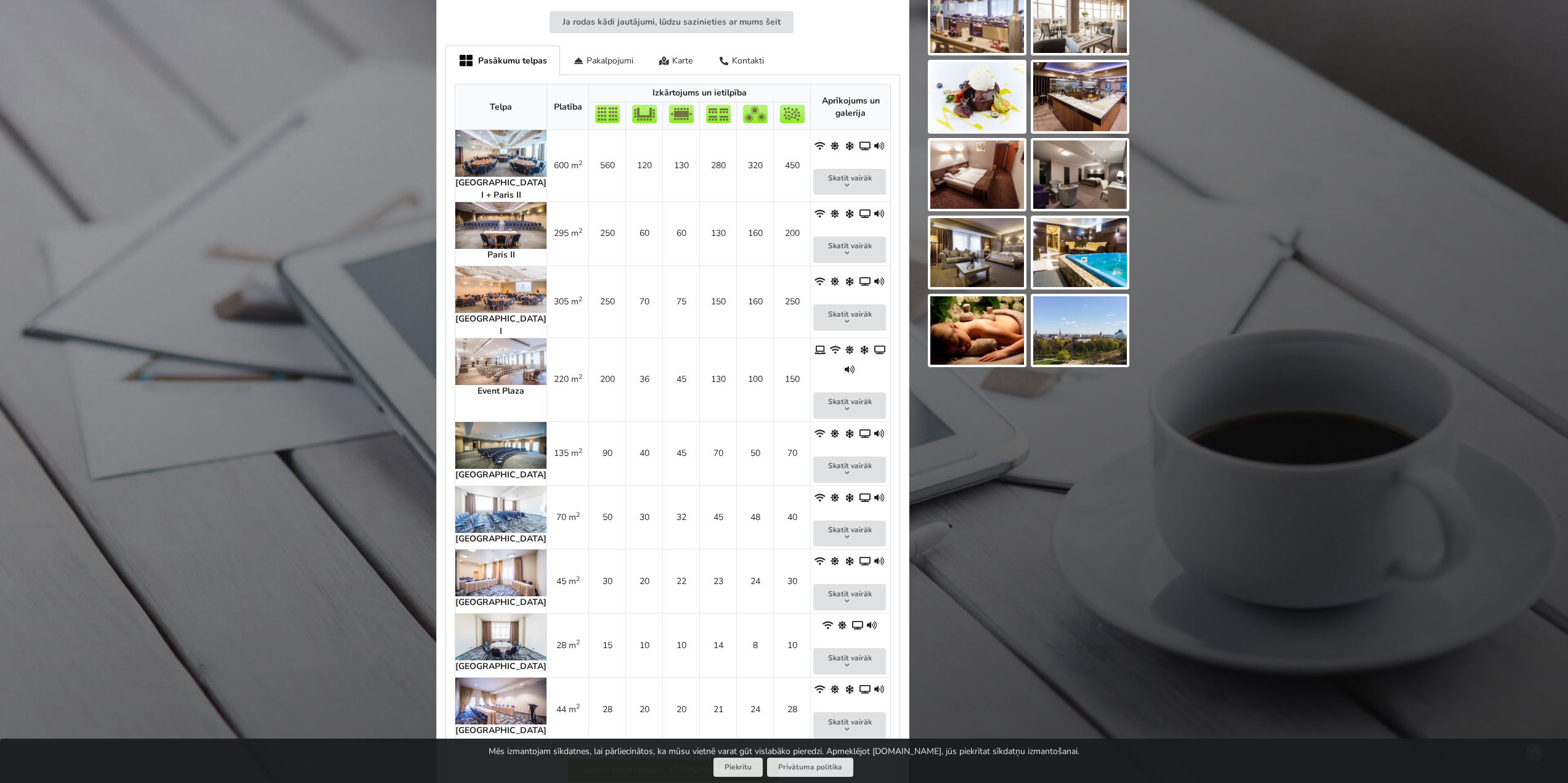
click at [493, 285] on img at bounding box center [501, 290] width 91 height 47
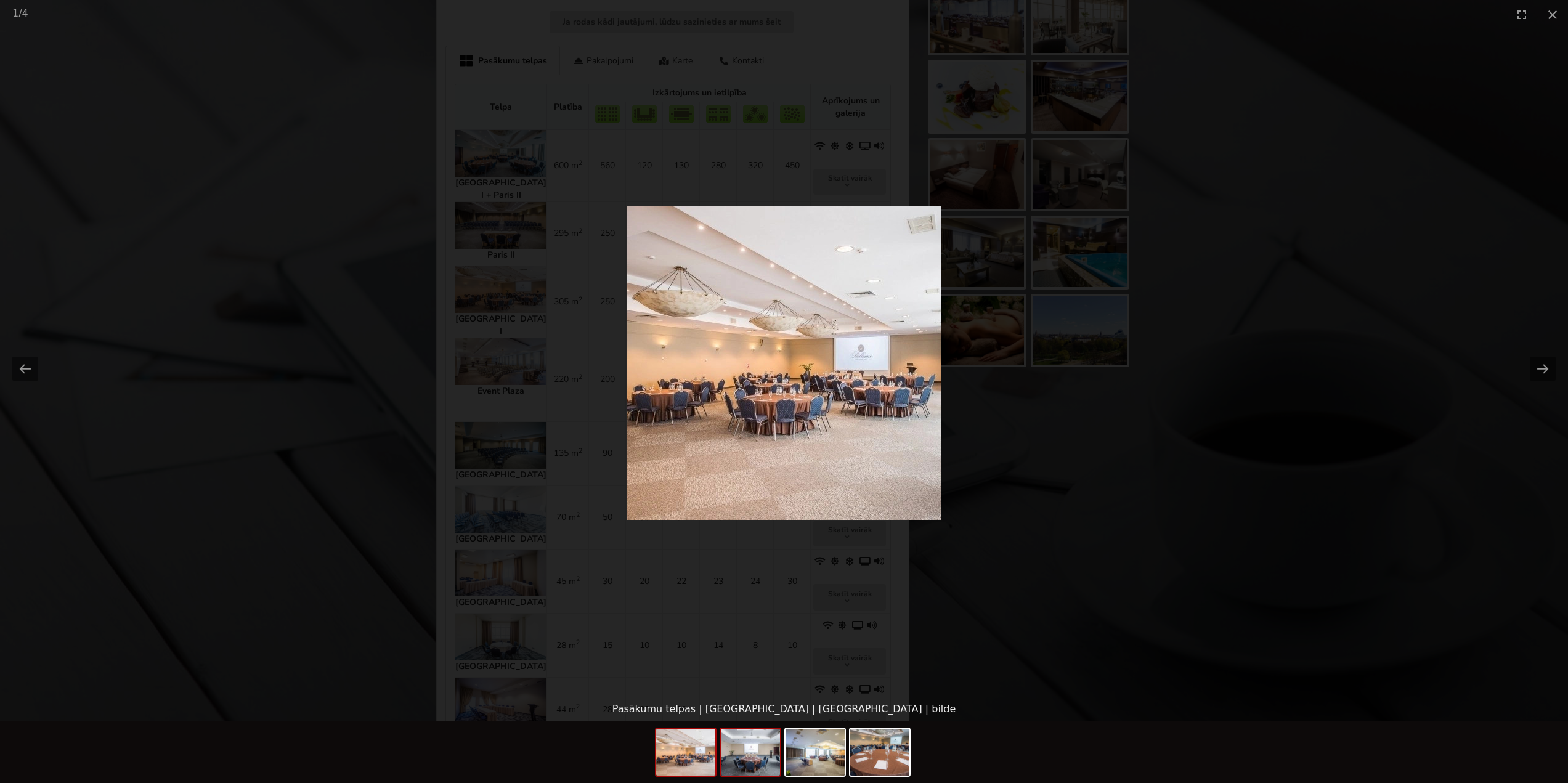
click at [761, 751] on img at bounding box center [750, 752] width 59 height 47
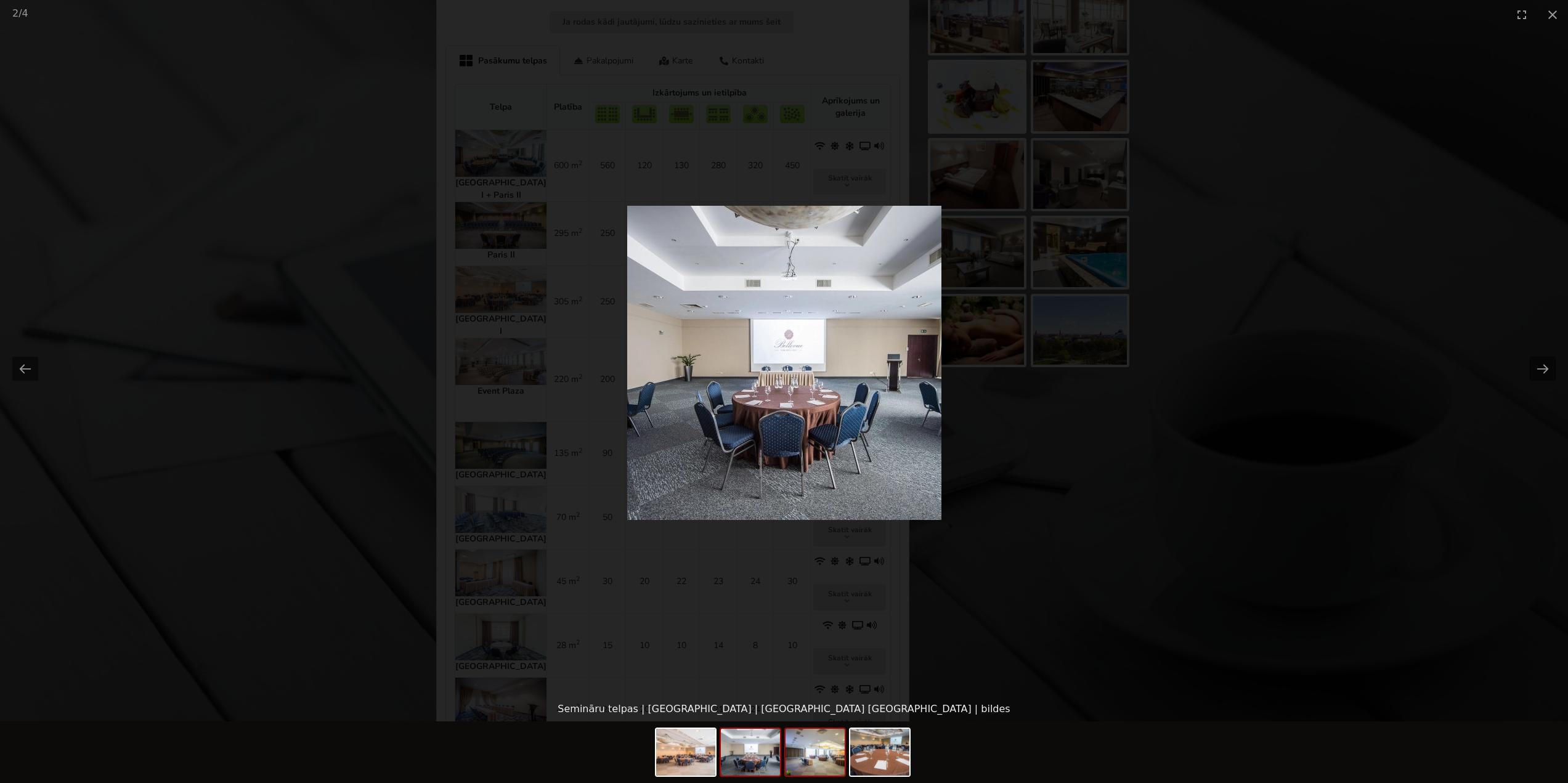
click at [819, 761] on img at bounding box center [815, 752] width 59 height 47
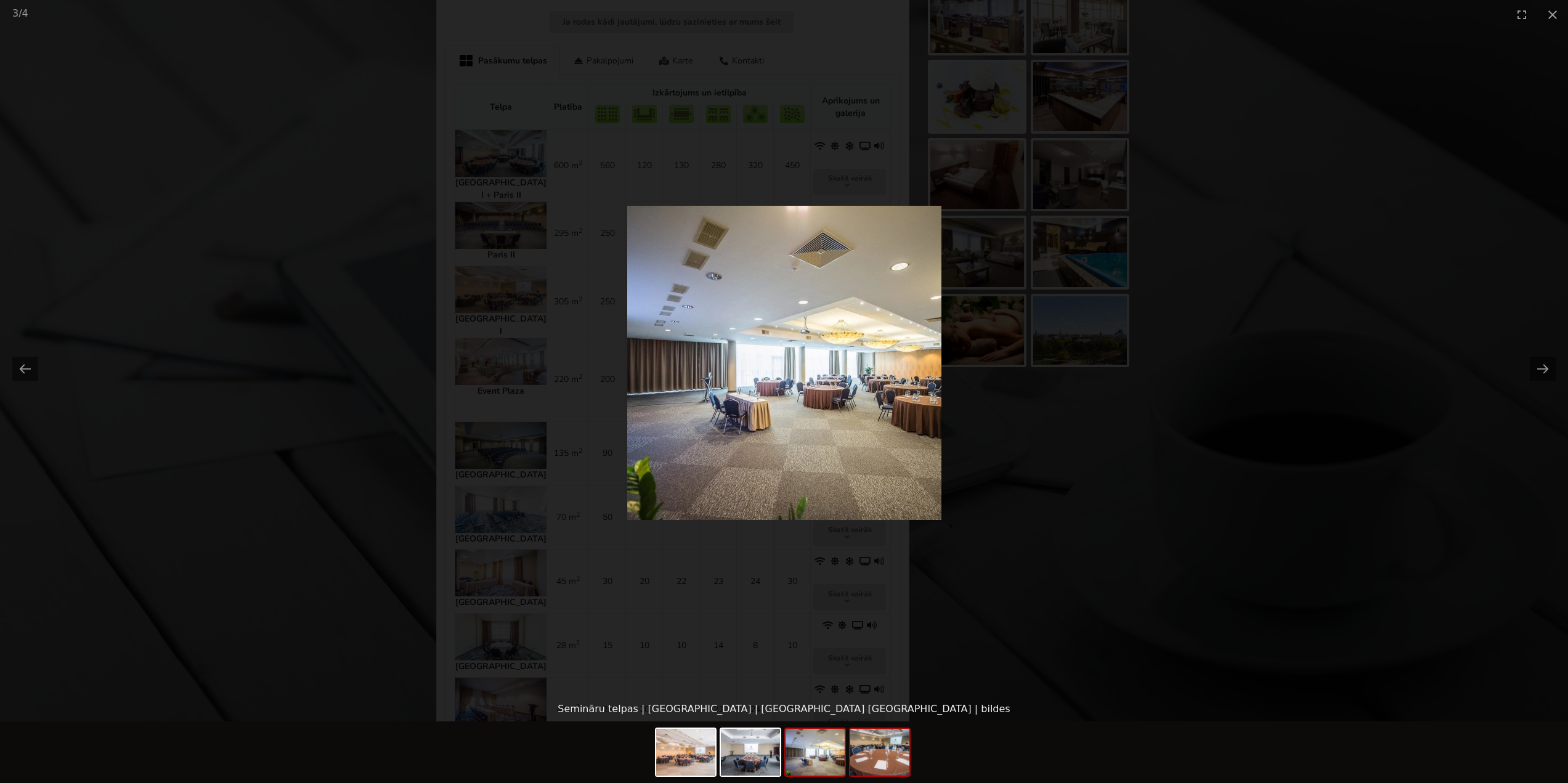
click at [869, 771] on img at bounding box center [879, 752] width 59 height 47
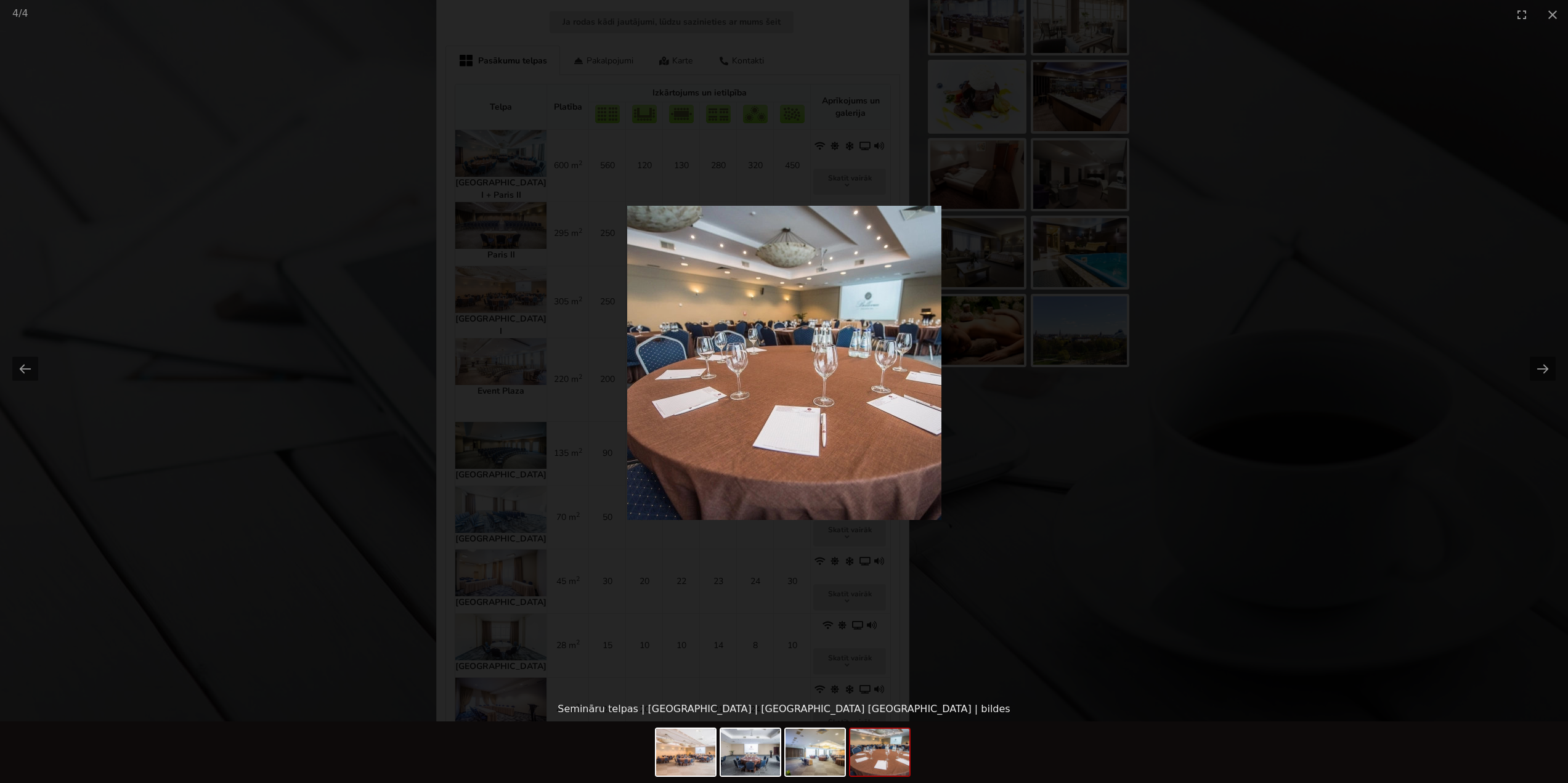
click at [1400, 274] on picture at bounding box center [784, 363] width 1568 height 668
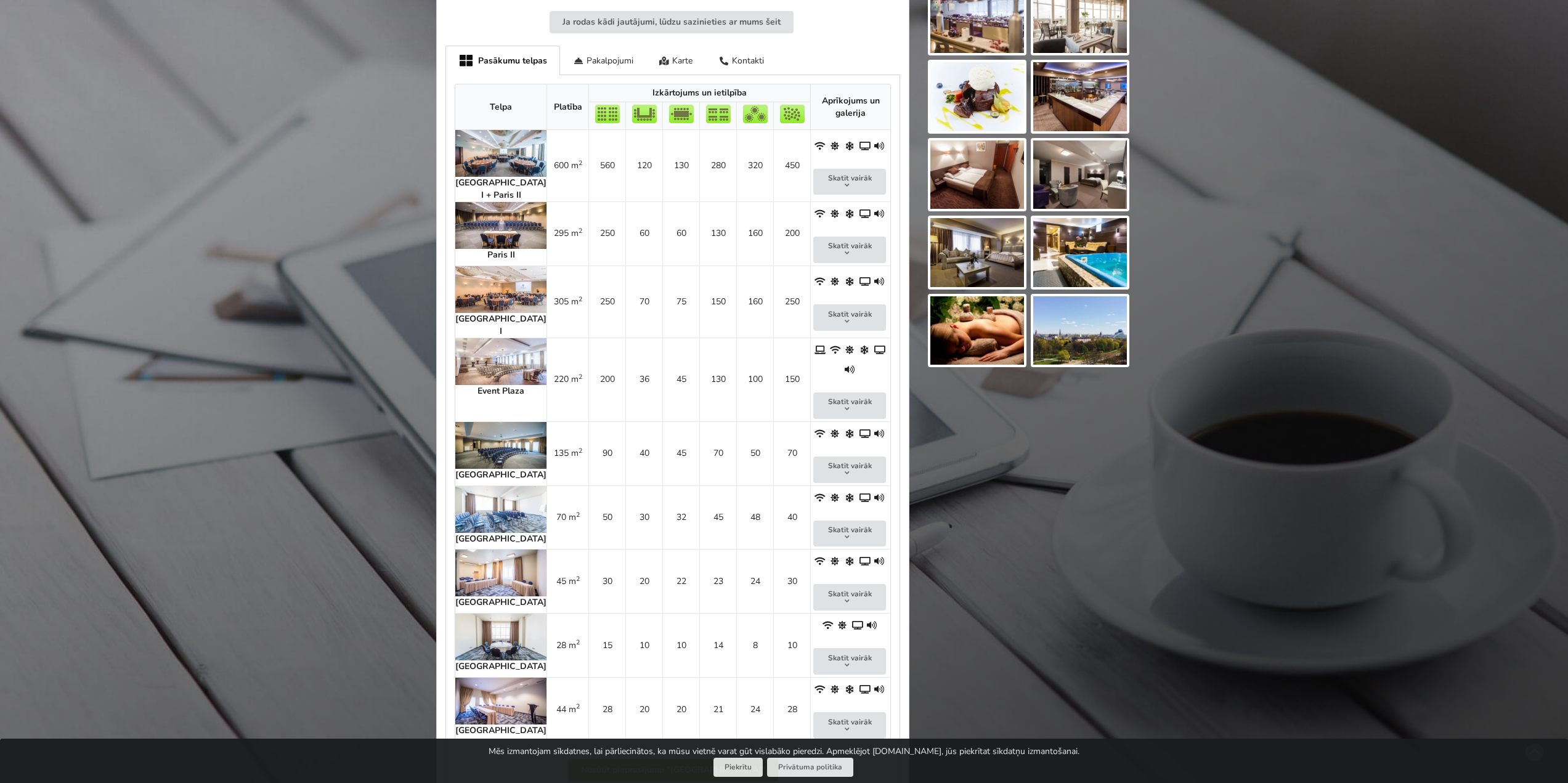
click at [493, 154] on img at bounding box center [501, 153] width 91 height 47
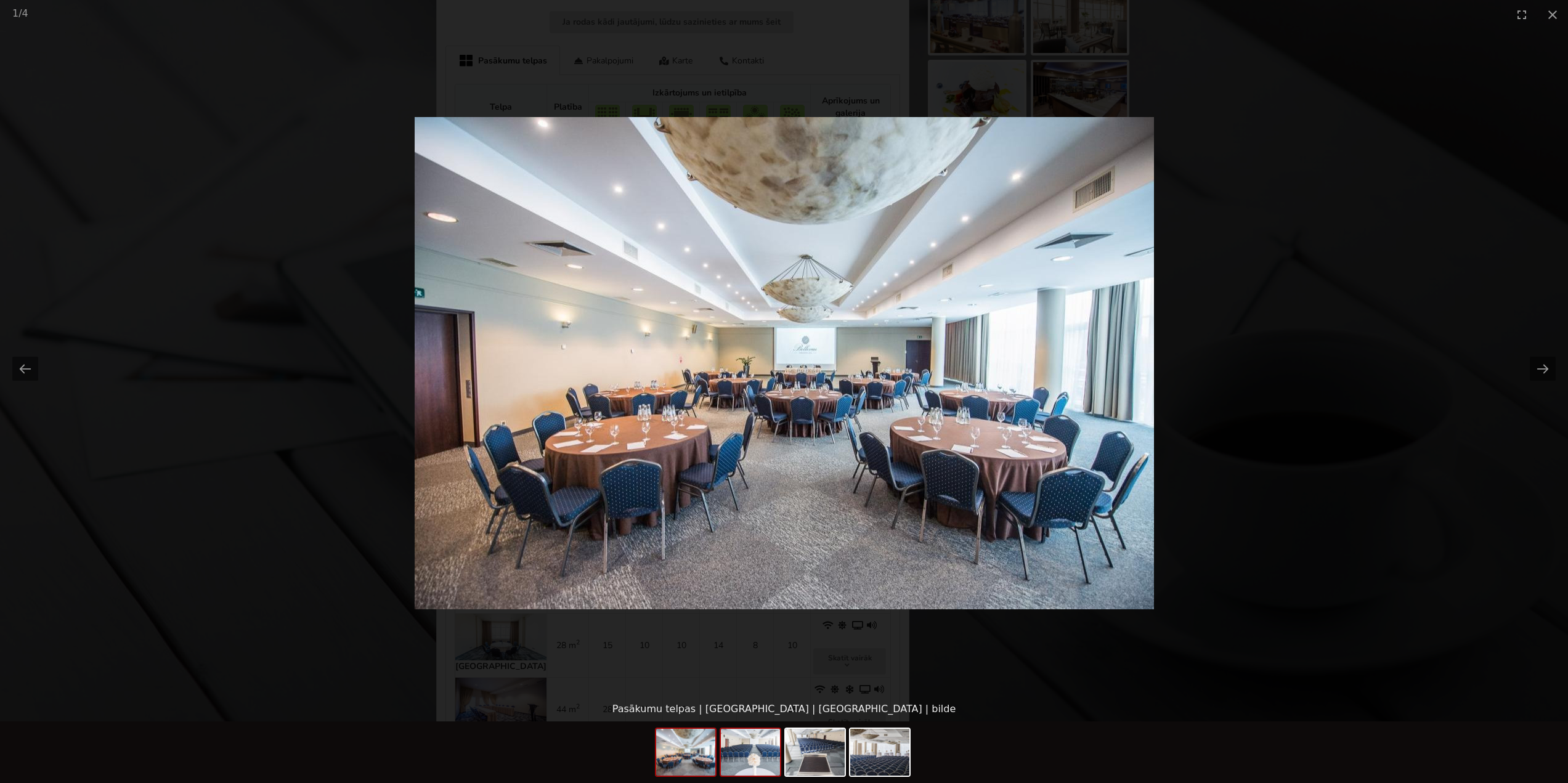
click at [730, 766] on img at bounding box center [750, 752] width 59 height 47
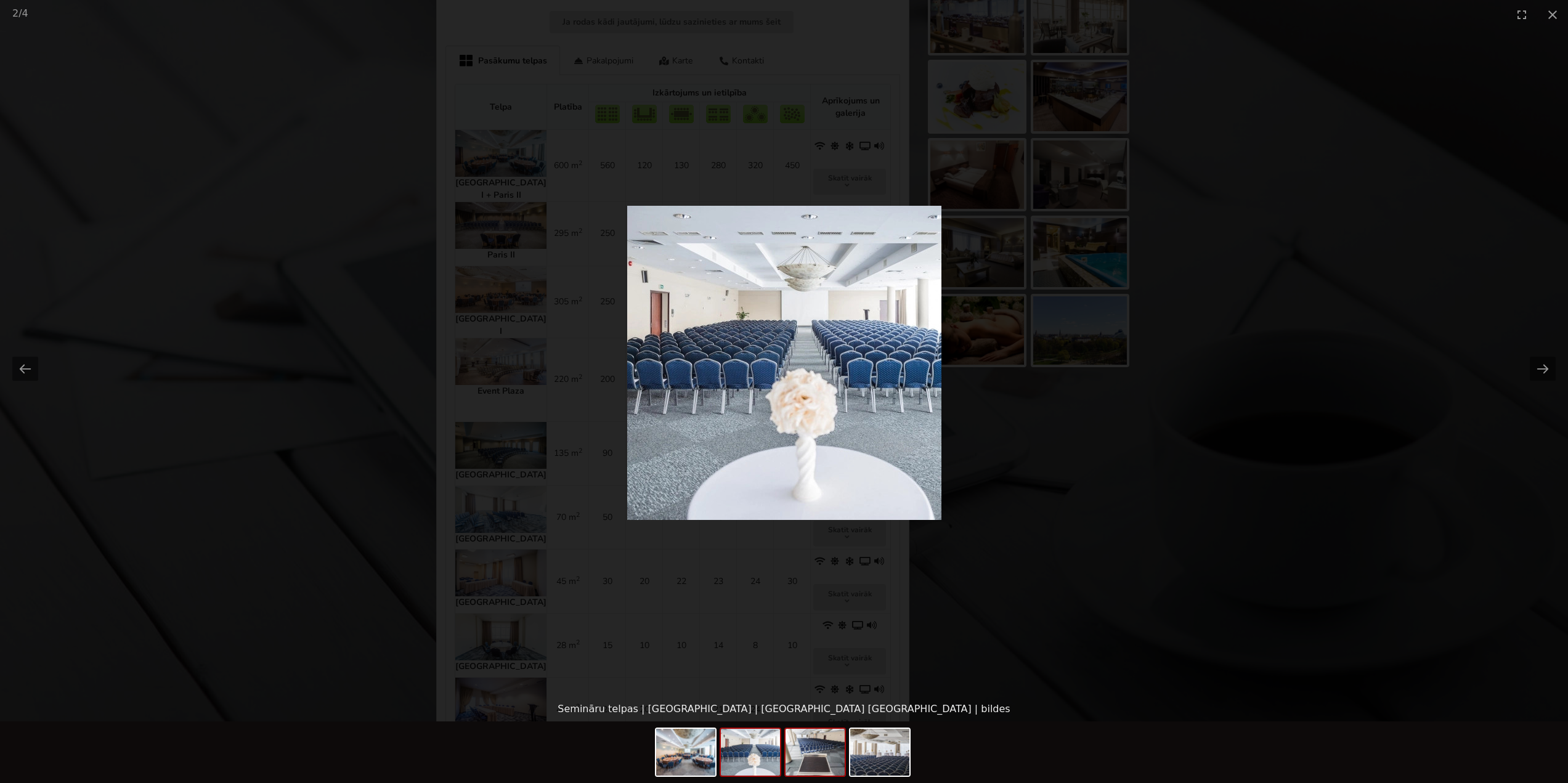
click at [814, 768] on img at bounding box center [815, 752] width 59 height 47
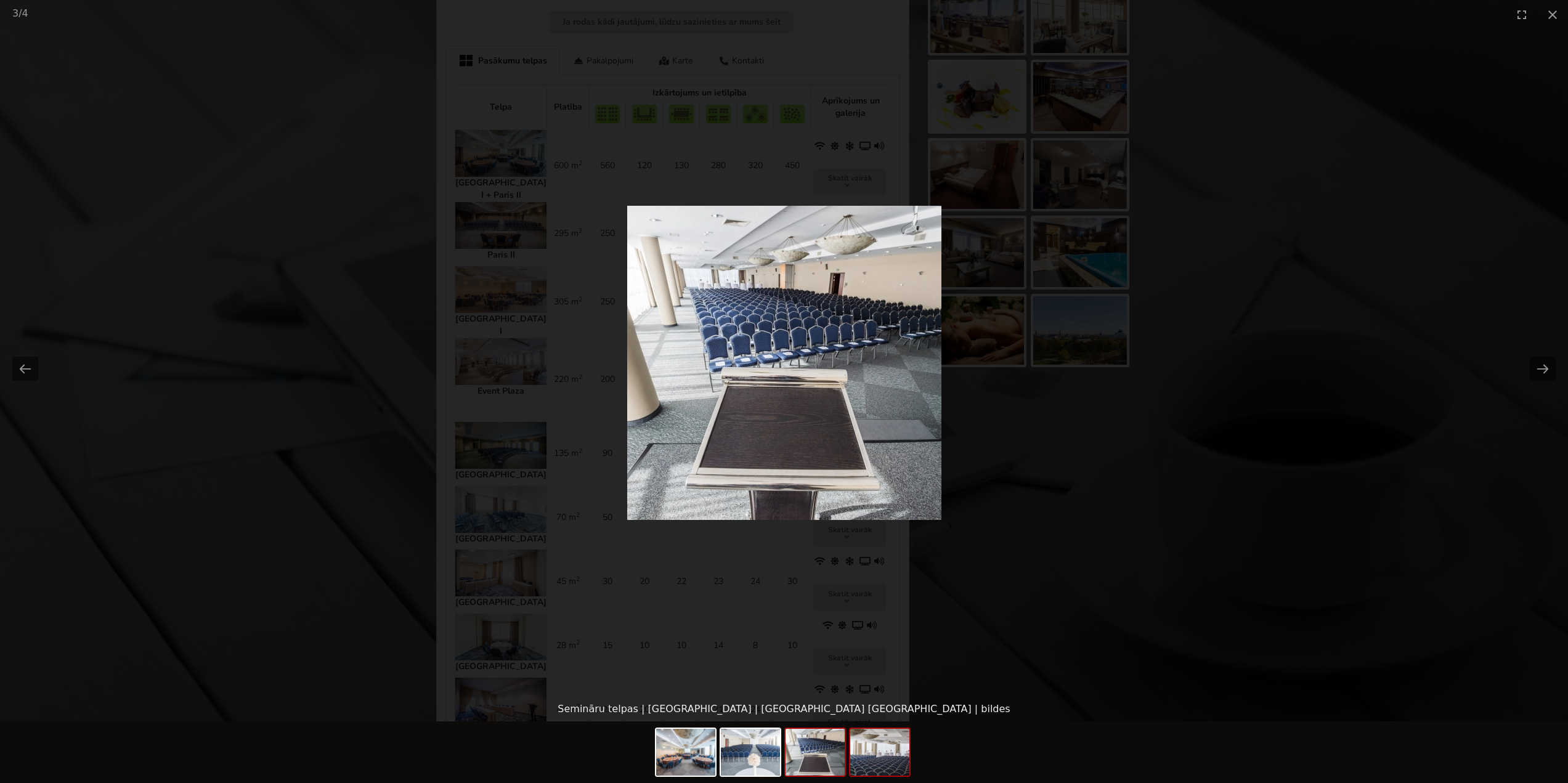
click at [876, 763] on img at bounding box center [879, 752] width 59 height 47
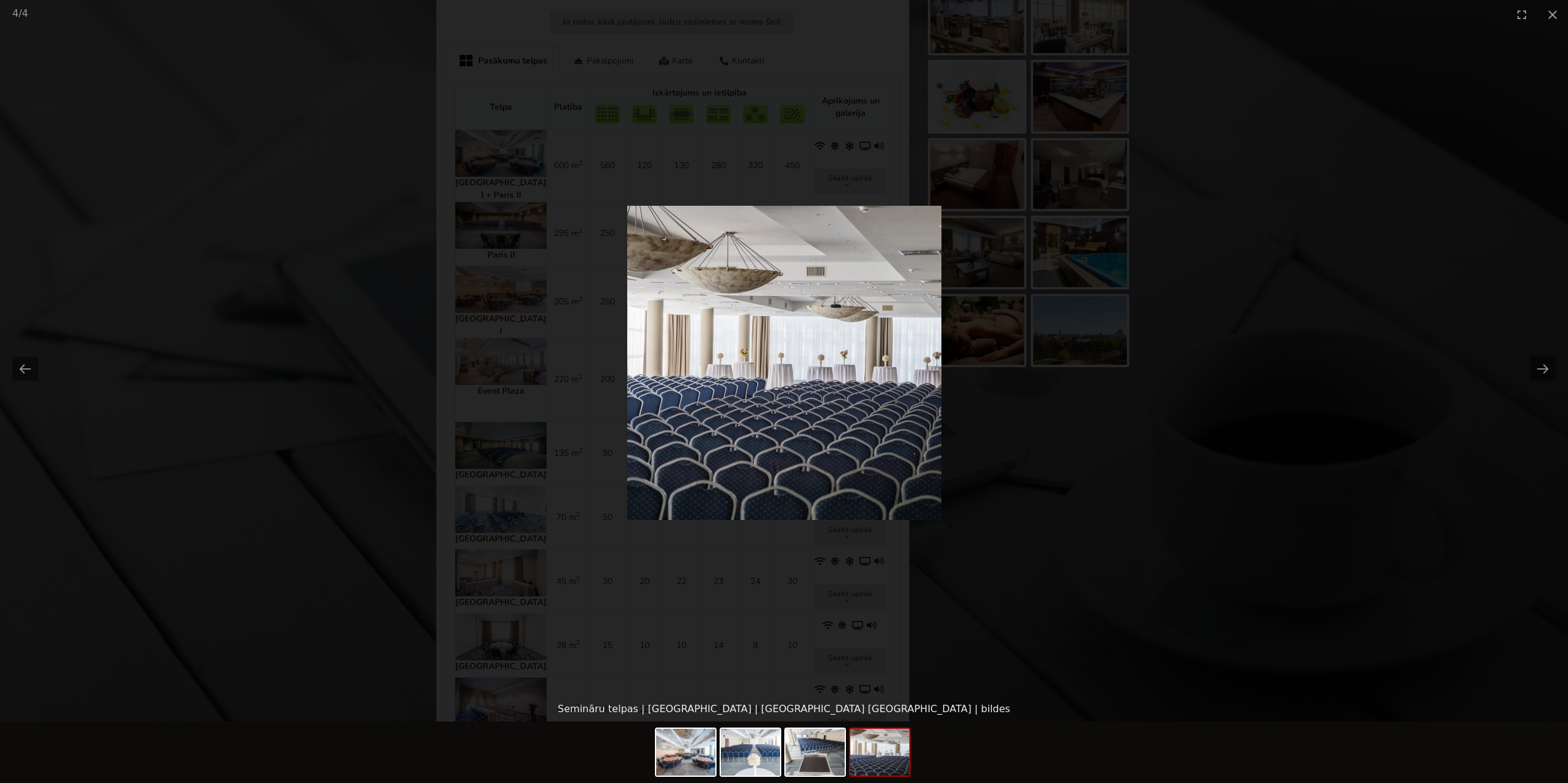
click at [1048, 565] on picture at bounding box center [784, 363] width 1568 height 668
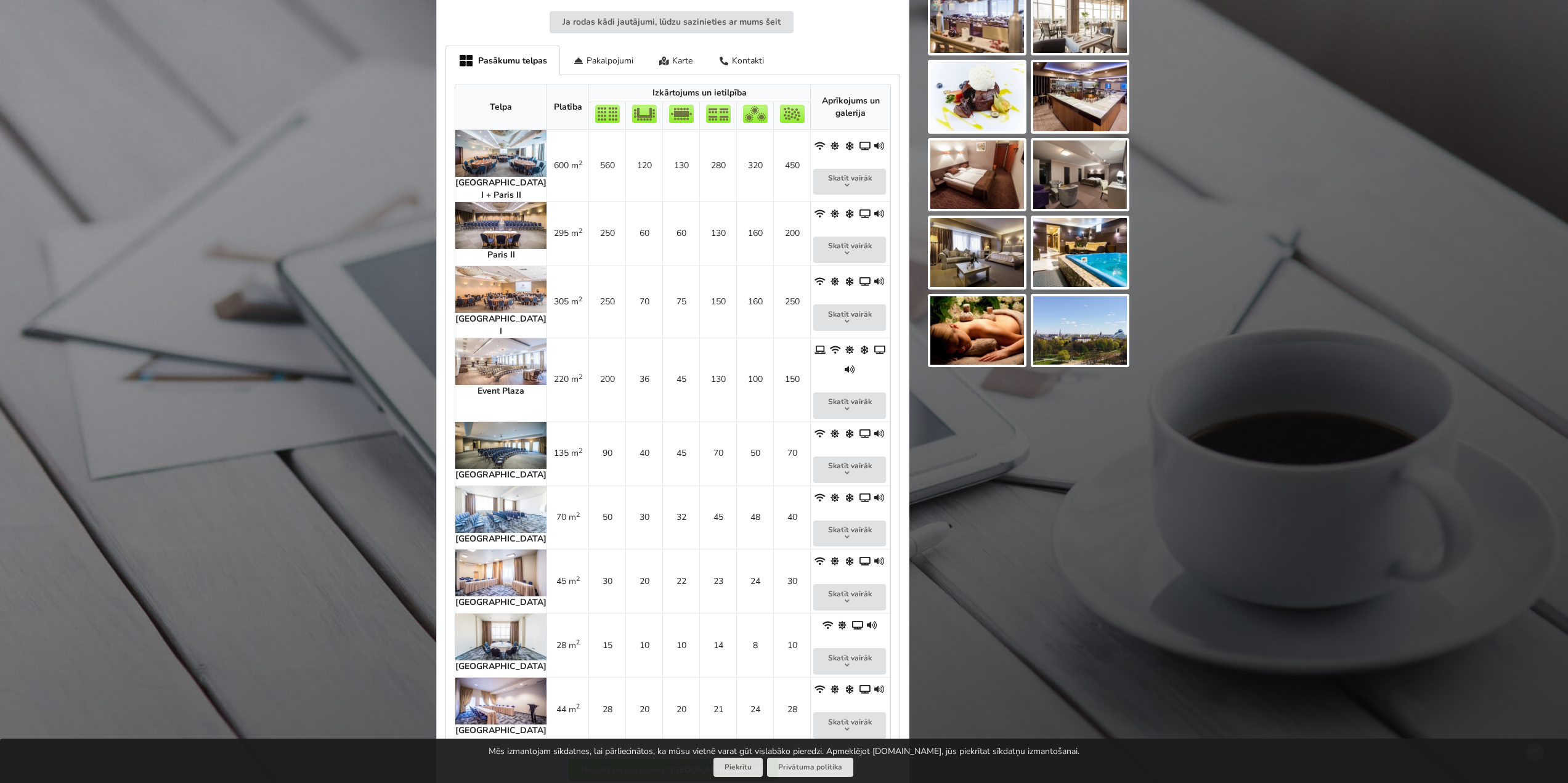
click at [487, 339] on img at bounding box center [501, 362] width 91 height 47
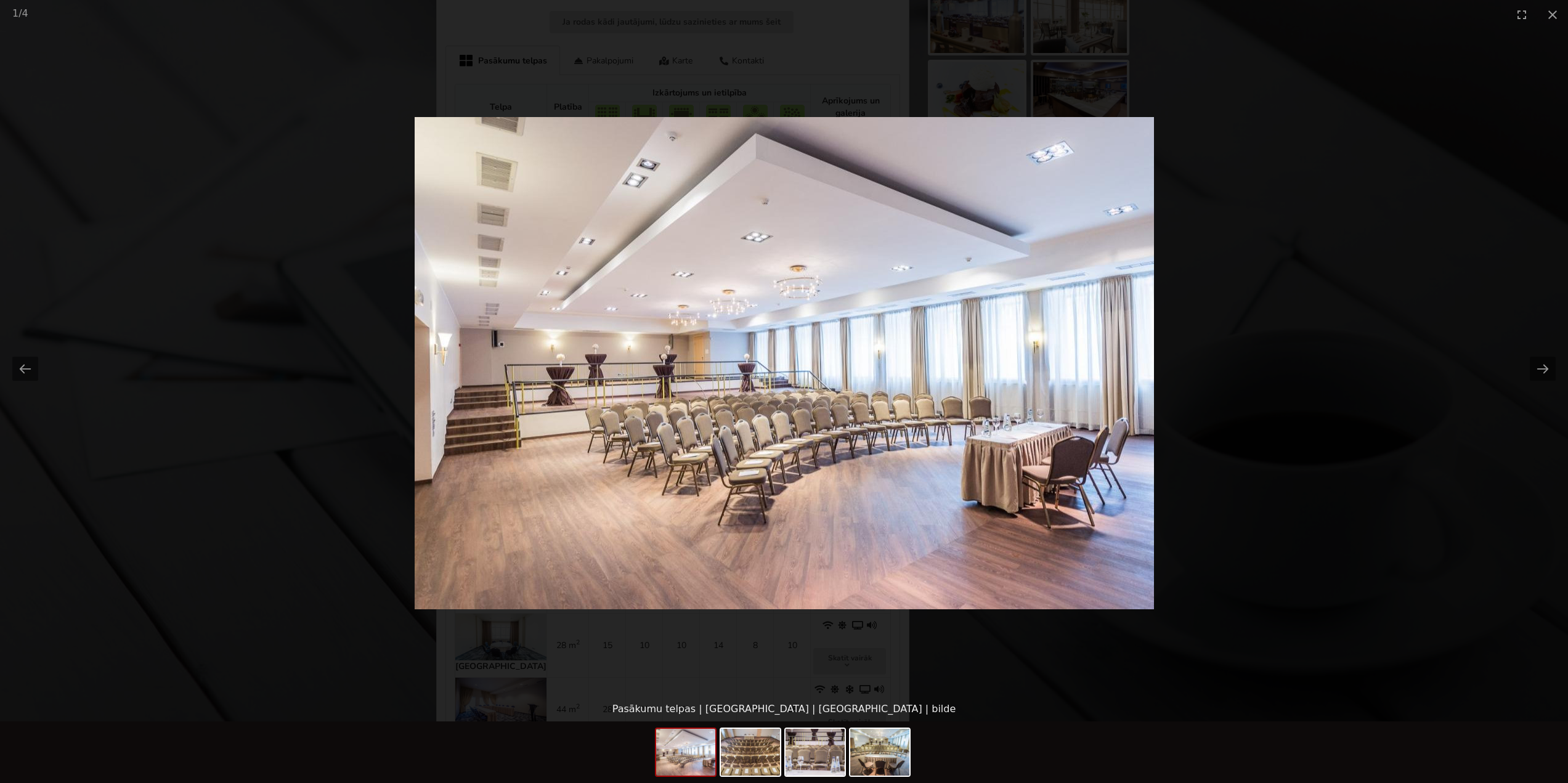
click at [1299, 237] on picture at bounding box center [784, 363] width 1568 height 668
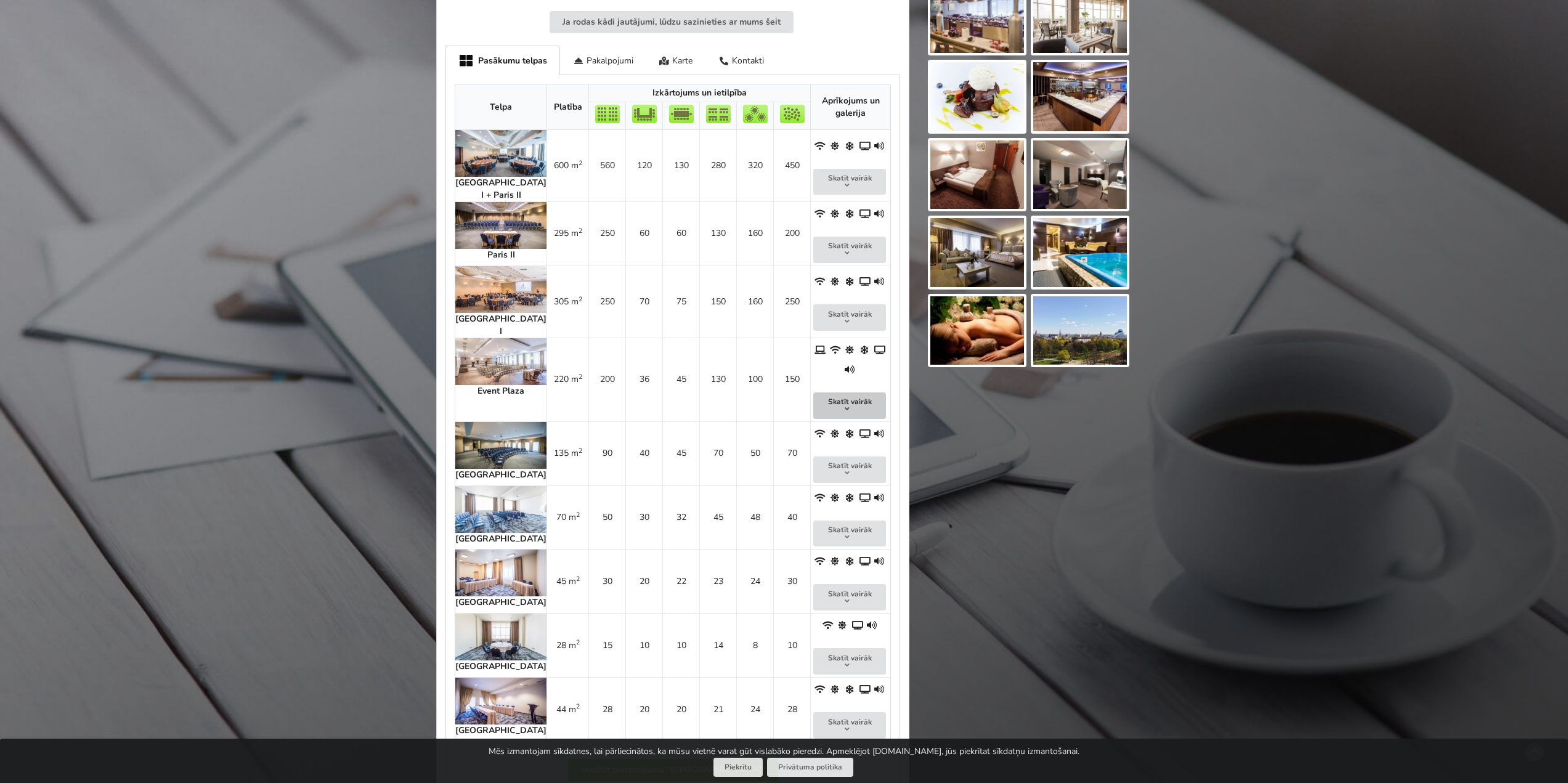
click at [835, 393] on button "Skatīt vairāk" at bounding box center [850, 406] width 73 height 26
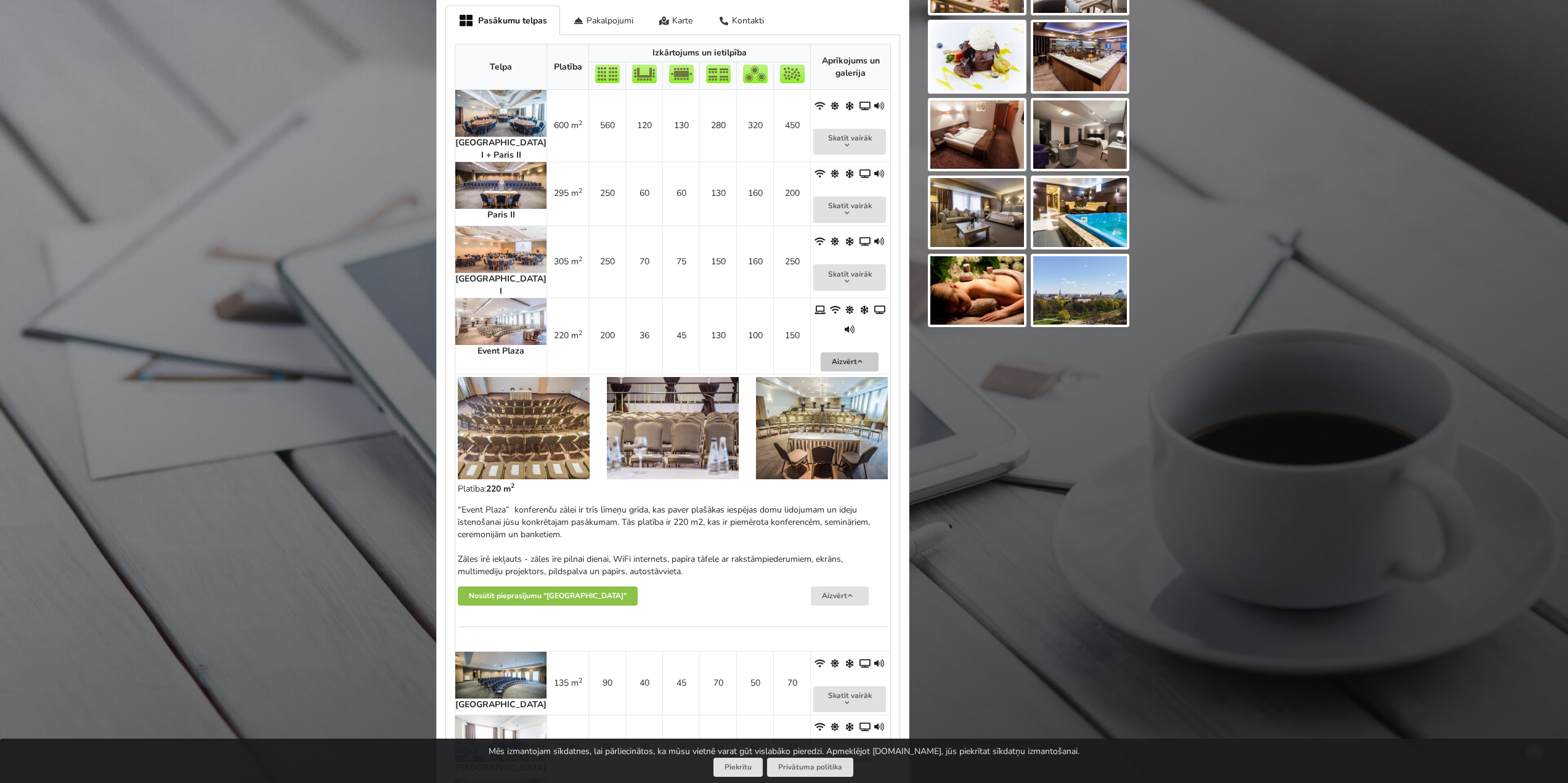
scroll to position [616, 0]
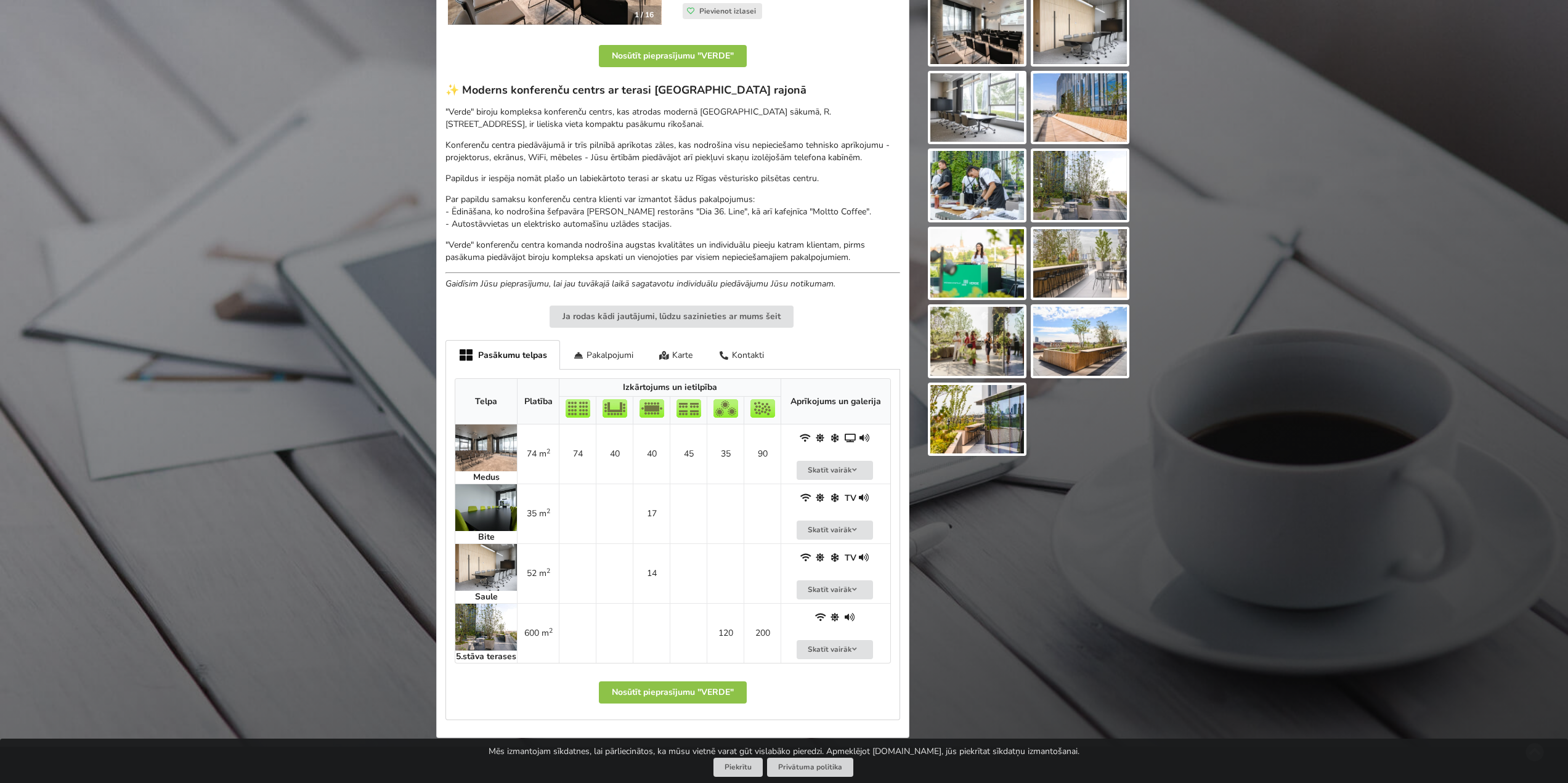
scroll to position [555, 0]
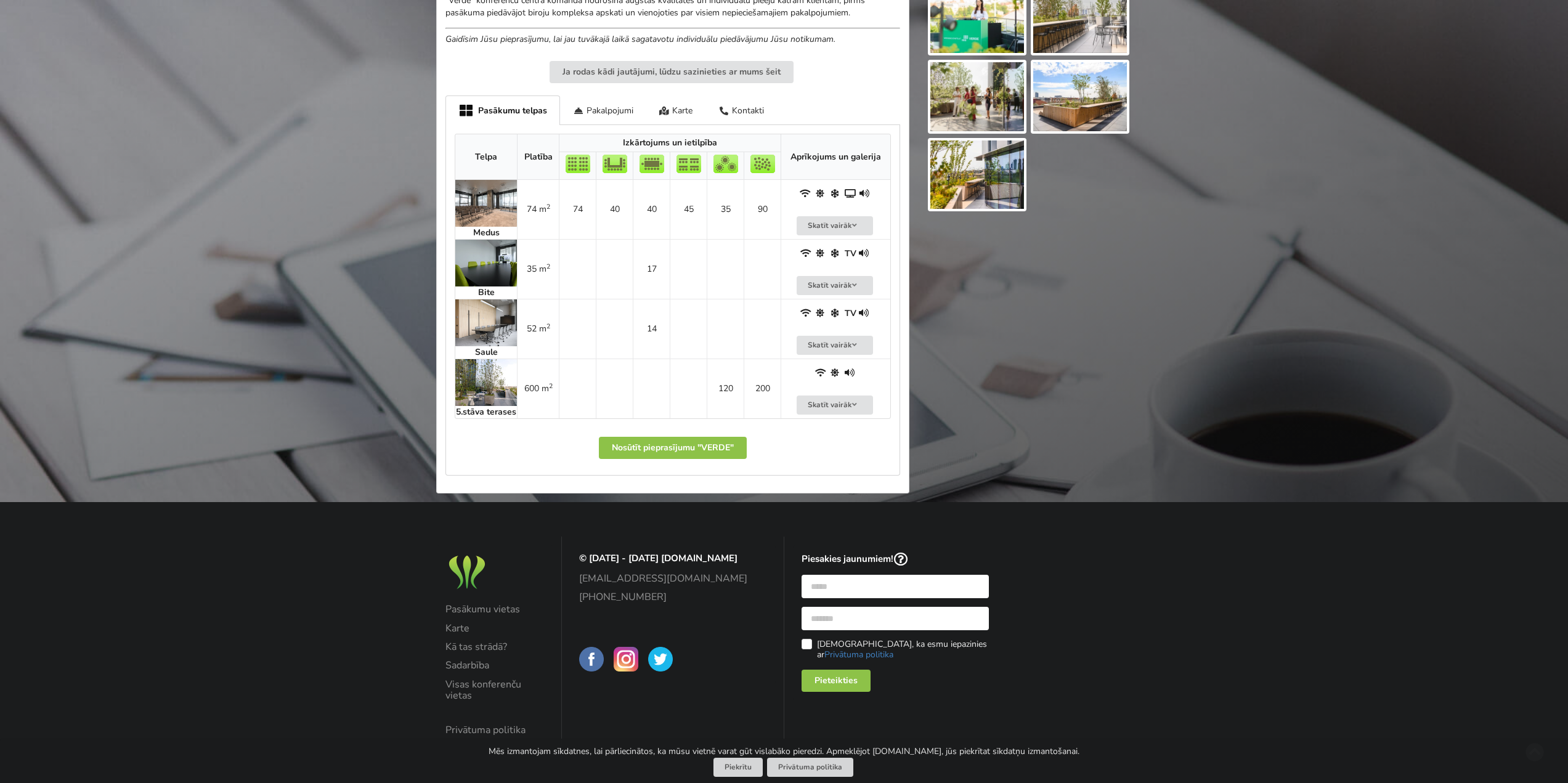
click at [483, 387] on img at bounding box center [486, 382] width 61 height 47
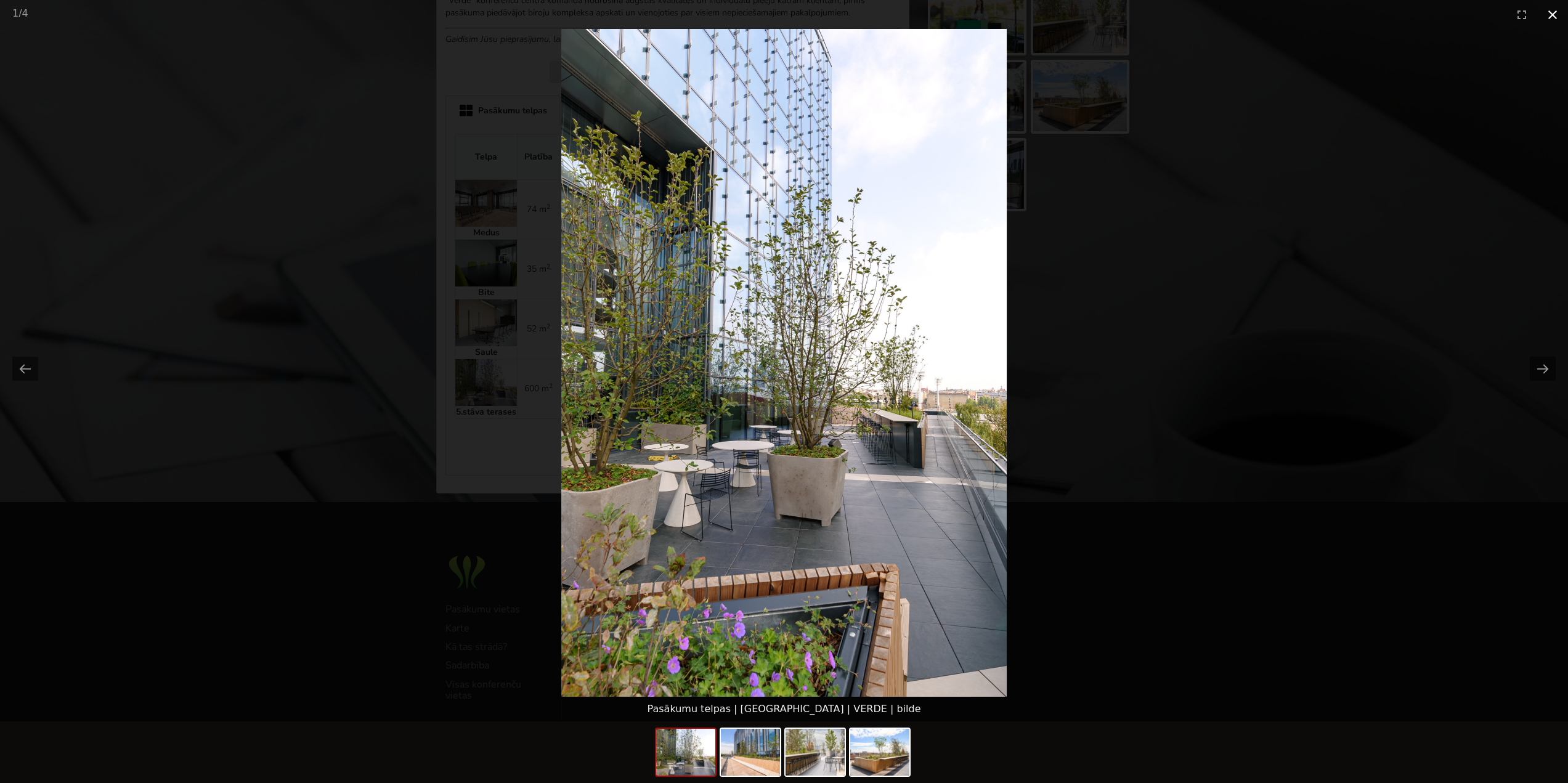
click at [1548, 13] on button "Close gallery" at bounding box center [1553, 15] width 31 height 29
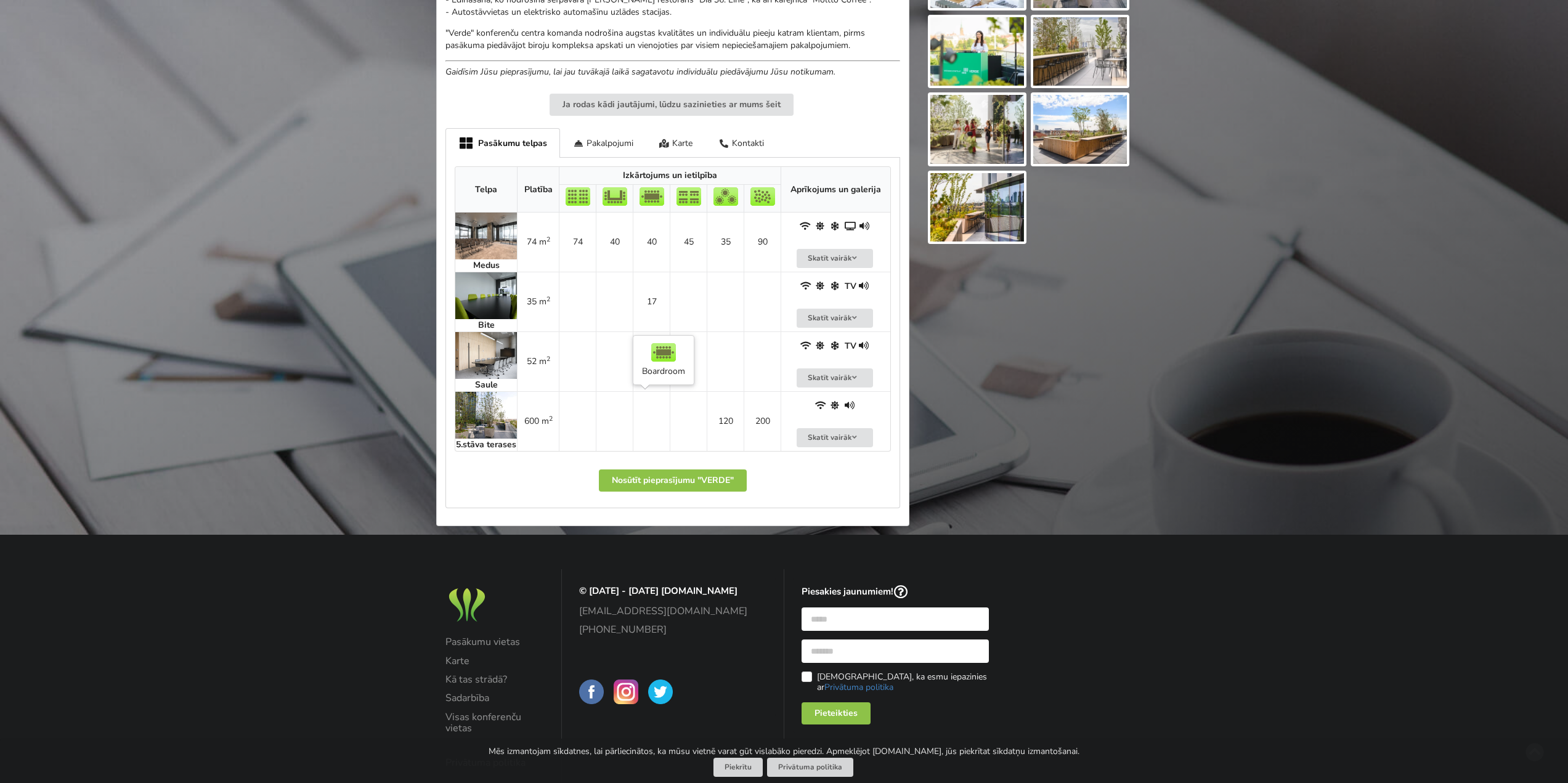
scroll to position [493, 0]
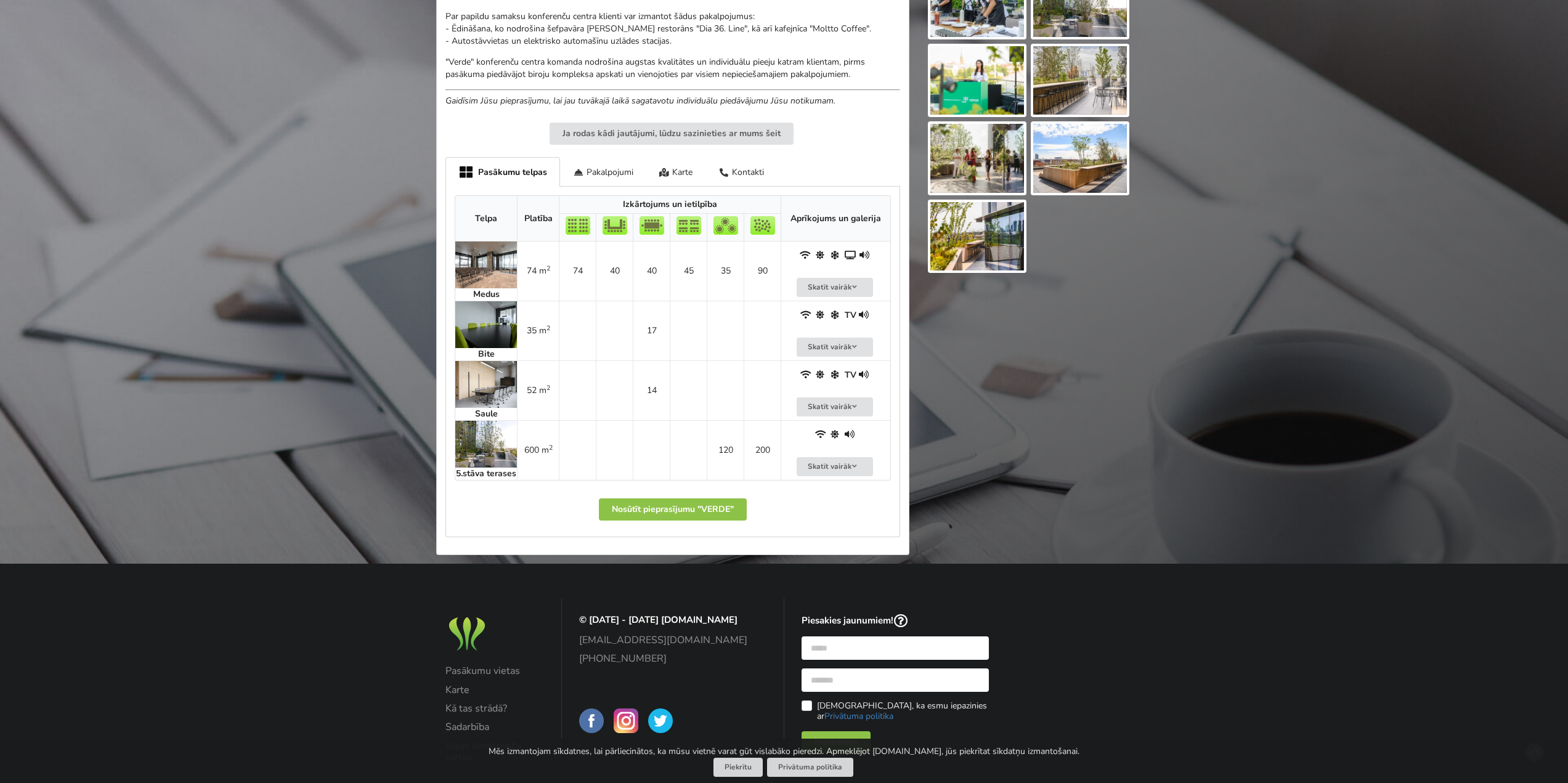
click at [467, 271] on img at bounding box center [486, 265] width 61 height 47
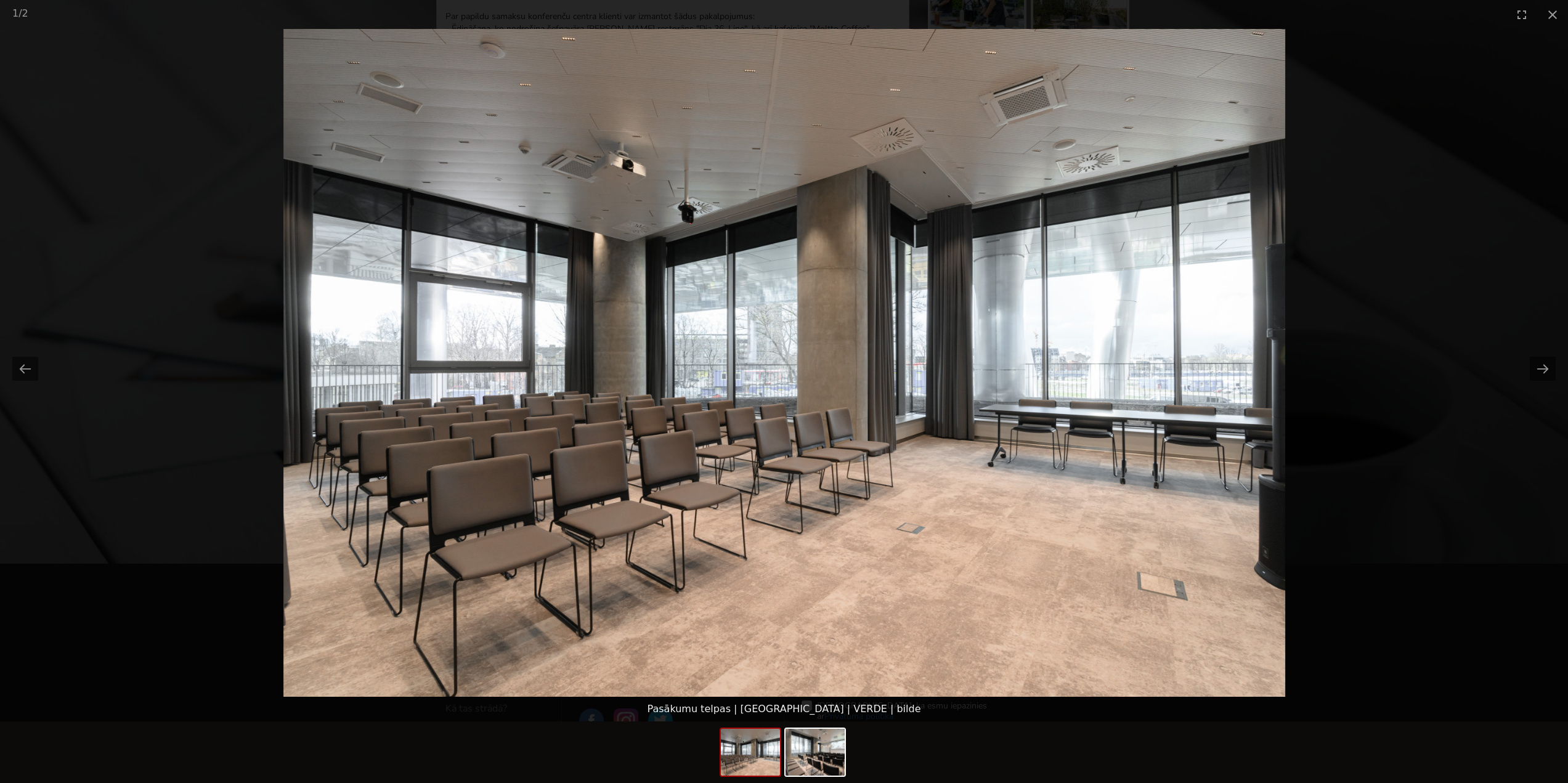
scroll to position [0, 0]
click at [1318, 313] on picture at bounding box center [784, 363] width 1568 height 668
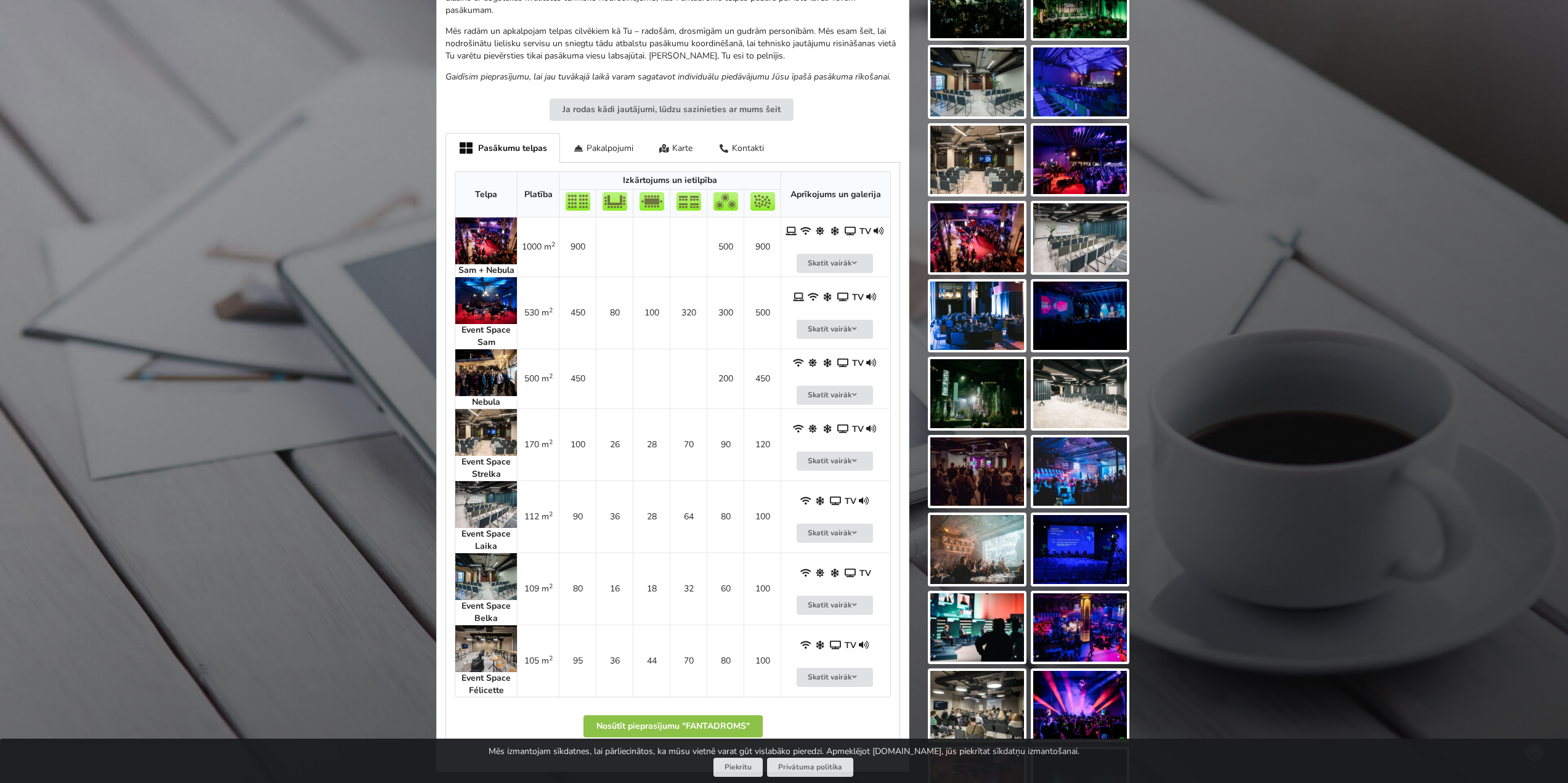
scroll to position [431, 0]
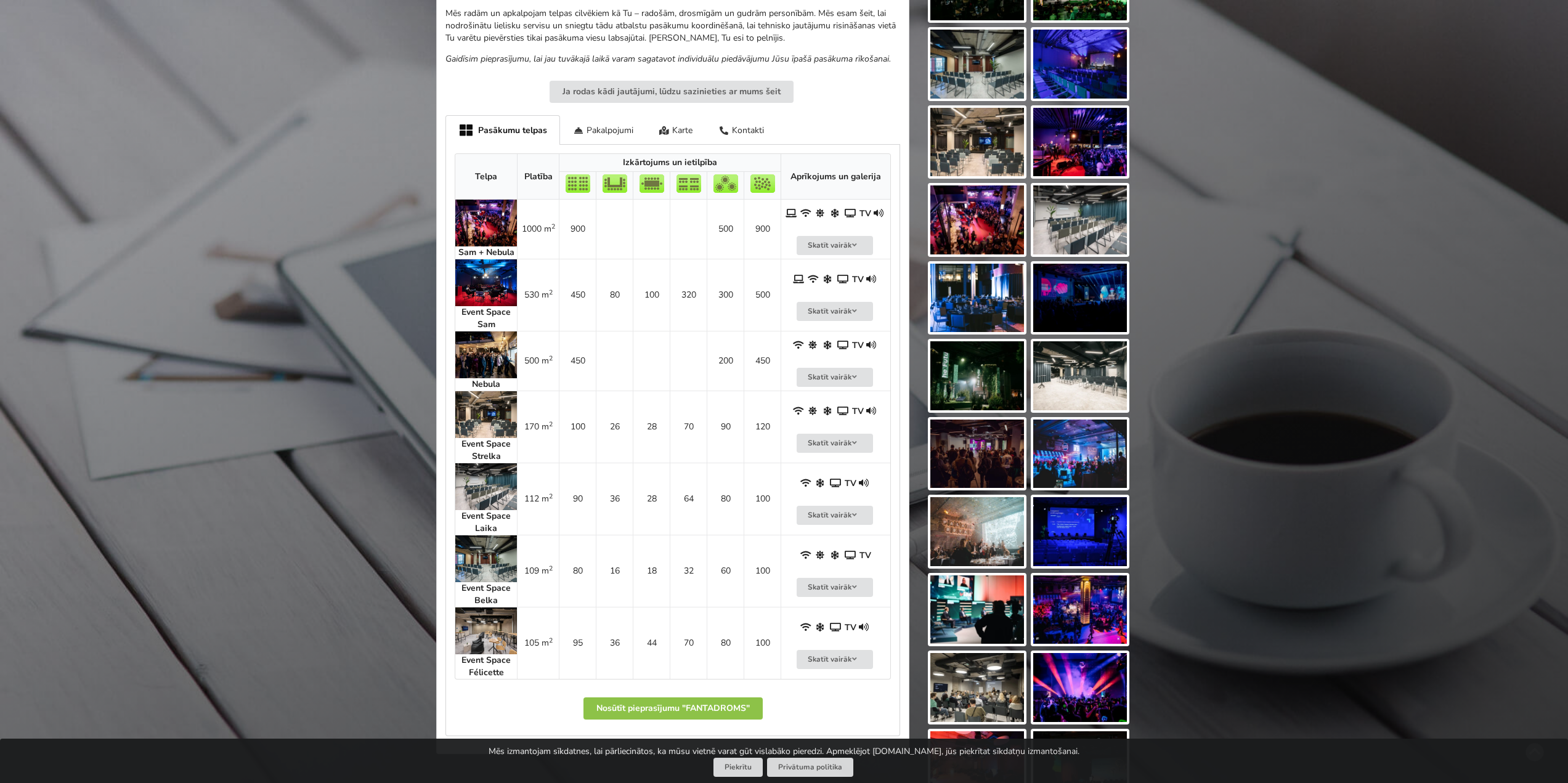
click at [469, 628] on img at bounding box center [486, 631] width 61 height 47
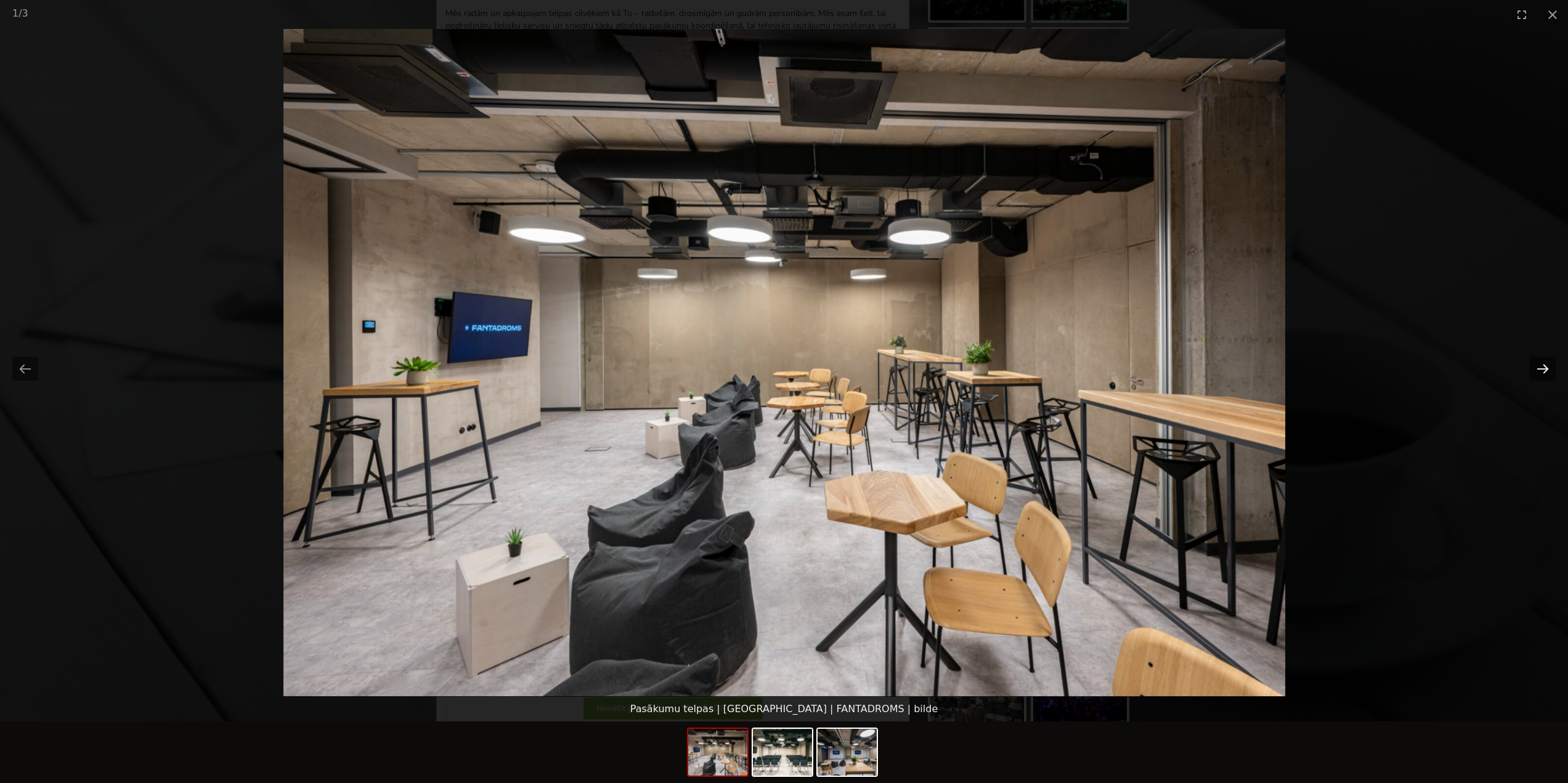
click at [1546, 363] on button "Next slide" at bounding box center [1542, 369] width 26 height 24
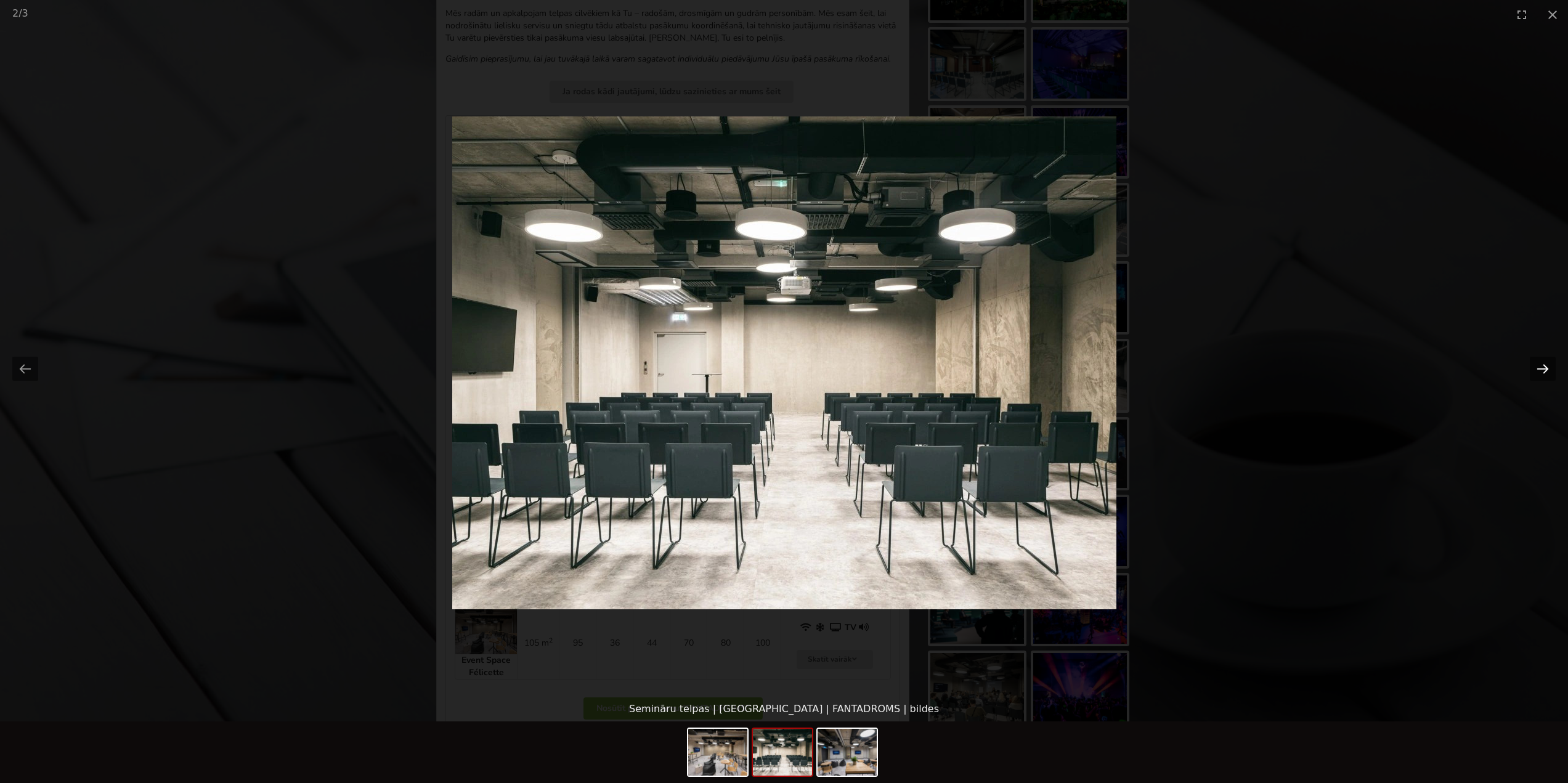
click at [1547, 364] on button "Next slide" at bounding box center [1542, 369] width 26 height 24
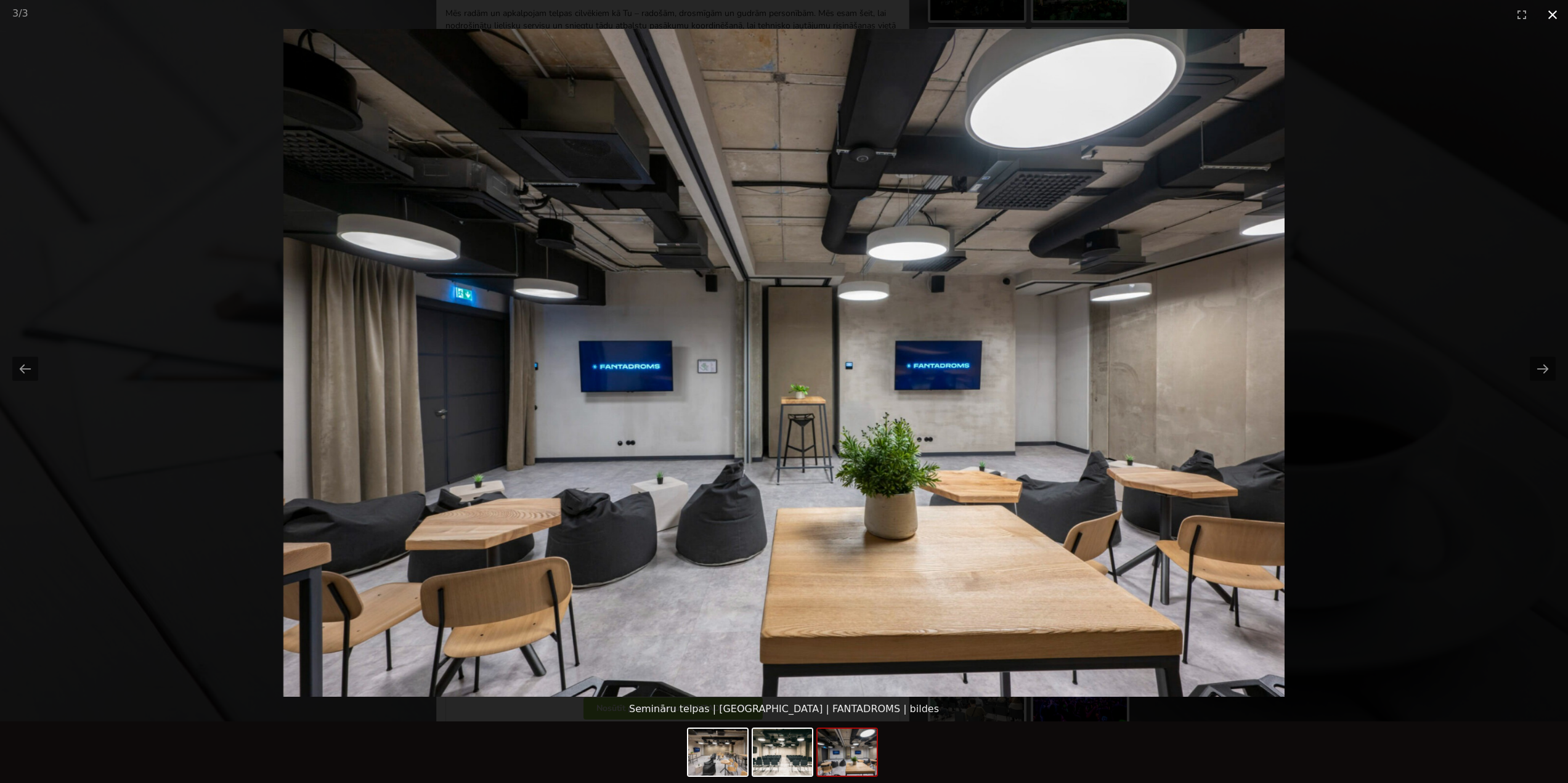
click at [1556, 15] on button "Close gallery" at bounding box center [1553, 15] width 31 height 29
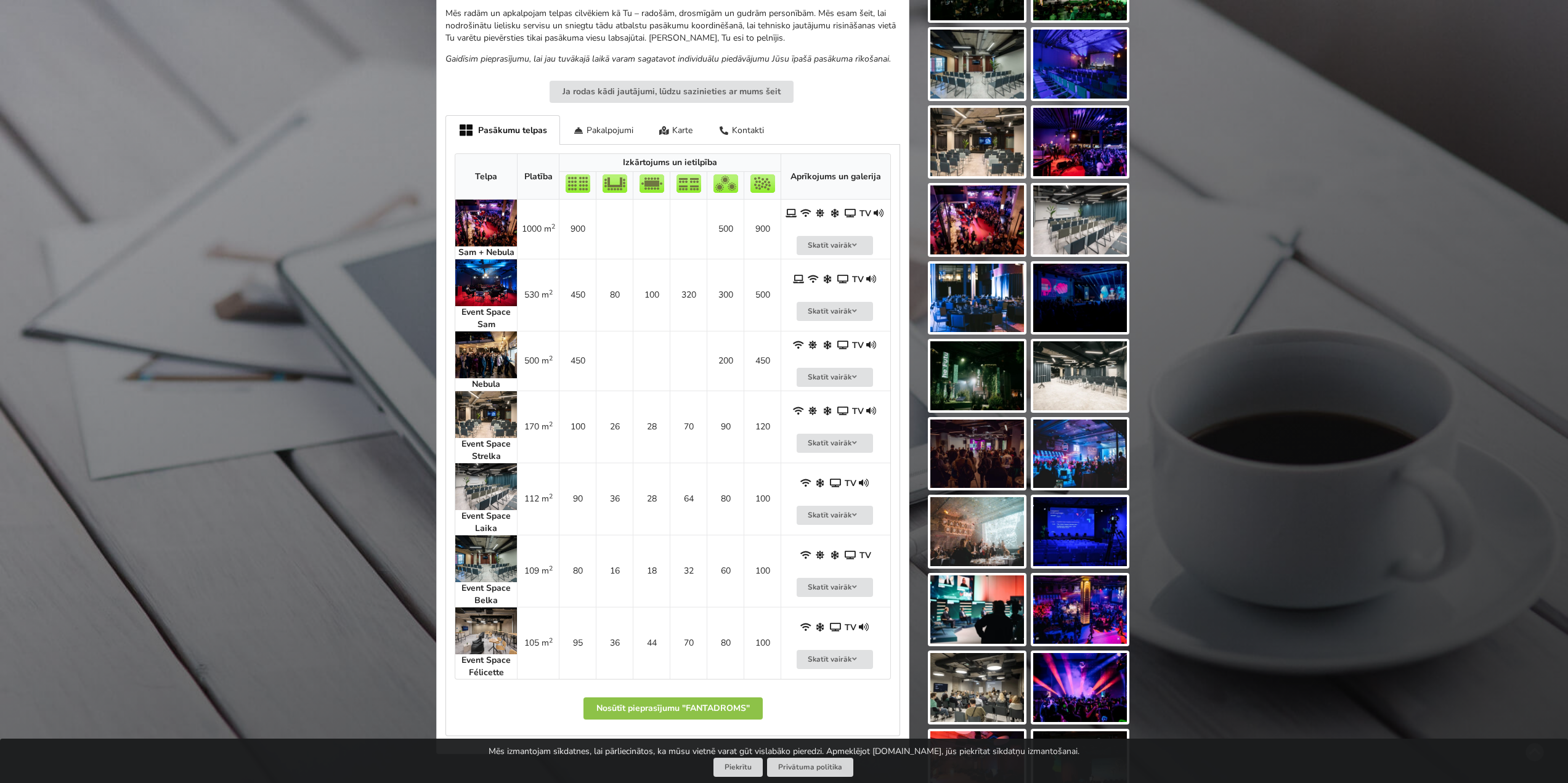
click at [481, 568] on img at bounding box center [486, 559] width 61 height 47
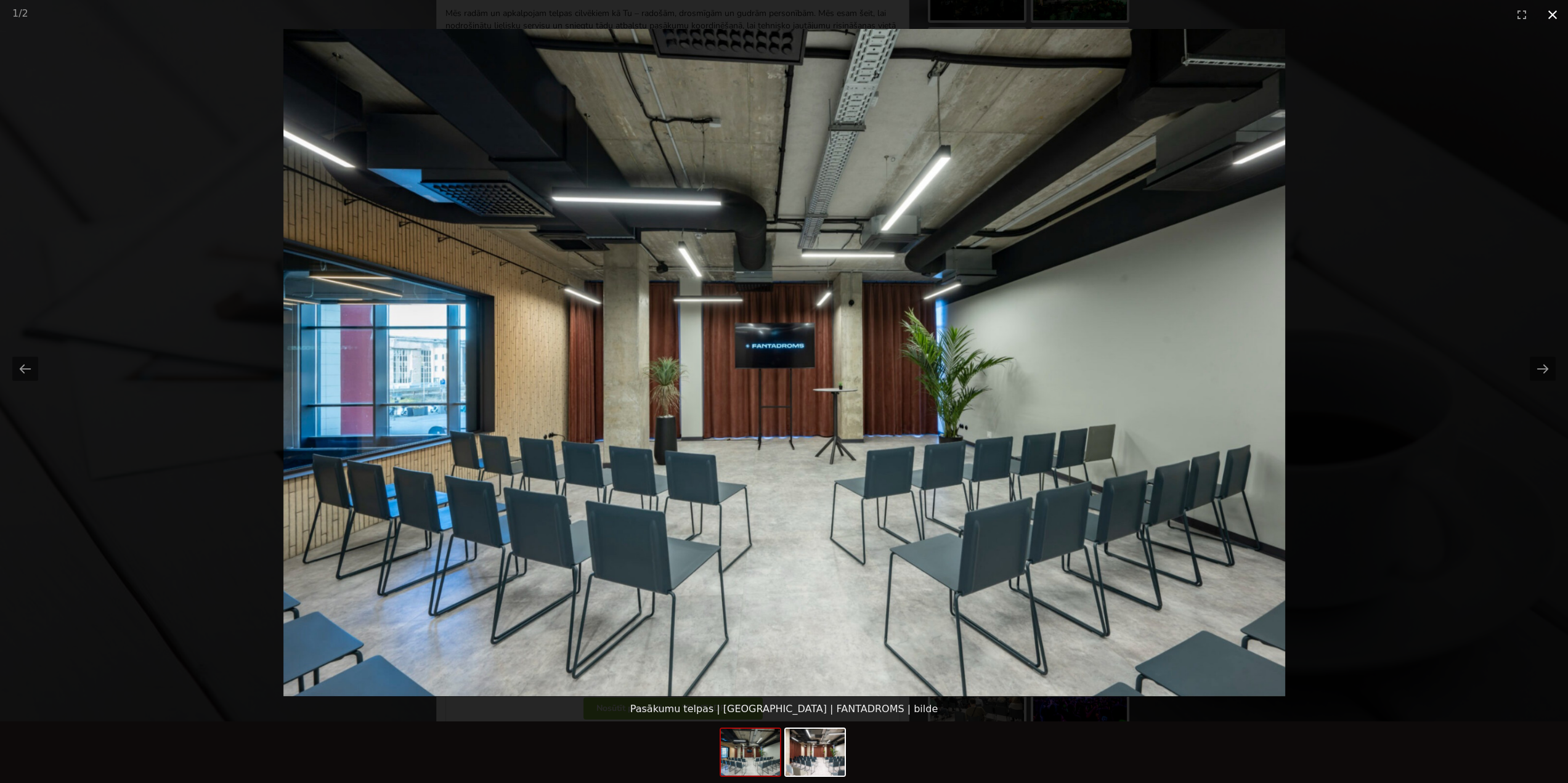
click at [1556, 20] on button "Close gallery" at bounding box center [1553, 15] width 31 height 29
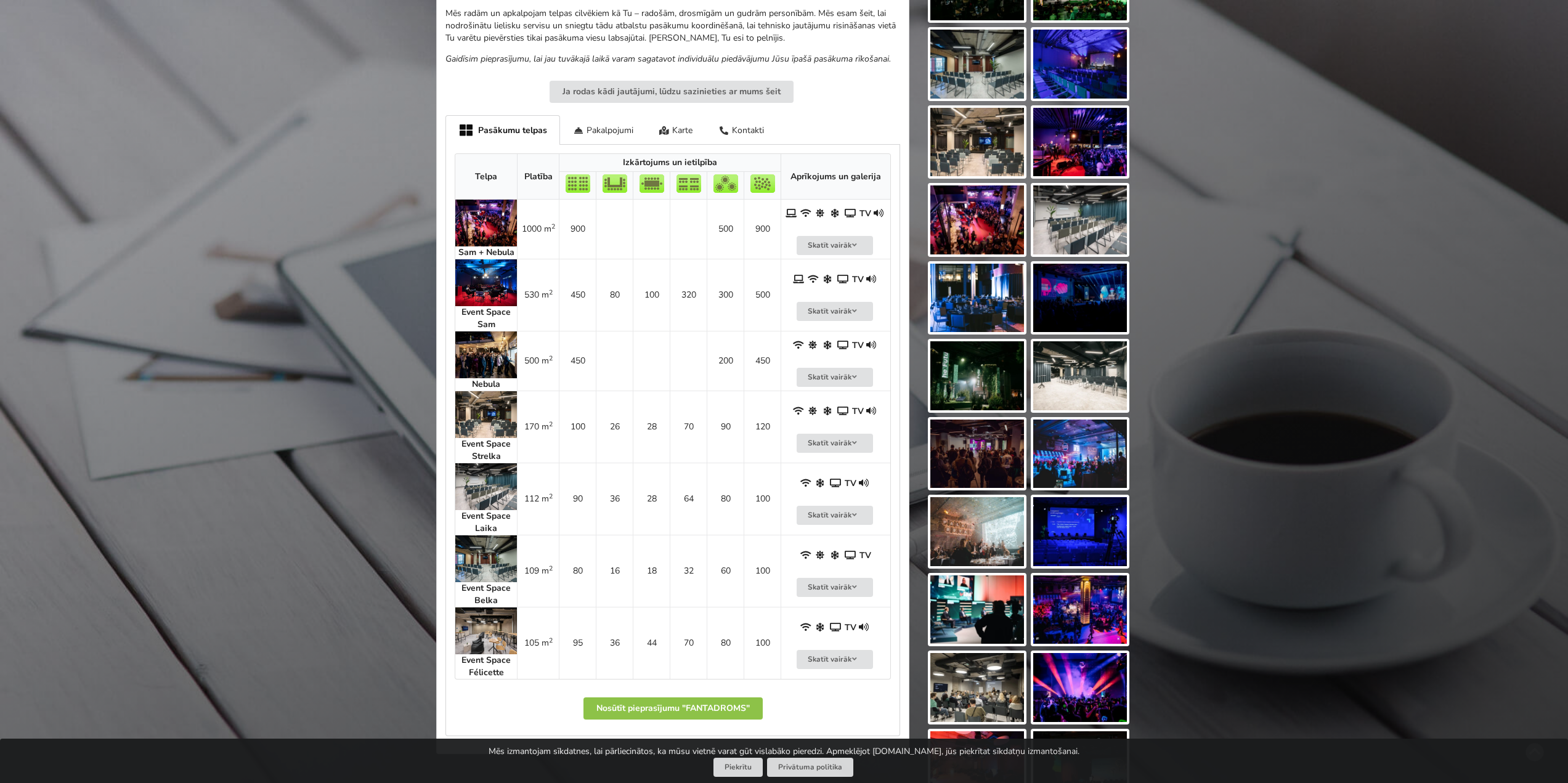
click at [482, 352] on img at bounding box center [486, 355] width 61 height 47
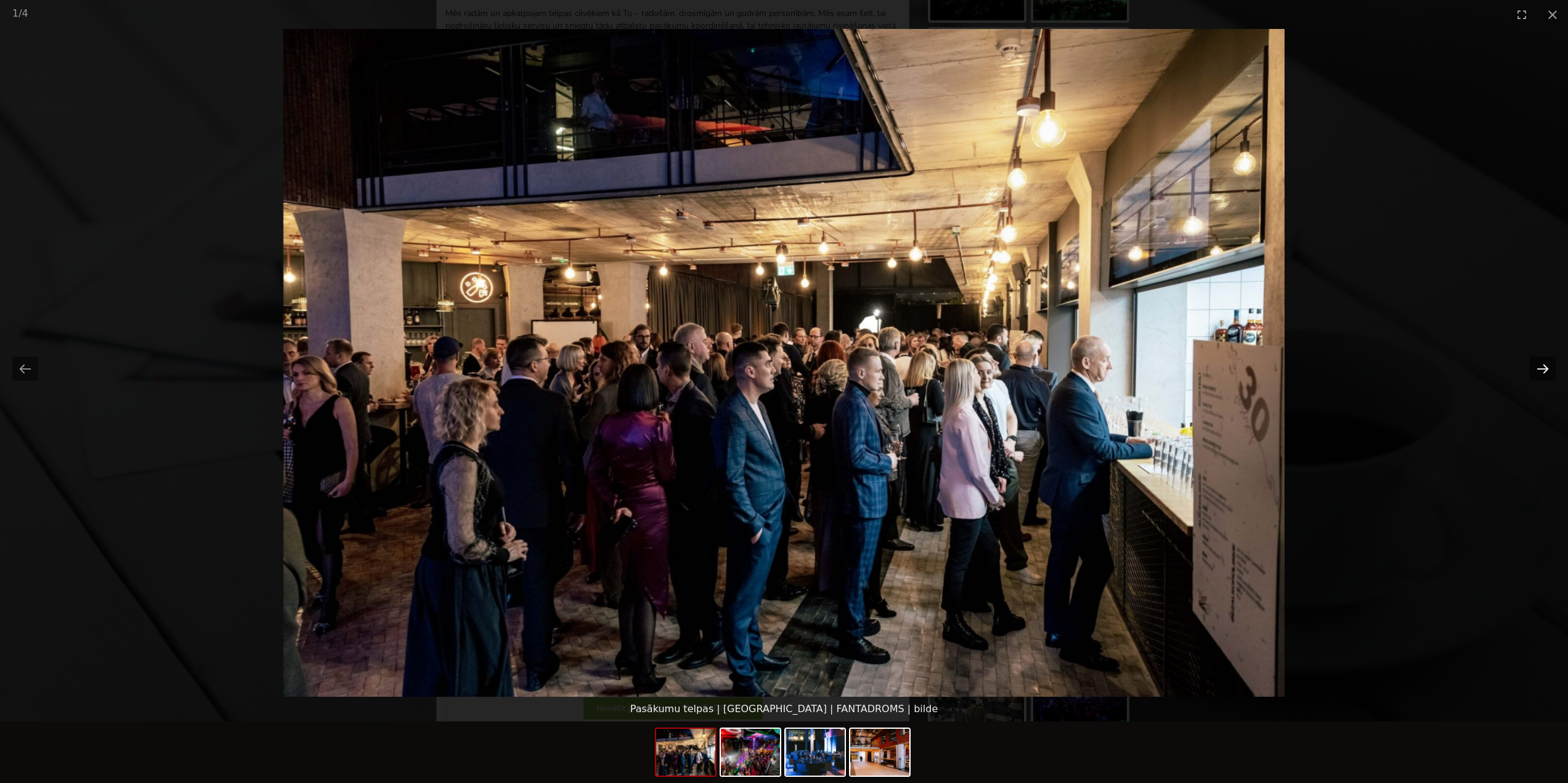
click at [1545, 369] on button "Next slide" at bounding box center [1542, 369] width 26 height 24
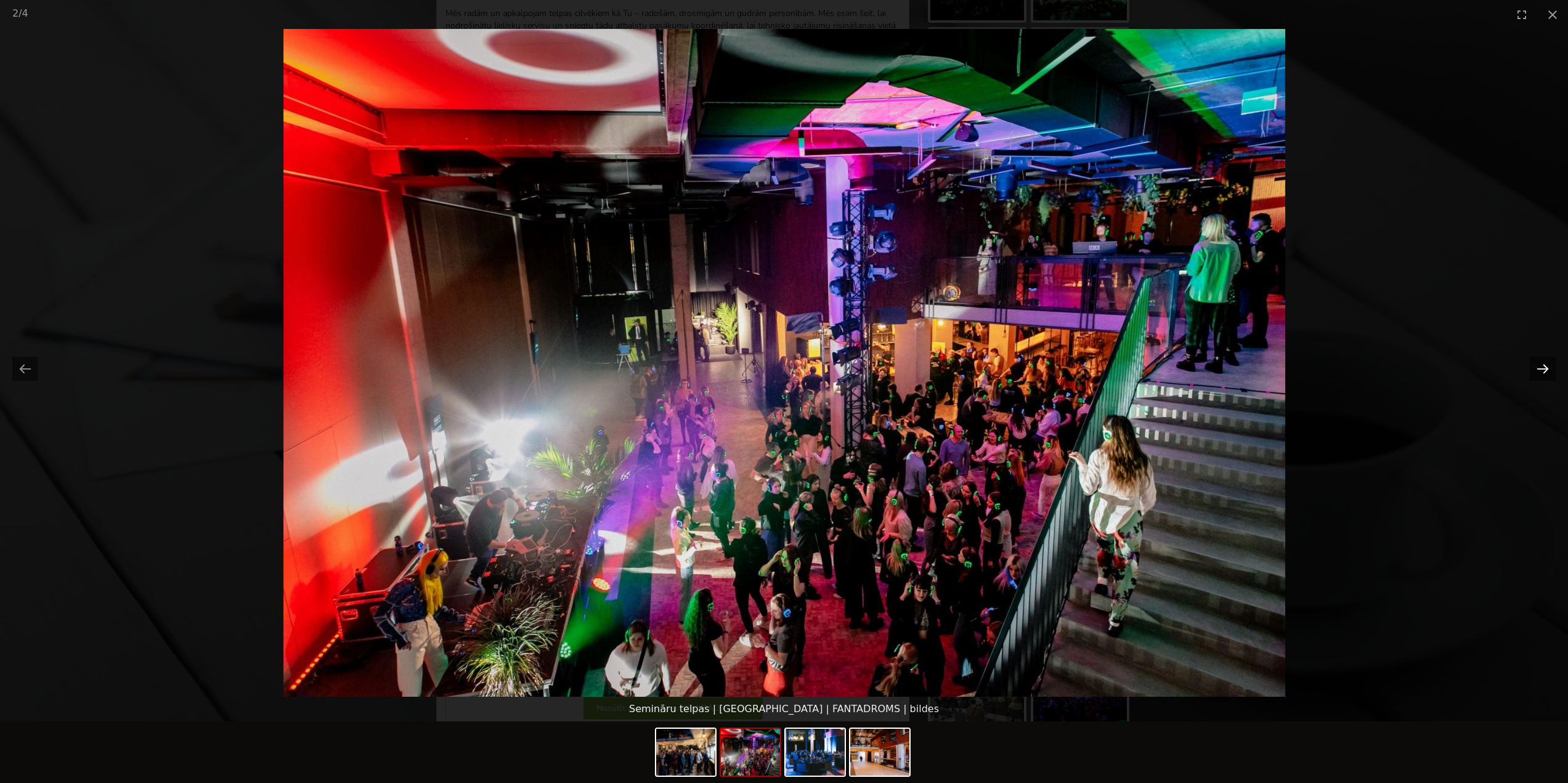
click at [1545, 369] on button "Next slide" at bounding box center [1542, 369] width 26 height 24
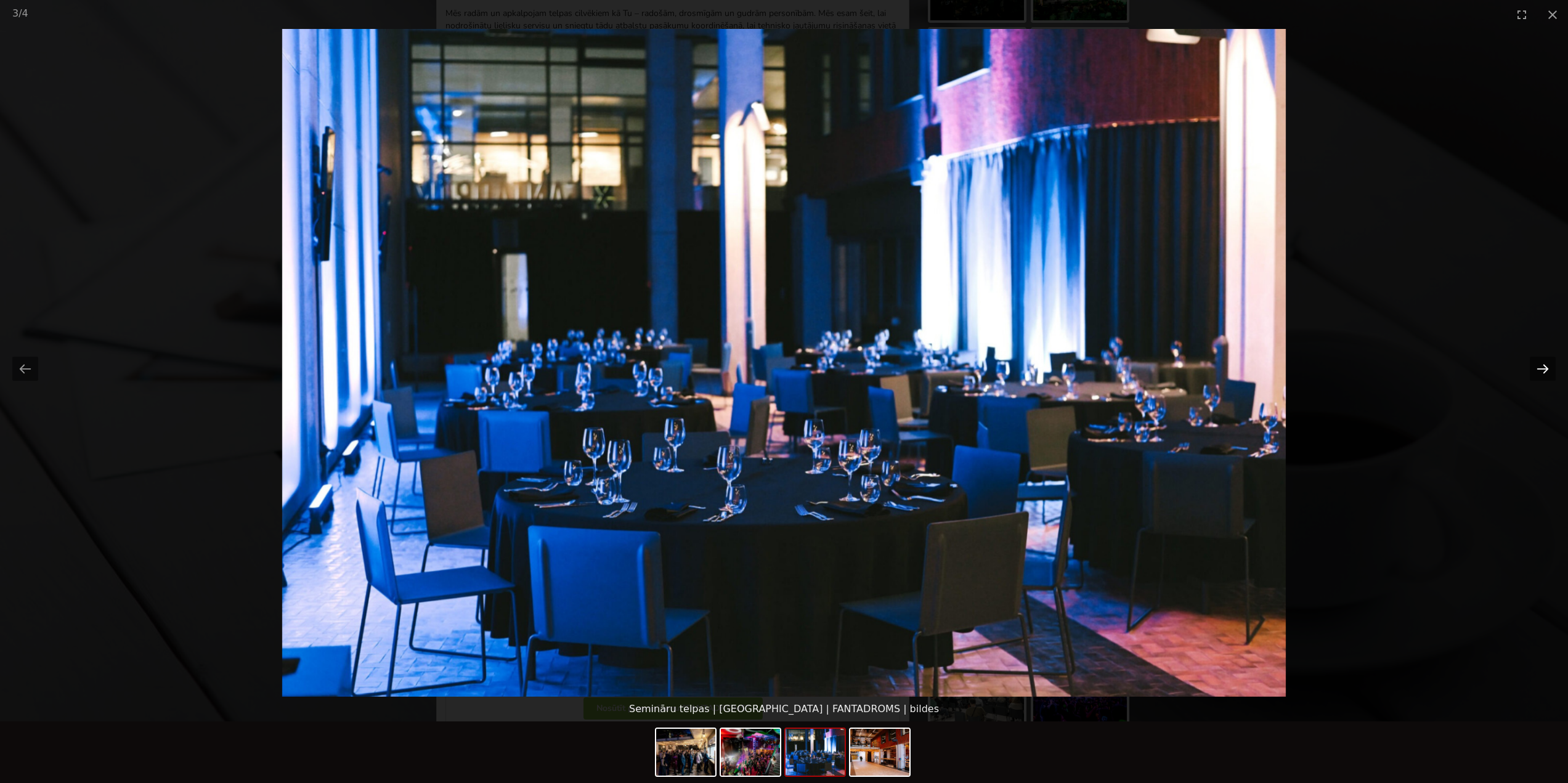
click at [1545, 369] on button "Next slide" at bounding box center [1542, 369] width 26 height 24
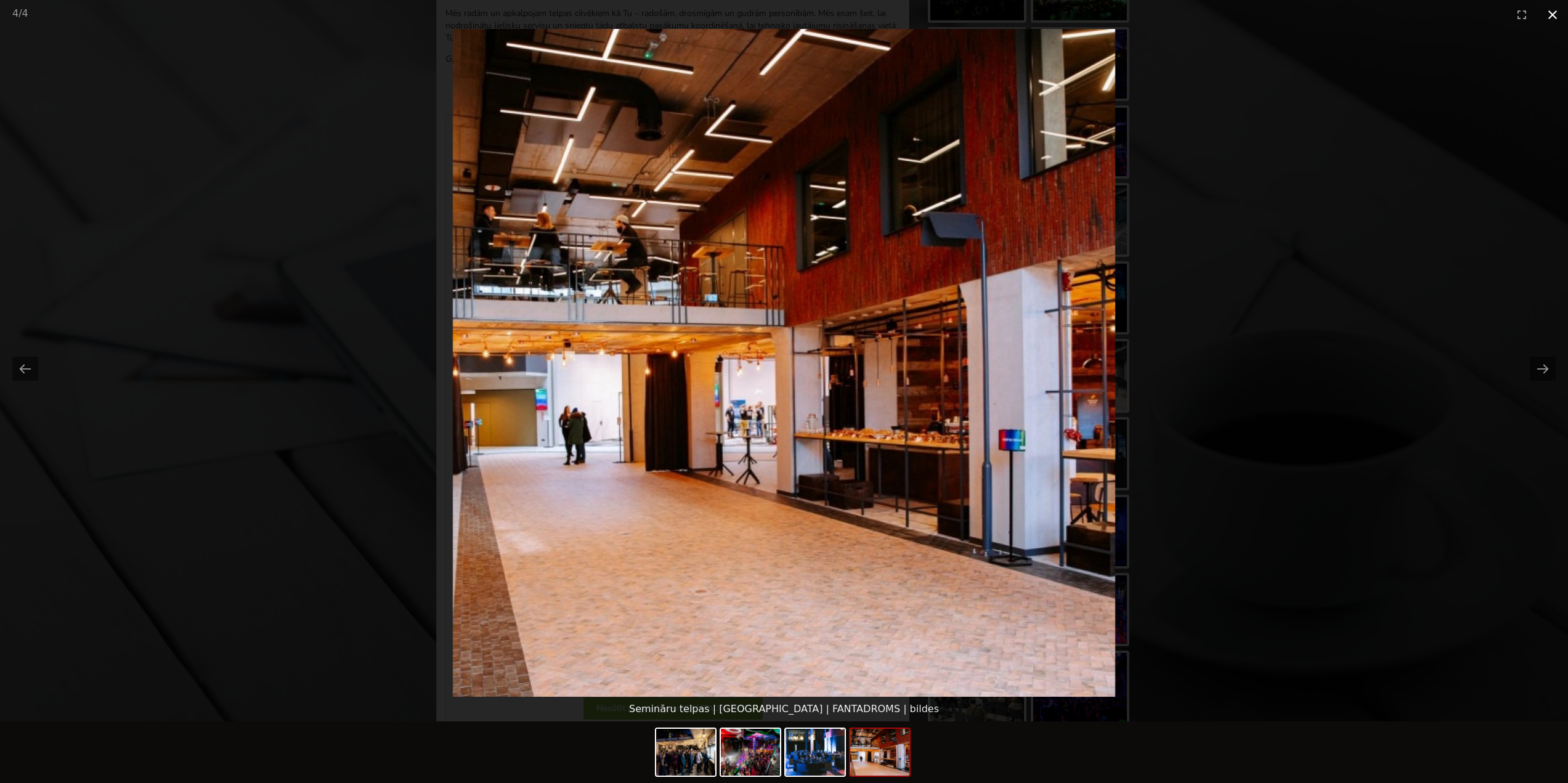
click at [1547, 14] on button "Close gallery" at bounding box center [1553, 15] width 31 height 29
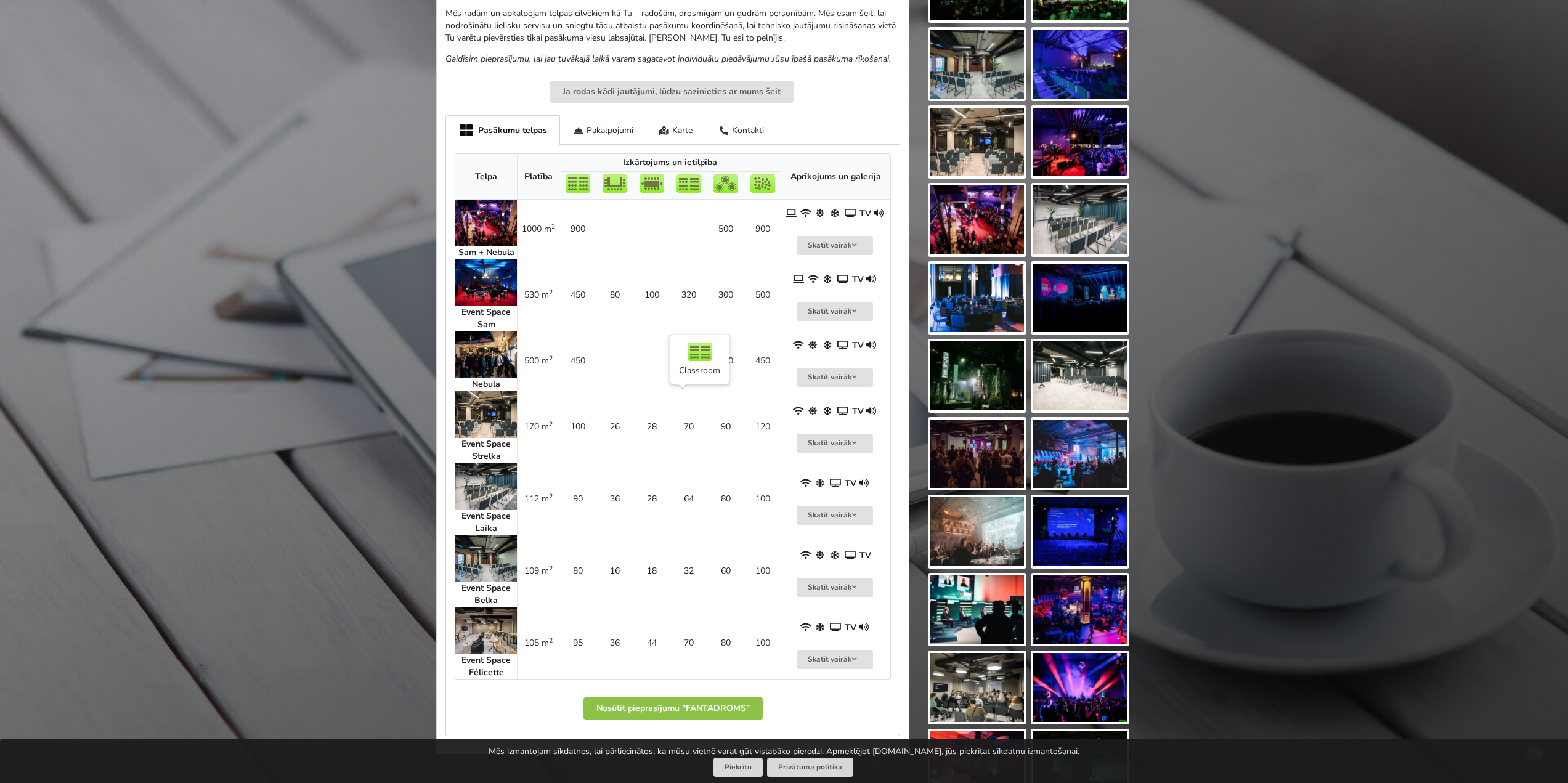
scroll to position [370, 0]
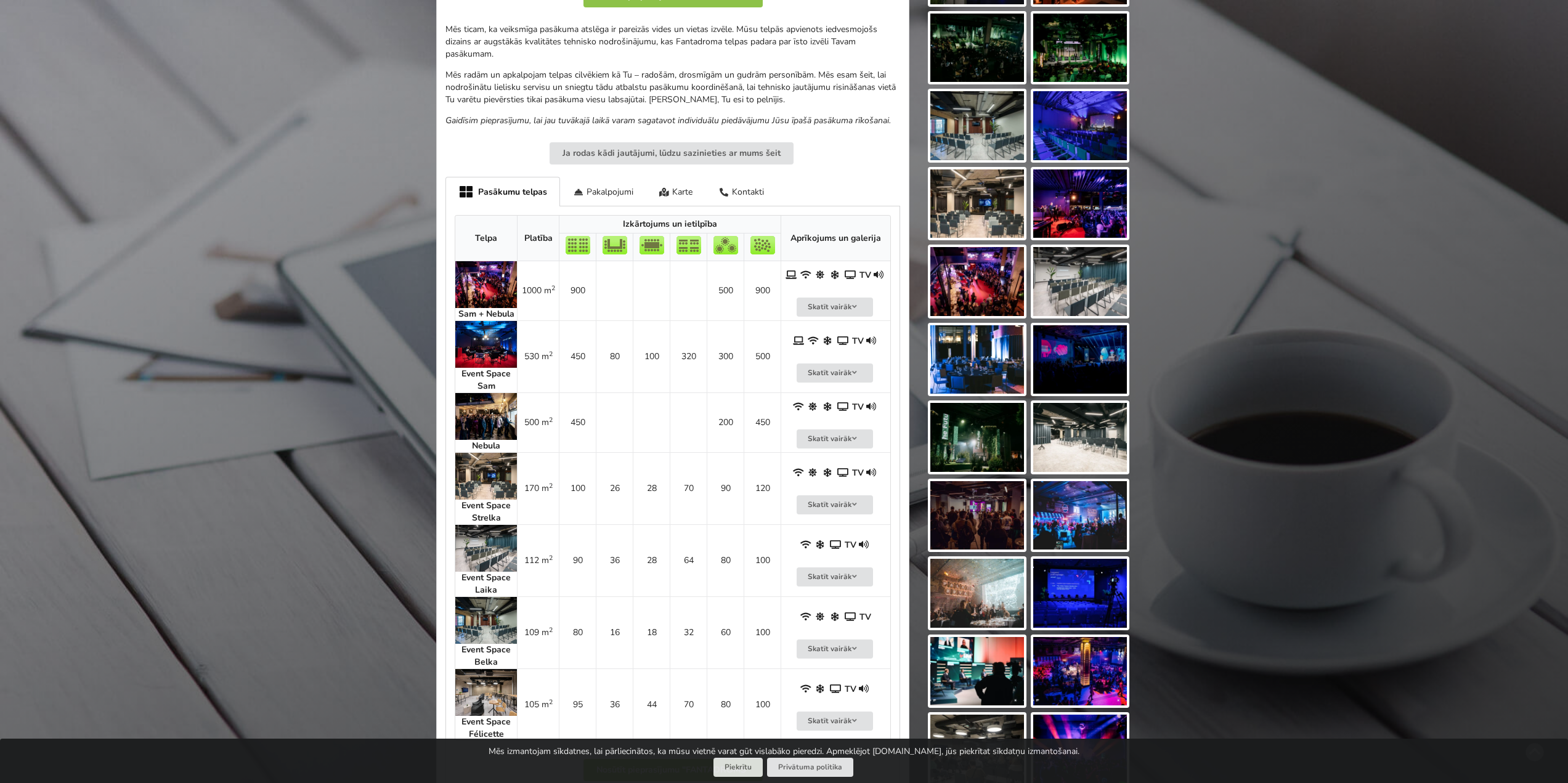
click at [477, 349] on img at bounding box center [486, 344] width 61 height 47
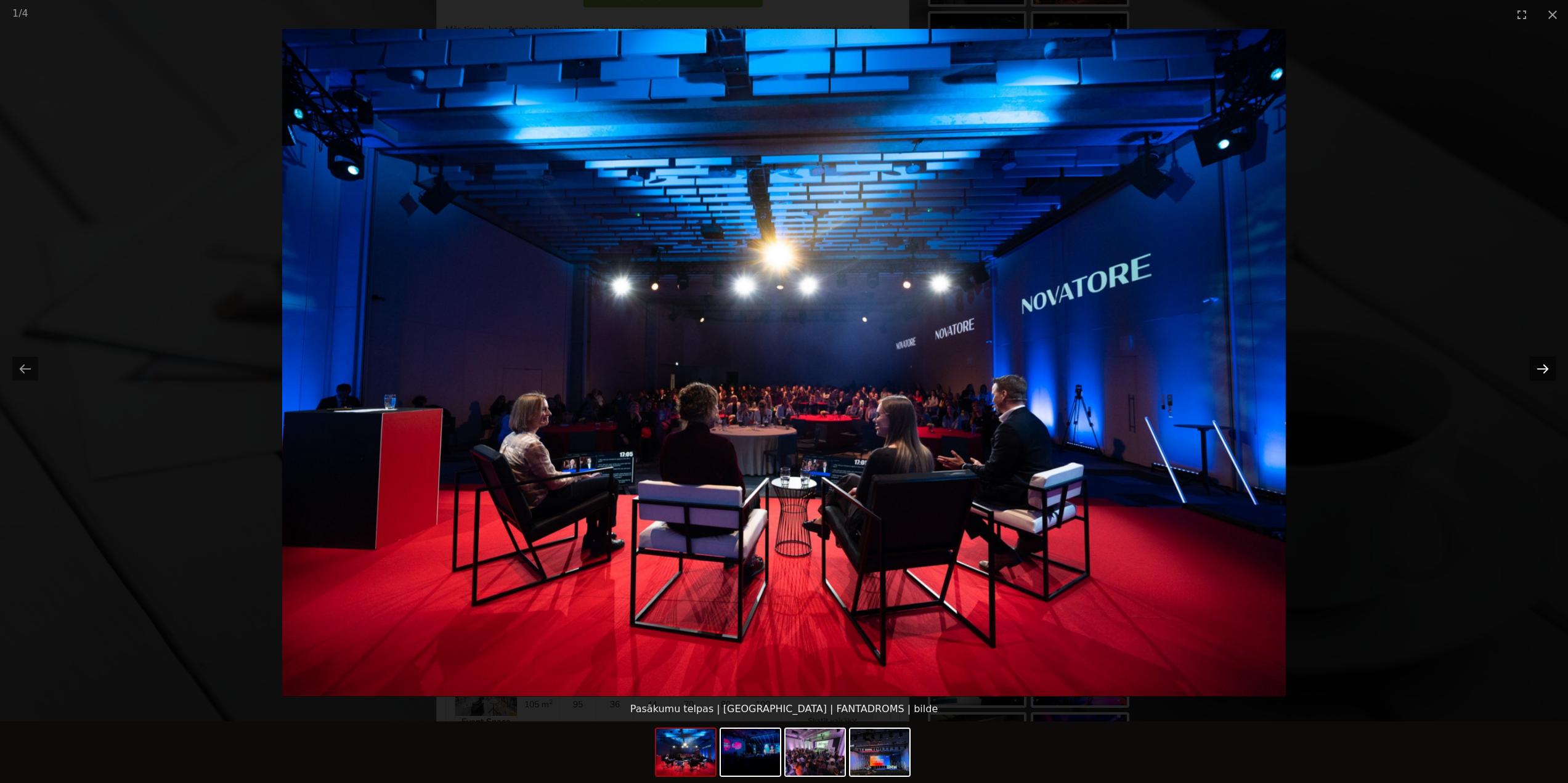
click at [1549, 373] on button "Next slide" at bounding box center [1542, 369] width 26 height 24
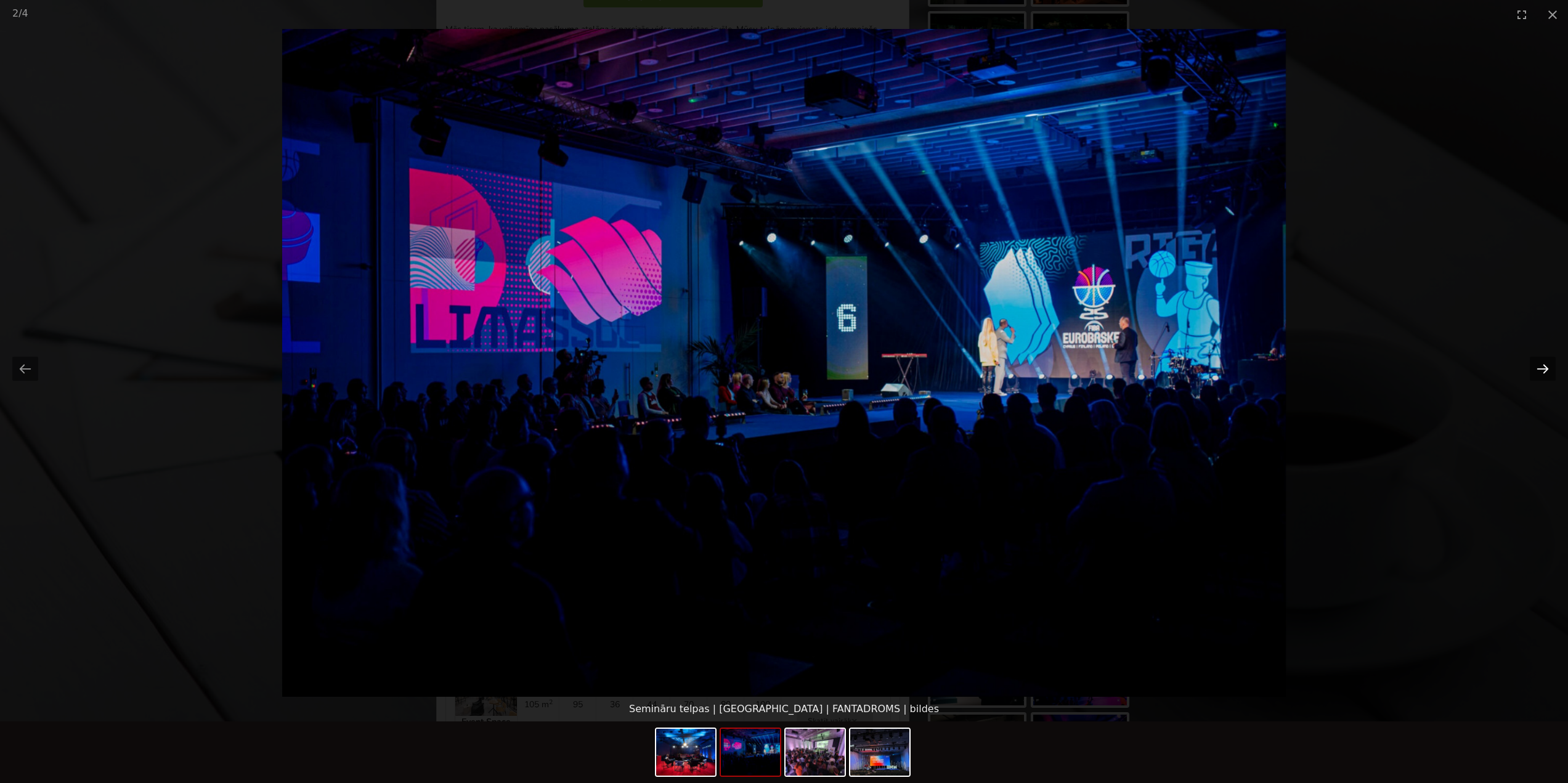
click at [1549, 373] on button "Next slide" at bounding box center [1542, 369] width 26 height 24
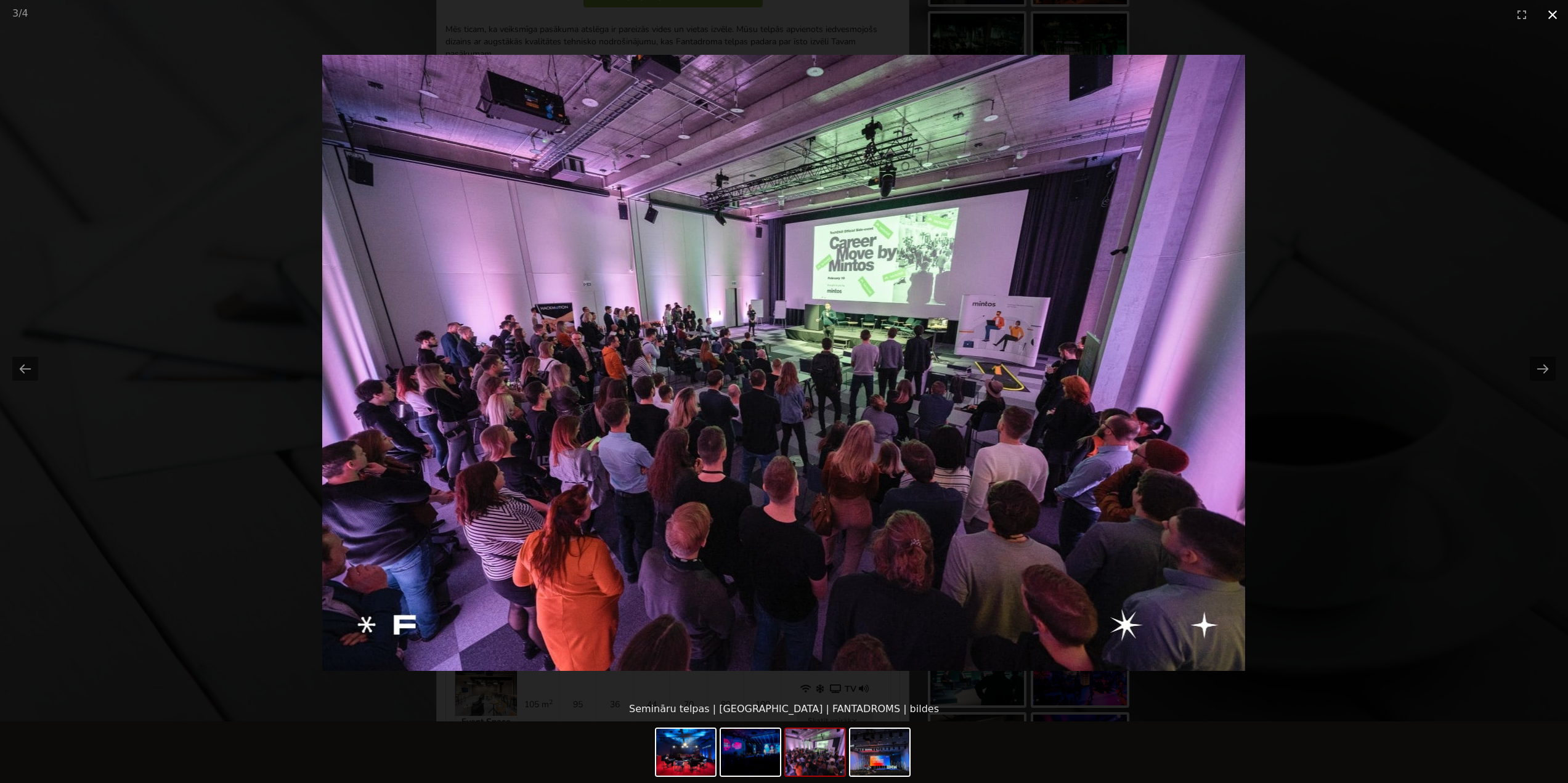
click at [1552, 22] on button "Close gallery" at bounding box center [1553, 15] width 31 height 29
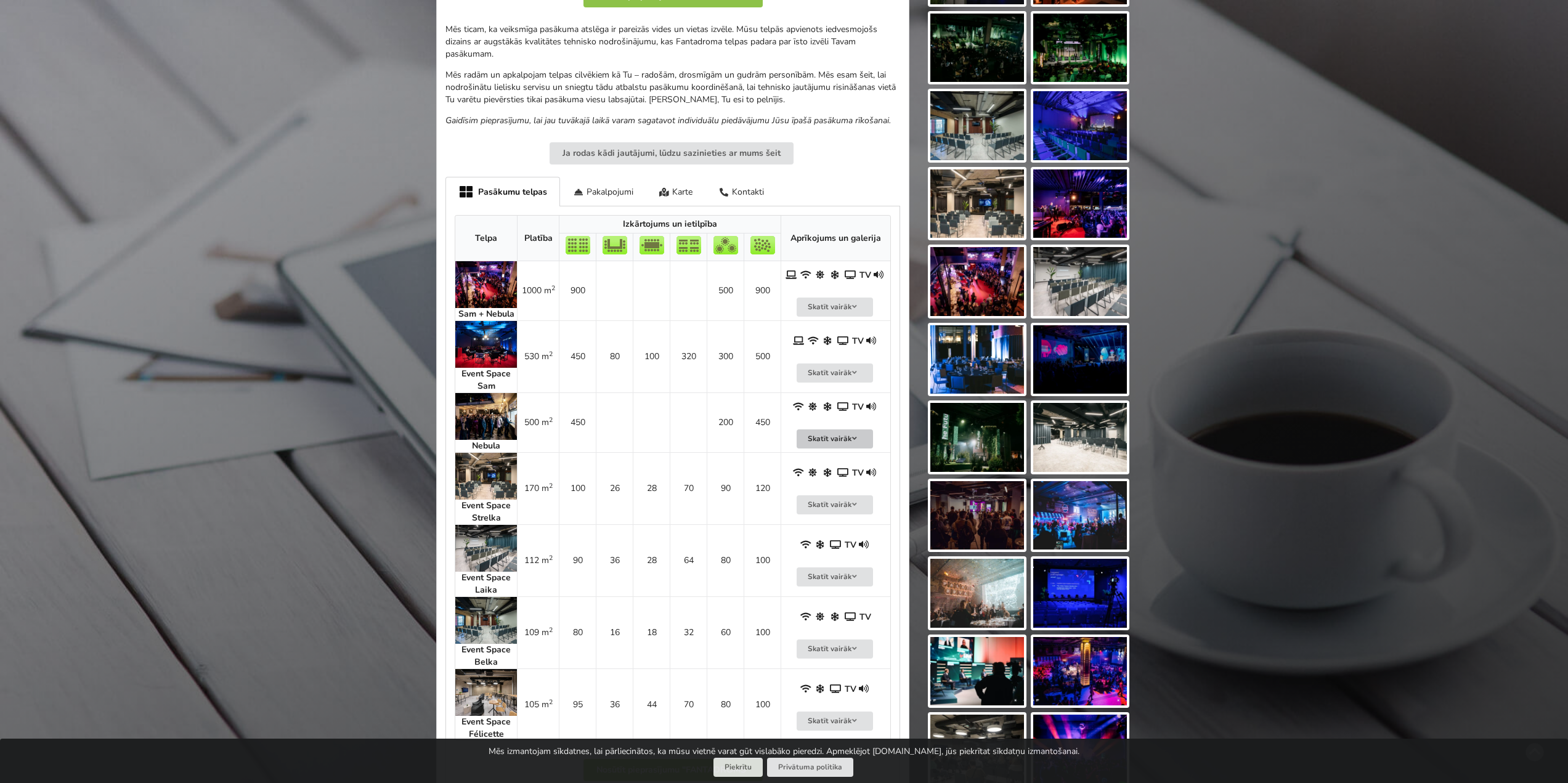
click at [848, 433] on button "Skatīt vairāk" at bounding box center [835, 439] width 77 height 19
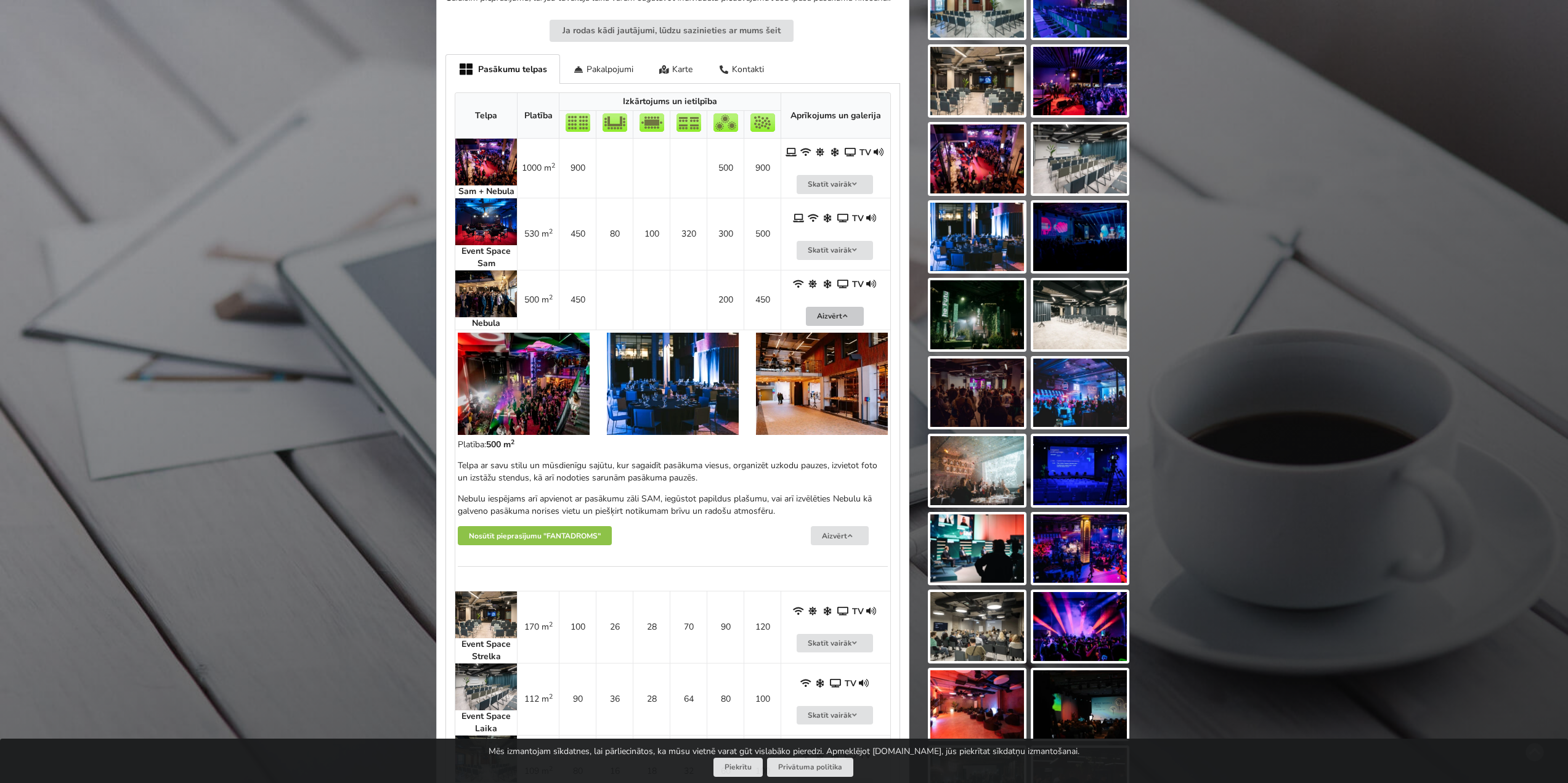
scroll to position [493, 0]
